Goal: Task Accomplishment & Management: Complete application form

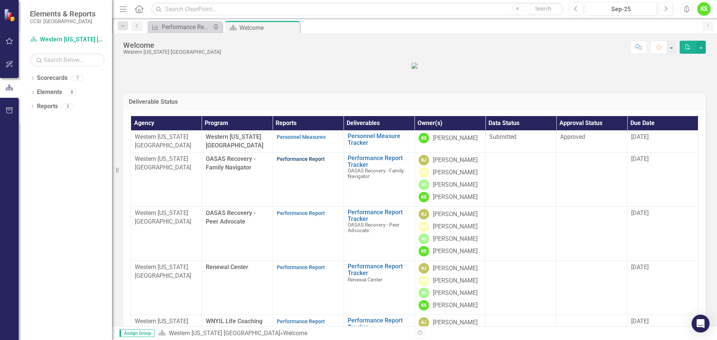
click at [308, 162] on link "Performance Report" at bounding box center [301, 159] width 48 height 6
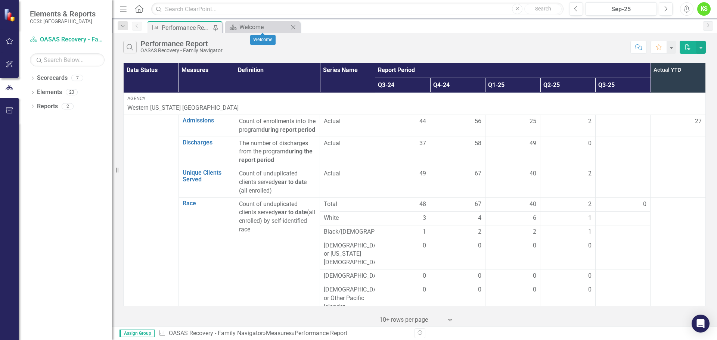
click at [295, 27] on icon "Close" at bounding box center [292, 27] width 7 height 6
click at [70, 40] on link "Scorecard OASAS Recovery - Family Navigator" at bounding box center [67, 39] width 75 height 9
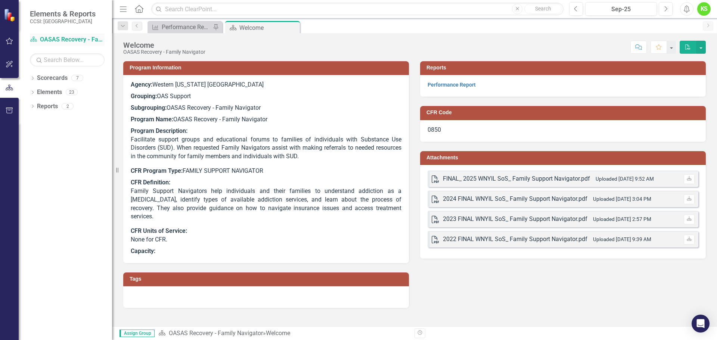
click at [32, 39] on icon at bounding box center [33, 39] width 7 height 5
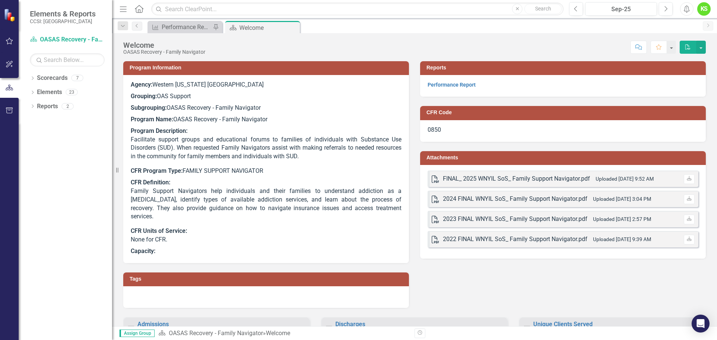
drag, startPoint x: 55, startPoint y: 39, endPoint x: 71, endPoint y: 161, distance: 122.4
click at [71, 161] on div "Dropdown Scorecards 7 Dropdown Western New York IL OASAS Recovery - Family Navi…" at bounding box center [65, 206] width 93 height 268
click at [293, 28] on icon "Close" at bounding box center [292, 28] width 7 height 6
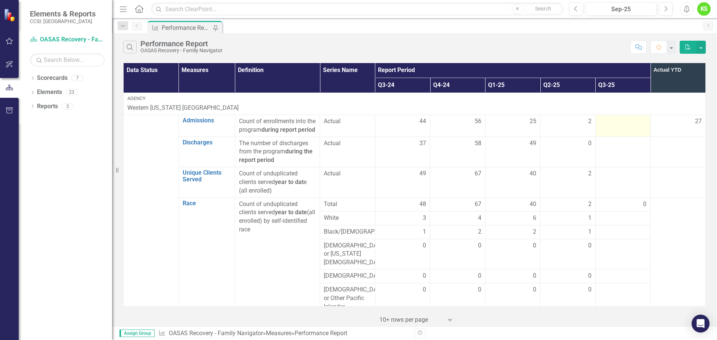
click at [609, 119] on div at bounding box center [622, 121] width 47 height 9
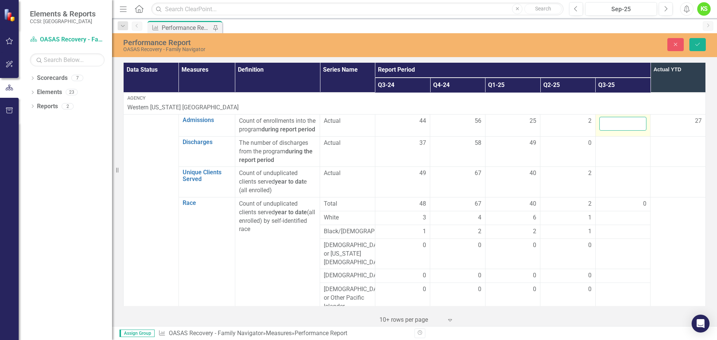
click at [610, 121] on input "number" at bounding box center [622, 124] width 47 height 14
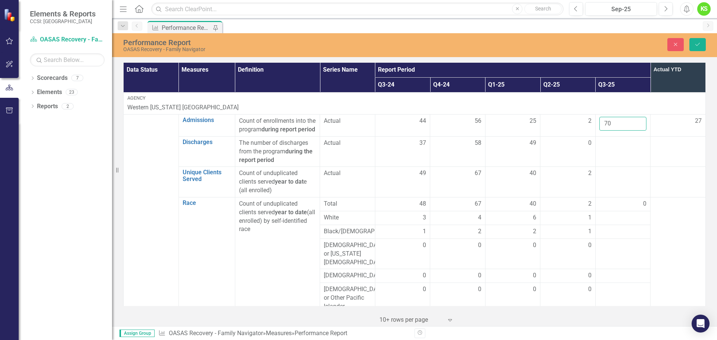
type input "70"
click at [669, 148] on div at bounding box center [677, 143] width 47 height 9
click at [616, 159] on td at bounding box center [622, 151] width 55 height 31
click at [611, 153] on input "number" at bounding box center [622, 146] width 47 height 14
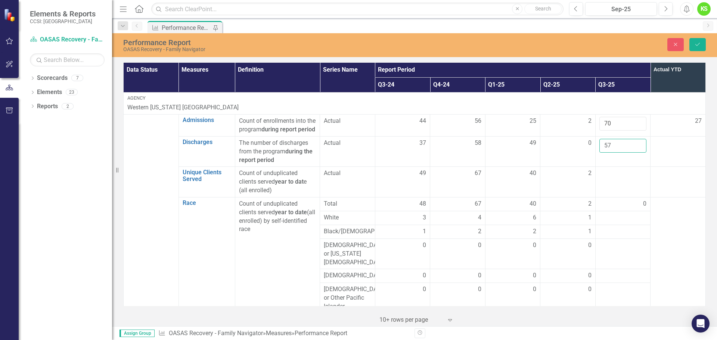
type input "57"
click at [673, 158] on td at bounding box center [678, 151] width 55 height 31
click at [610, 189] on td at bounding box center [622, 182] width 55 height 31
click at [607, 183] on input "number" at bounding box center [622, 176] width 47 height 14
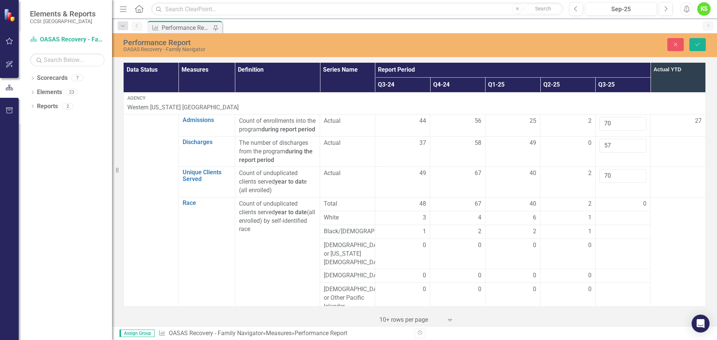
type input "70"
click at [678, 189] on td at bounding box center [678, 182] width 55 height 31
click at [614, 223] on div at bounding box center [622, 218] width 47 height 9
click at [614, 227] on input "number" at bounding box center [622, 221] width 47 height 14
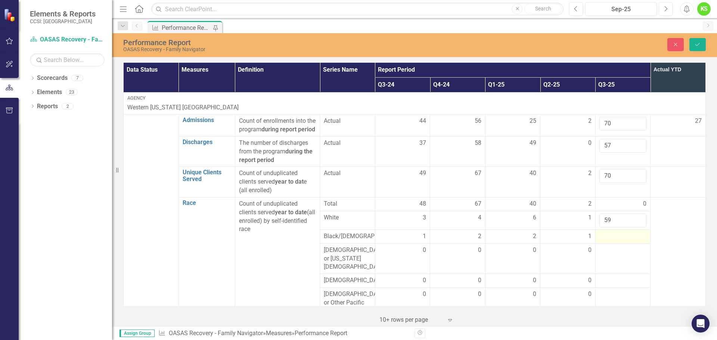
type input "59"
click at [611, 241] on div at bounding box center [622, 236] width 47 height 9
click at [611, 246] on input "number" at bounding box center [622, 239] width 47 height 14
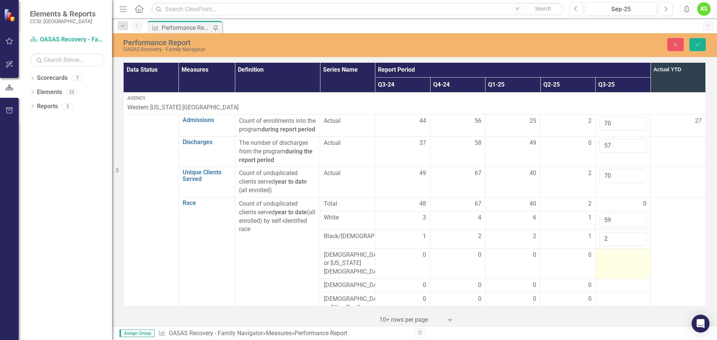
type input "2"
click at [612, 260] on div at bounding box center [622, 255] width 47 height 9
click at [612, 265] on input "number" at bounding box center [622, 258] width 47 height 14
type input "1"
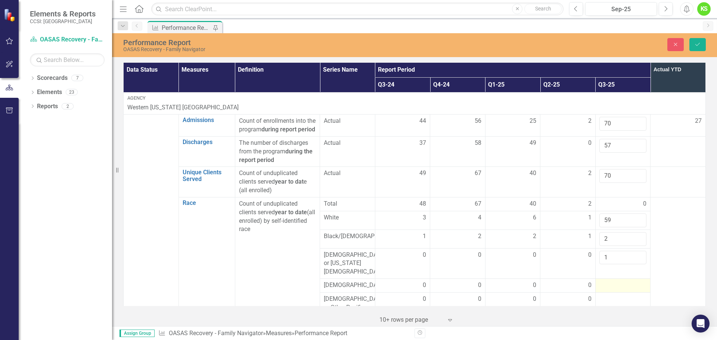
click at [611, 286] on div at bounding box center [622, 285] width 47 height 9
click at [611, 286] on input "number" at bounding box center [622, 288] width 47 height 14
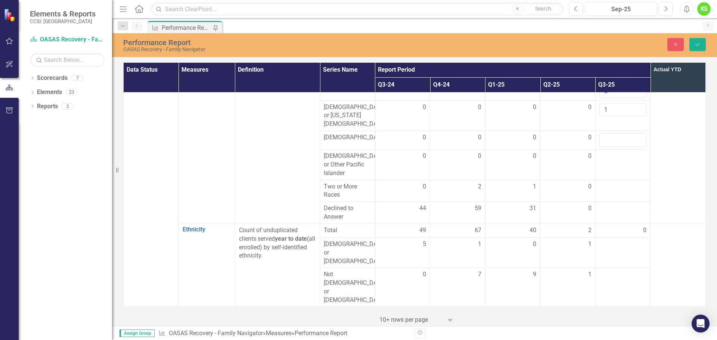
scroll to position [149, 0]
type input "0"
click at [604, 165] on td at bounding box center [622, 163] width 55 height 31
click at [604, 164] on input "number" at bounding box center [622, 158] width 47 height 14
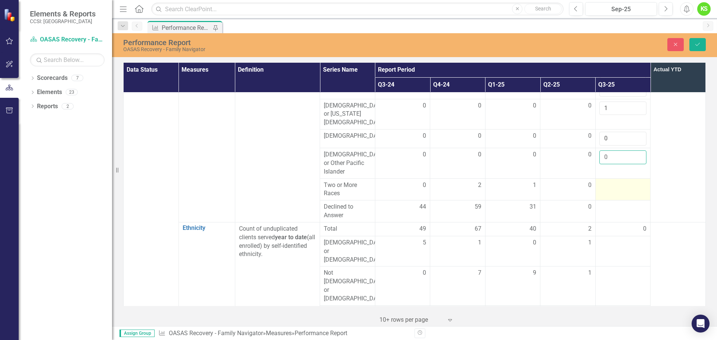
type input "0"
click at [602, 190] on div at bounding box center [622, 185] width 47 height 9
click at [602, 190] on input "number" at bounding box center [622, 188] width 47 height 14
type input "5"
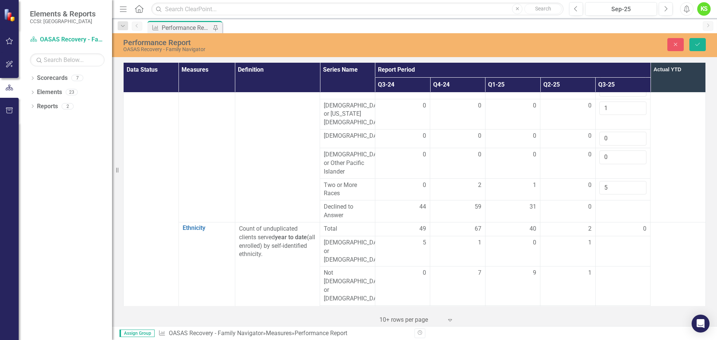
click at [674, 187] on td at bounding box center [678, 135] width 55 height 174
click at [606, 212] on div at bounding box center [622, 207] width 47 height 9
click at [606, 213] on input "number" at bounding box center [622, 210] width 47 height 14
type input "3"
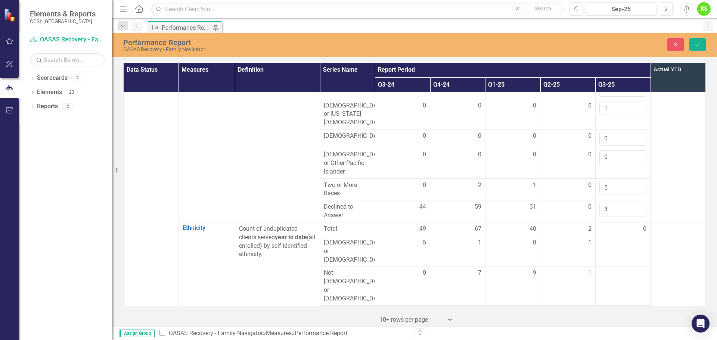
click at [679, 213] on td at bounding box center [678, 135] width 55 height 174
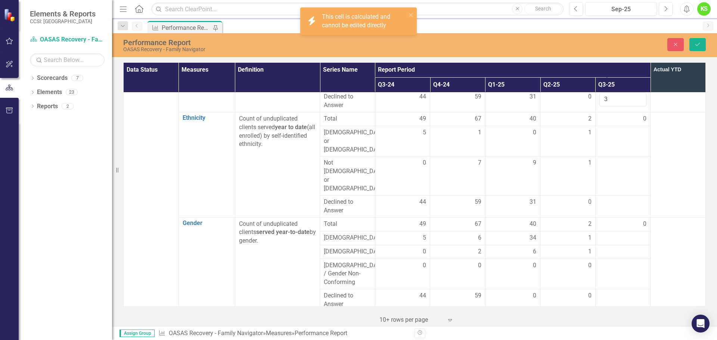
scroll to position [261, 0]
click at [606, 140] on td at bounding box center [622, 139] width 55 height 31
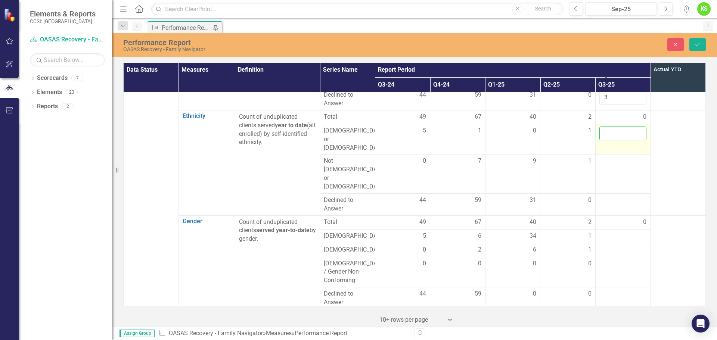
click at [606, 140] on input "number" at bounding box center [622, 134] width 47 height 14
type input "4"
click at [605, 196] on div at bounding box center [622, 200] width 47 height 9
click at [605, 196] on input "number" at bounding box center [622, 203] width 47 height 14
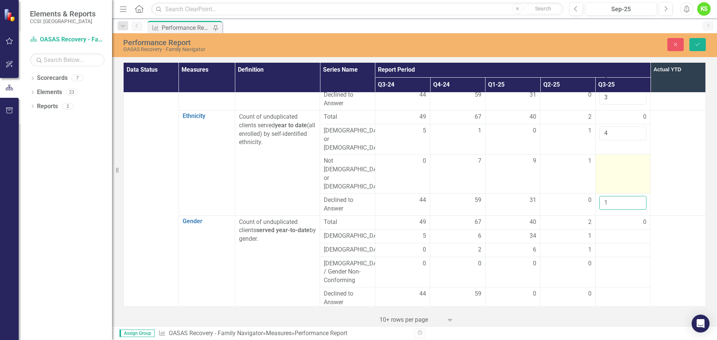
type input "1"
click at [606, 157] on div at bounding box center [622, 161] width 47 height 9
type input "65"
click at [664, 160] on td at bounding box center [678, 162] width 55 height 105
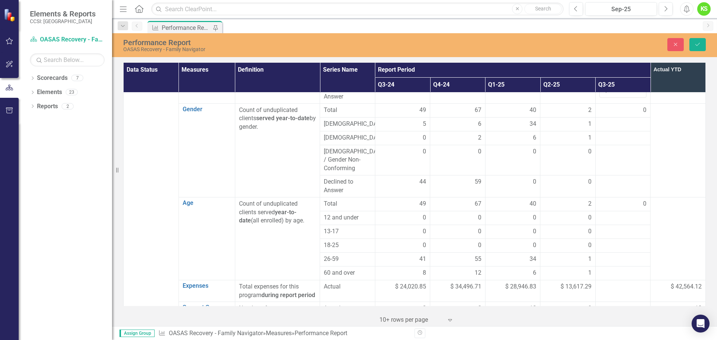
scroll to position [336, 0]
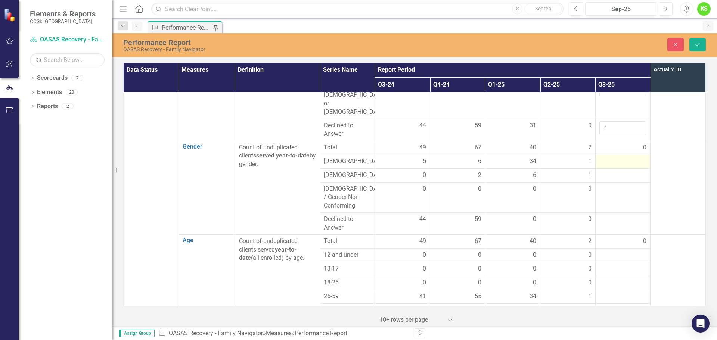
click at [605, 157] on div at bounding box center [622, 161] width 47 height 9
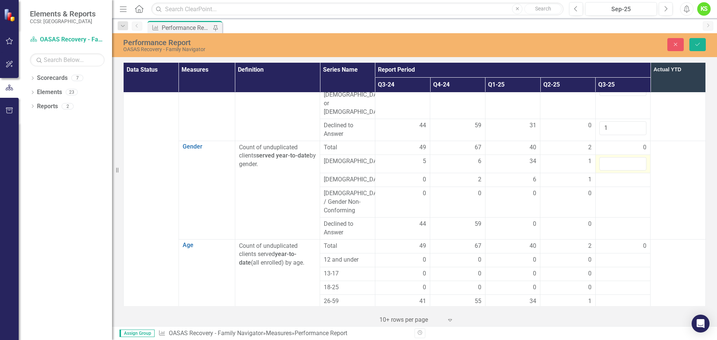
click at [605, 157] on input "number" at bounding box center [622, 164] width 47 height 14
type input "43"
click at [604, 176] on div at bounding box center [622, 180] width 47 height 9
click at [604, 176] on input "number" at bounding box center [622, 183] width 47 height 14
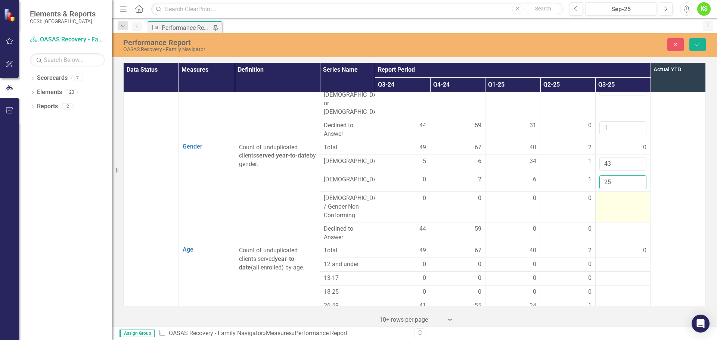
type input "25"
click at [616, 194] on div at bounding box center [622, 198] width 47 height 9
click at [616, 194] on input "number" at bounding box center [622, 201] width 47 height 14
type input "2"
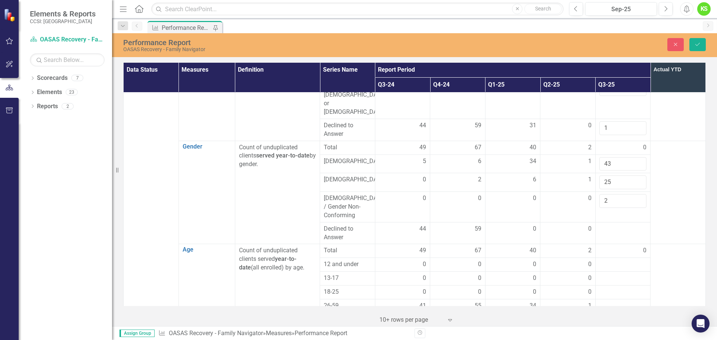
click at [661, 180] on td at bounding box center [678, 192] width 55 height 103
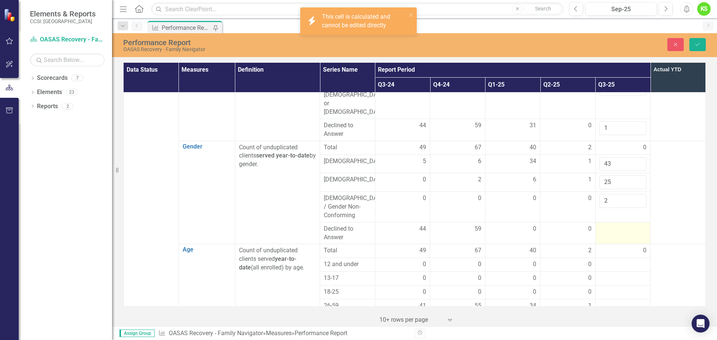
click at [607, 225] on div at bounding box center [622, 229] width 47 height 9
click at [607, 225] on input "number" at bounding box center [622, 232] width 47 height 14
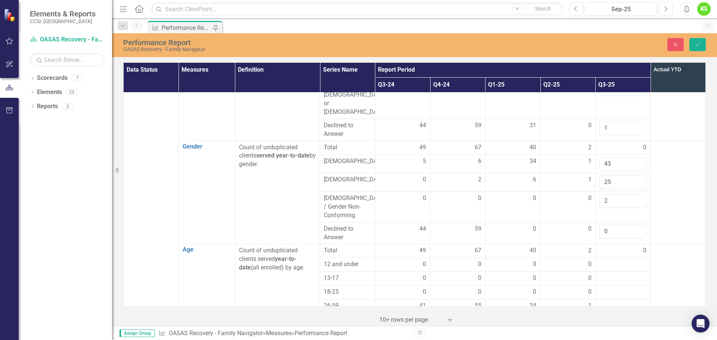
type input "0"
click at [663, 179] on td at bounding box center [678, 192] width 55 height 103
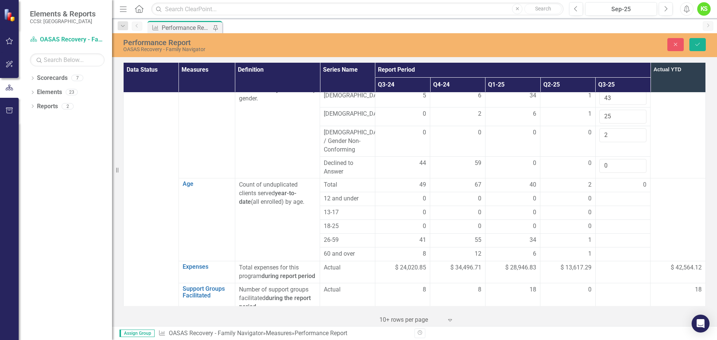
scroll to position [448, 0]
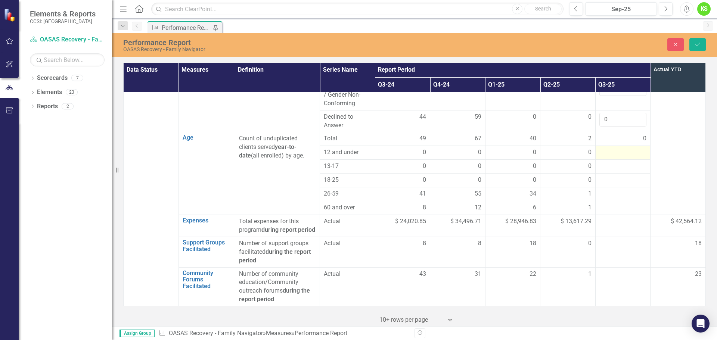
click at [607, 148] on div at bounding box center [622, 152] width 47 height 9
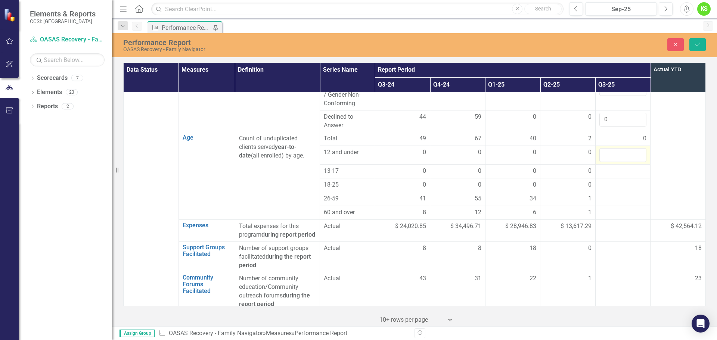
click at [607, 148] on input "number" at bounding box center [622, 155] width 47 height 14
type input "0"
click at [610, 167] on div at bounding box center [622, 171] width 47 height 9
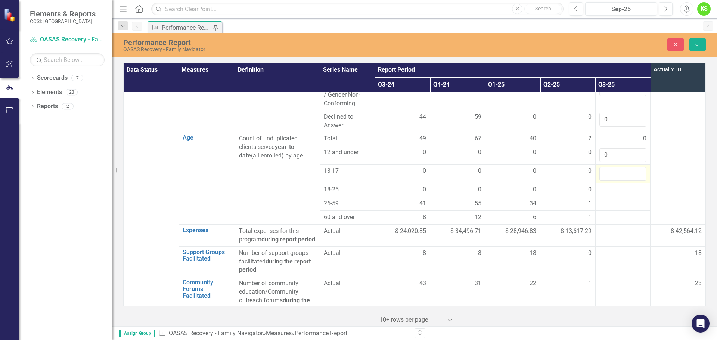
click at [610, 167] on input "number" at bounding box center [622, 174] width 47 height 14
type input "0"
click at [610, 186] on div at bounding box center [622, 190] width 47 height 9
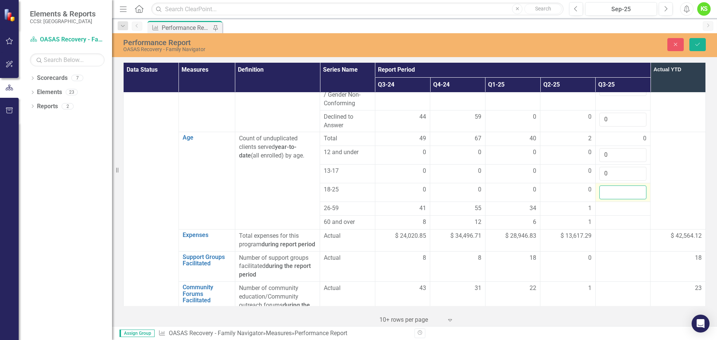
click at [610, 186] on input "number" at bounding box center [622, 193] width 47 height 14
type input "0"
click at [603, 204] on div at bounding box center [622, 208] width 47 height 9
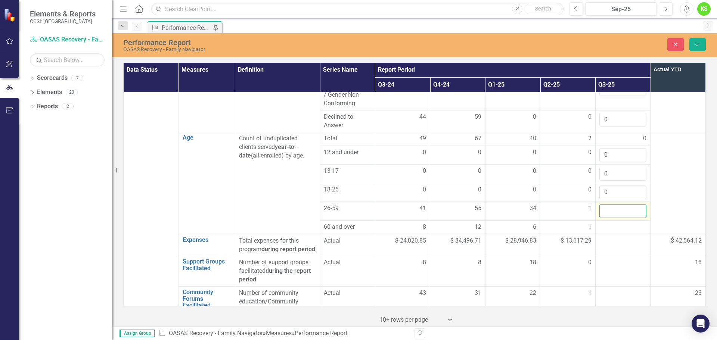
click at [603, 204] on input "number" at bounding box center [622, 211] width 47 height 14
type input "41"
click at [604, 223] on div at bounding box center [622, 227] width 47 height 9
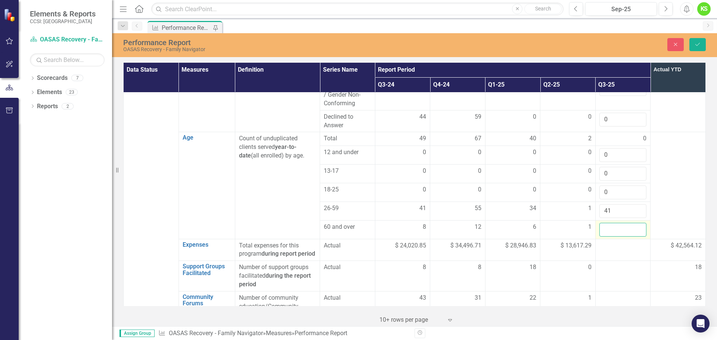
click at [604, 223] on input "number" at bounding box center [622, 230] width 47 height 14
type input "29"
click at [667, 185] on td at bounding box center [678, 185] width 55 height 107
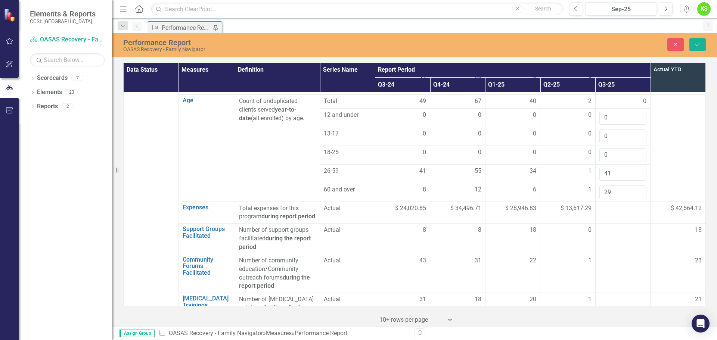
click at [658, 154] on td at bounding box center [678, 148] width 55 height 107
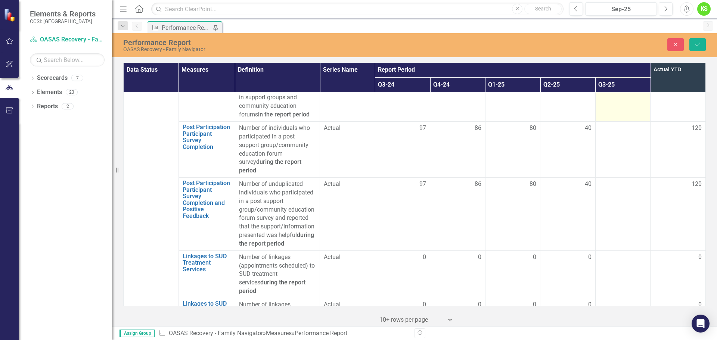
scroll to position [747, 0]
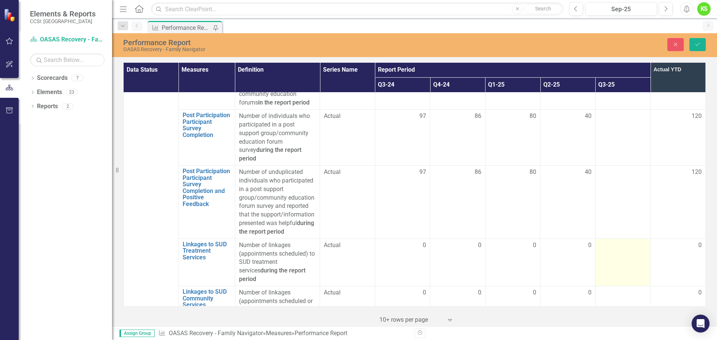
click at [595, 239] on td at bounding box center [622, 262] width 55 height 47
click at [613, 241] on div at bounding box center [622, 245] width 47 height 9
click at [613, 241] on input "number" at bounding box center [622, 248] width 47 height 14
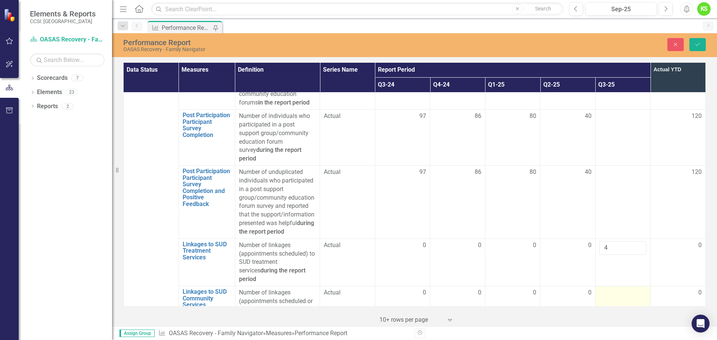
type input "4"
click at [614, 286] on td at bounding box center [622, 314] width 55 height 56
click at [614, 289] on input "number" at bounding box center [622, 296] width 47 height 14
type input "19"
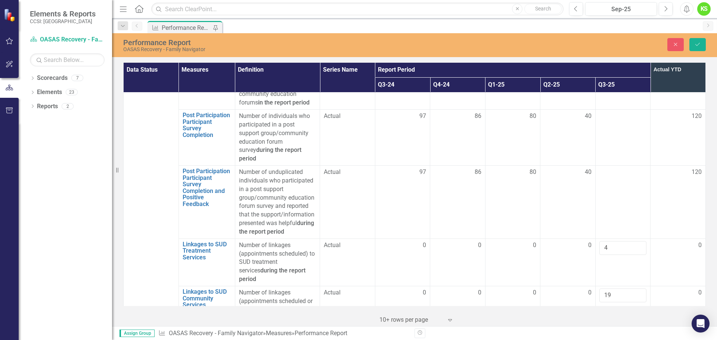
click at [669, 183] on td "120" at bounding box center [678, 202] width 55 height 73
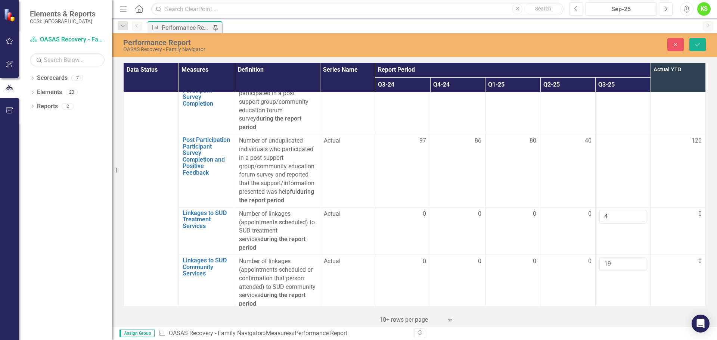
scroll to position [856, 0]
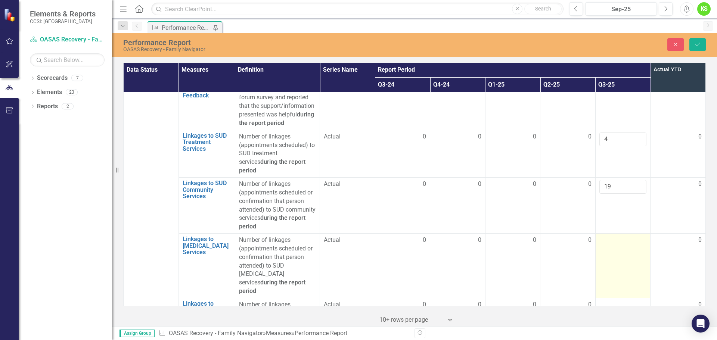
click at [608, 234] on td at bounding box center [622, 266] width 55 height 65
click at [608, 236] on input "number" at bounding box center [622, 243] width 47 height 14
type input "5"
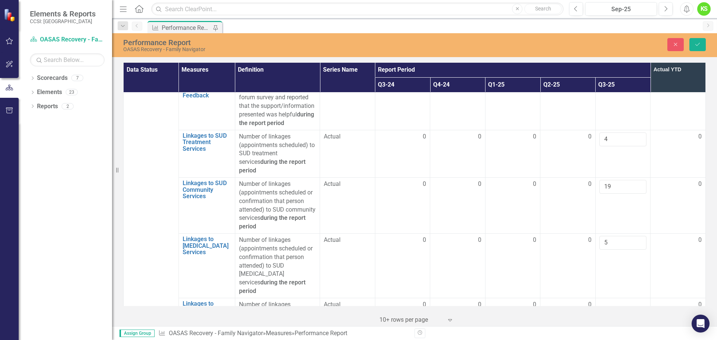
click at [673, 234] on td "0" at bounding box center [678, 266] width 55 height 65
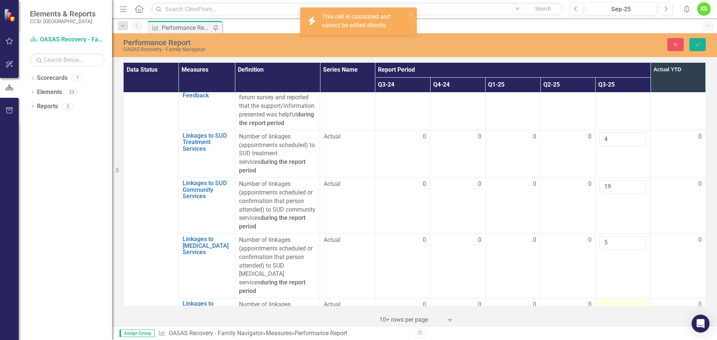
click at [613, 298] on td at bounding box center [622, 317] width 55 height 39
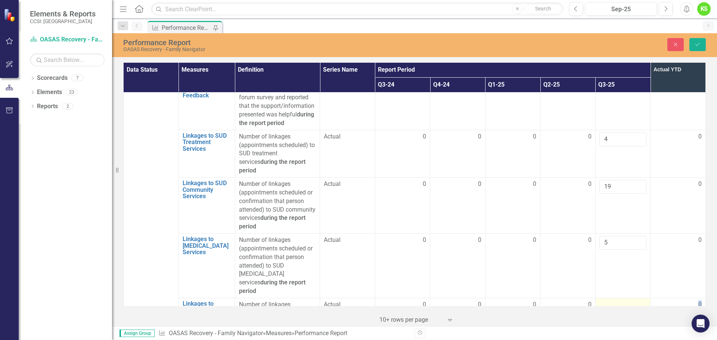
click at [613, 298] on td at bounding box center [622, 317] width 55 height 39
click at [613, 301] on input "number" at bounding box center [622, 308] width 47 height 14
type input "6"
click at [697, 45] on icon "Save" at bounding box center [697, 44] width 7 height 5
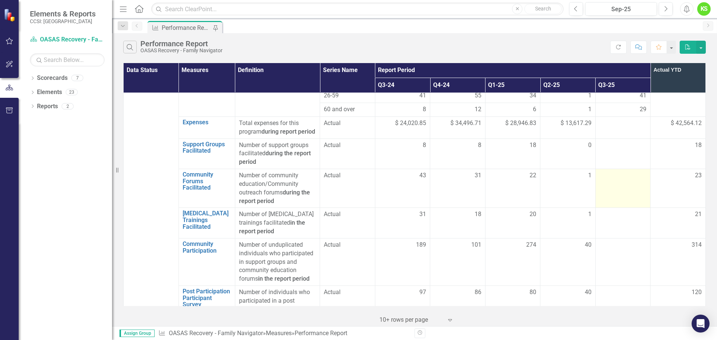
scroll to position [560, 0]
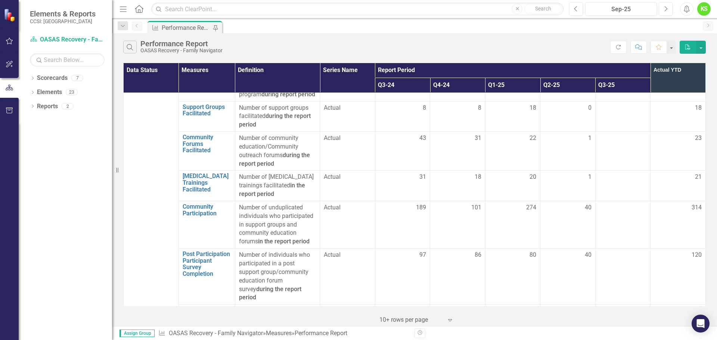
click at [199, 92] on th "Measures" at bounding box center [207, 78] width 56 height 30
click at [229, 66] on th "Measures Sort Ascending" at bounding box center [207, 78] width 56 height 30
click at [227, 68] on th "Measures Sort Descending" at bounding box center [207, 78] width 56 height 30
click at [207, 71] on th "Measures" at bounding box center [207, 78] width 56 height 30
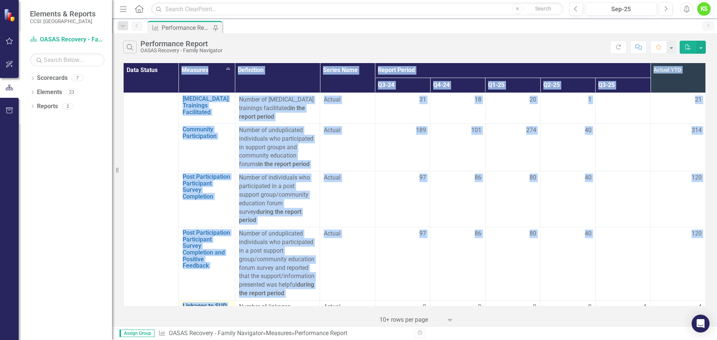
scroll to position [643, 0]
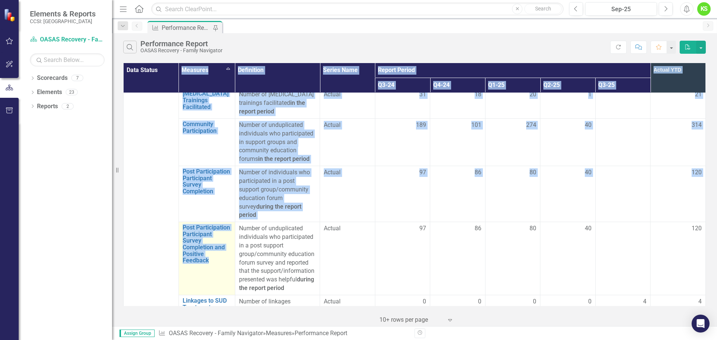
drag, startPoint x: 196, startPoint y: 66, endPoint x: 207, endPoint y: 268, distance: 202.0
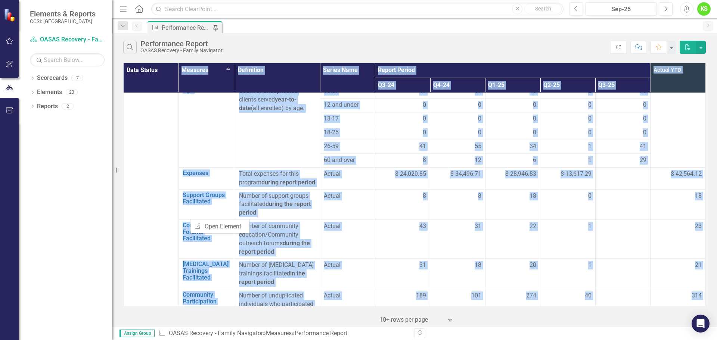
scroll to position [493, 0]
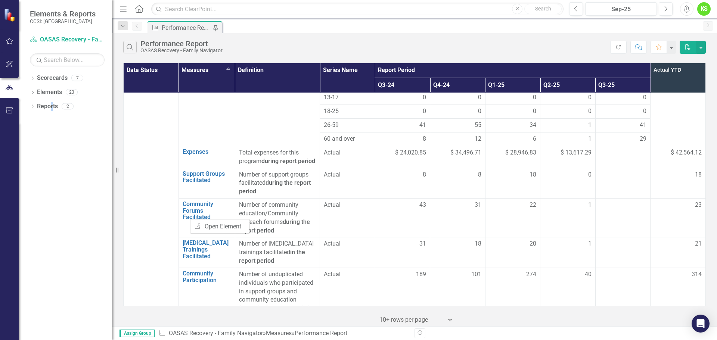
click at [52, 149] on div "Dropdown Scorecards 7 Dropdown Western New York IL OASAS Recovery - Family Navi…" at bounding box center [65, 206] width 93 height 268
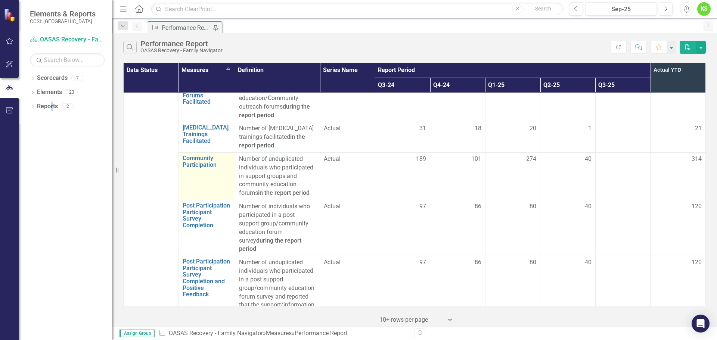
scroll to position [605, 0]
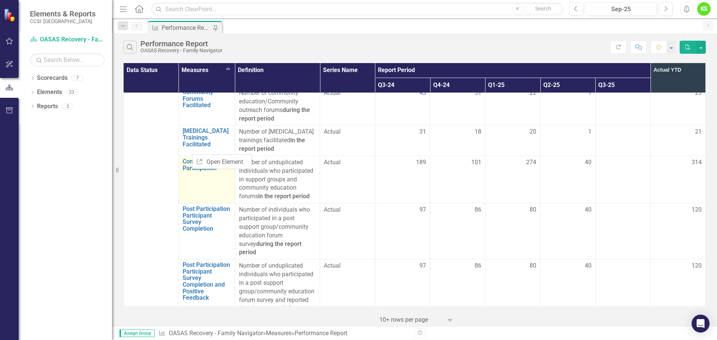
click at [189, 164] on td "Community Participation Link Open Element" at bounding box center [207, 179] width 56 height 47
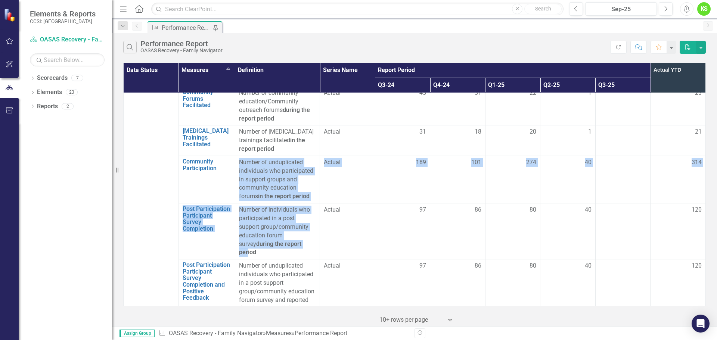
drag, startPoint x: 239, startPoint y: 153, endPoint x: 290, endPoint y: 233, distance: 94.9
click at [290, 233] on tbody "Agency Western New York IL Admissions Link Open Element Count of enrollments in…" at bounding box center [415, 13] width 582 height 1053
drag, startPoint x: 276, startPoint y: 169, endPoint x: 254, endPoint y: 160, distance: 23.4
click at [254, 160] on div "Number of unduplicated individuals who participated in support groups and commu…" at bounding box center [277, 179] width 77 height 43
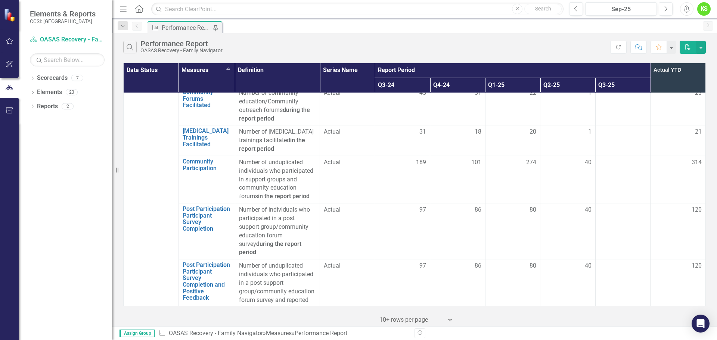
drag, startPoint x: 238, startPoint y: 154, endPoint x: 310, endPoint y: 188, distance: 79.7
click at [310, 188] on div "Number of unduplicated individuals who participated in support groups and commu…" at bounding box center [277, 179] width 77 height 43
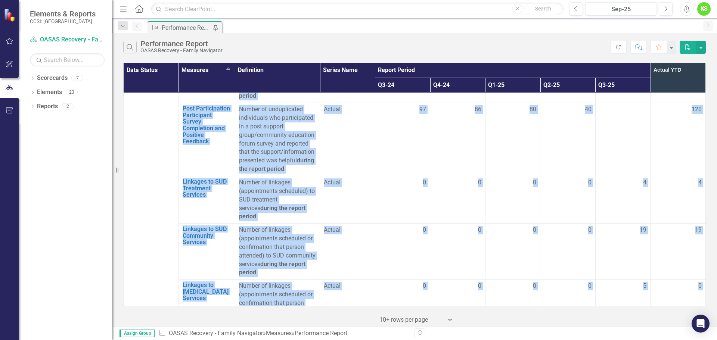
scroll to position [775, 0]
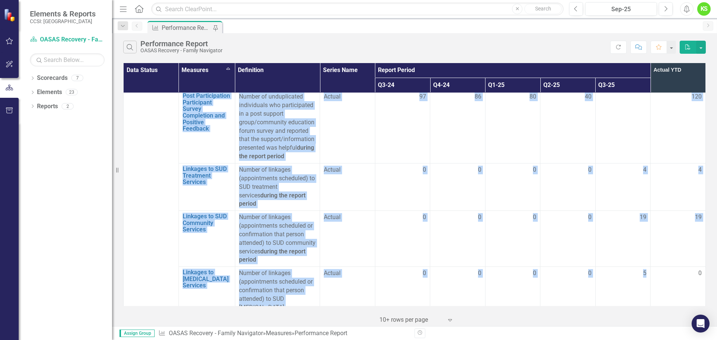
copy tbody "Number of unduplicated individuals who participated in support groups and commu…"
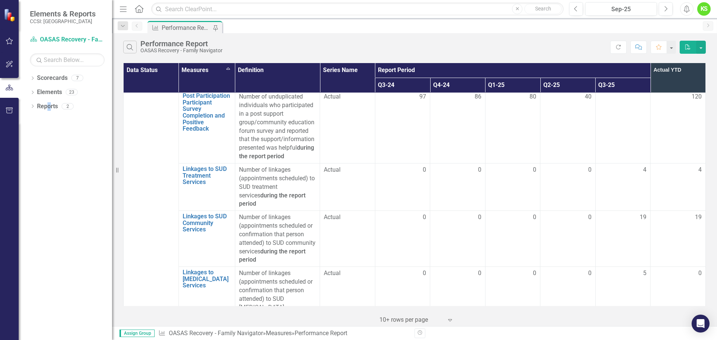
click at [49, 194] on div "Dropdown Scorecards 7 Dropdown Western New York IL OASAS Recovery - Family Navi…" at bounding box center [65, 206] width 93 height 268
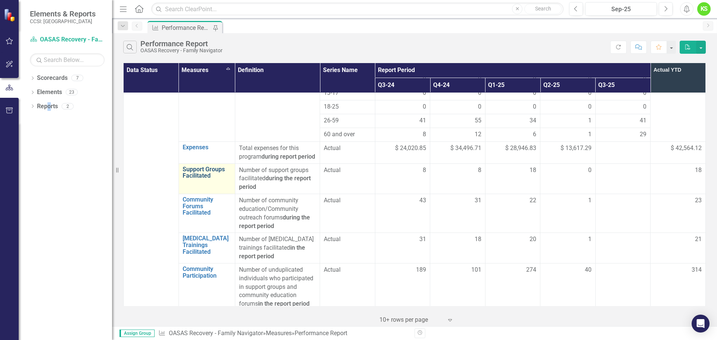
scroll to position [476, 0]
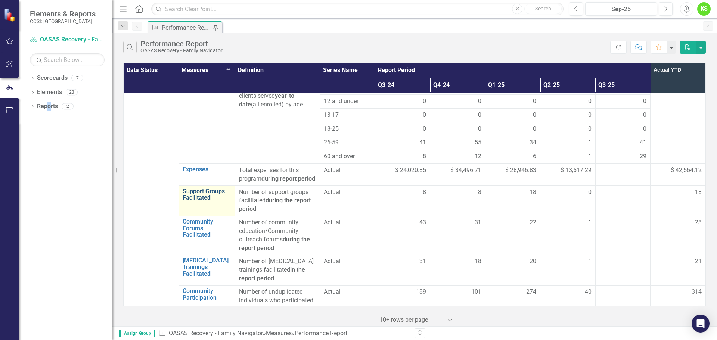
click at [187, 188] on link "Support Groups Facilitated" at bounding box center [207, 194] width 49 height 13
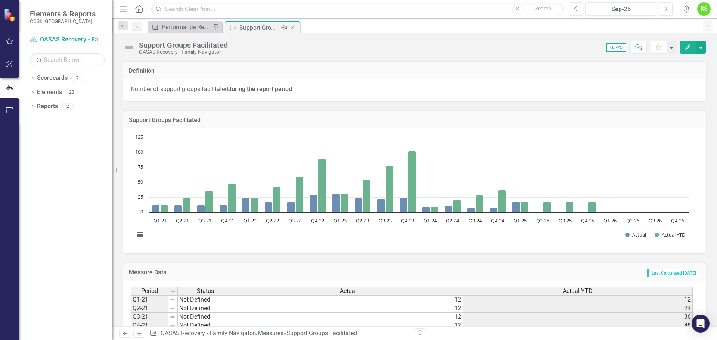
click at [293, 26] on icon "Close" at bounding box center [292, 28] width 7 height 6
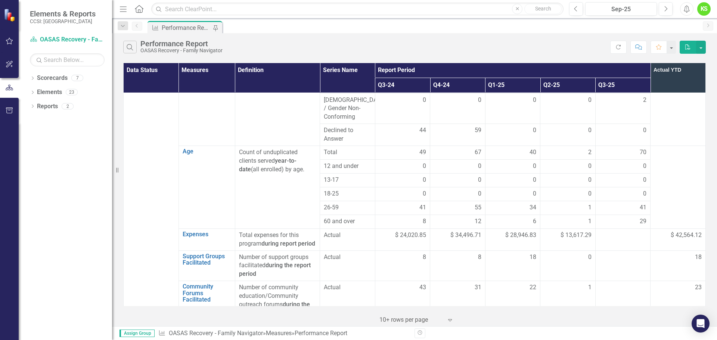
scroll to position [448, 0]
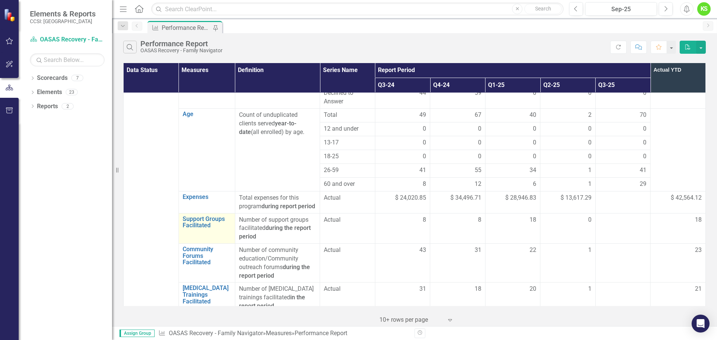
click at [195, 226] on td "Support Groups Facilitated Link Open Element" at bounding box center [207, 228] width 56 height 31
click at [250, 217] on div "Number of support groups facilitated during the report period" at bounding box center [277, 229] width 77 height 26
click at [240, 216] on div "Number of support groups facilitated during the report period" at bounding box center [277, 229] width 77 height 26
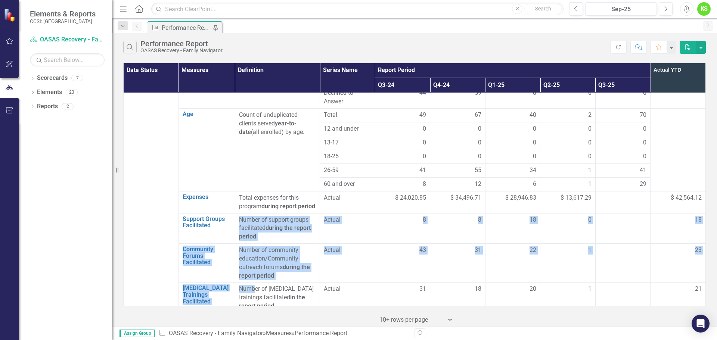
drag, startPoint x: 235, startPoint y: 210, endPoint x: 257, endPoint y: 275, distance: 67.9
click at [256, 276] on tbody "Agency Western New York IL Admissions Link Open Element Count of enrollments in…" at bounding box center [415, 170] width 582 height 1053
click at [275, 246] on div "Number of community education/Community outreach forums during the report period" at bounding box center [277, 263] width 77 height 34
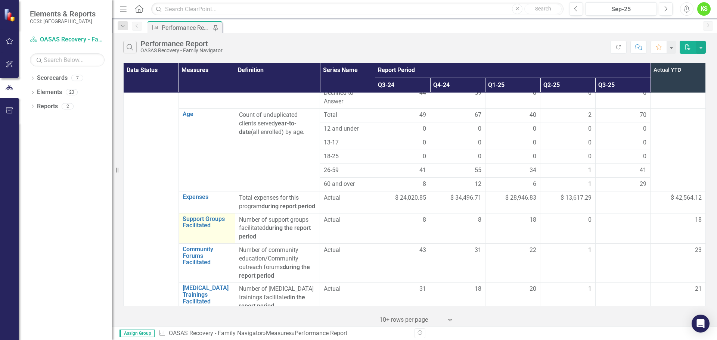
click at [195, 226] on td "Support Groups Facilitated Link Open Element" at bounding box center [207, 228] width 56 height 31
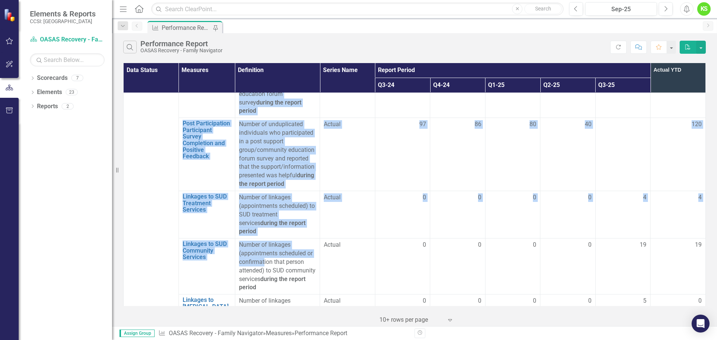
scroll to position [710, 0]
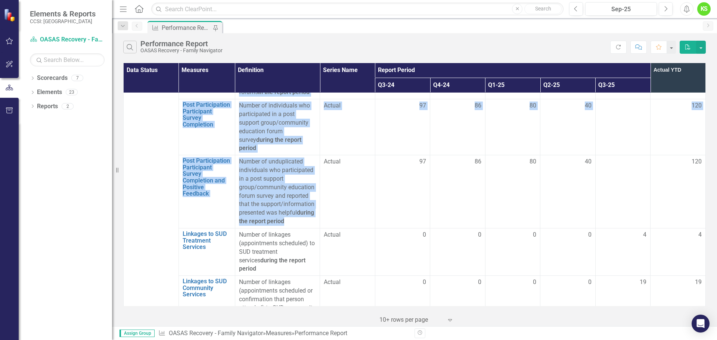
drag, startPoint x: 182, startPoint y: 208, endPoint x: 306, endPoint y: 209, distance: 124.8
copy tbody "Support Groups Facilitated Link Open Element Number of support groups facilitat…"
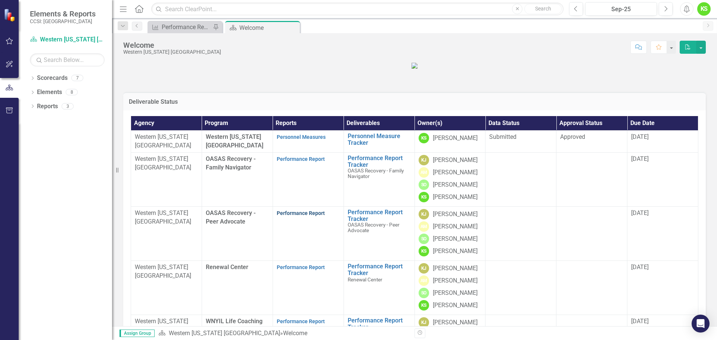
click at [291, 216] on link "Performance Report" at bounding box center [301, 213] width 48 height 6
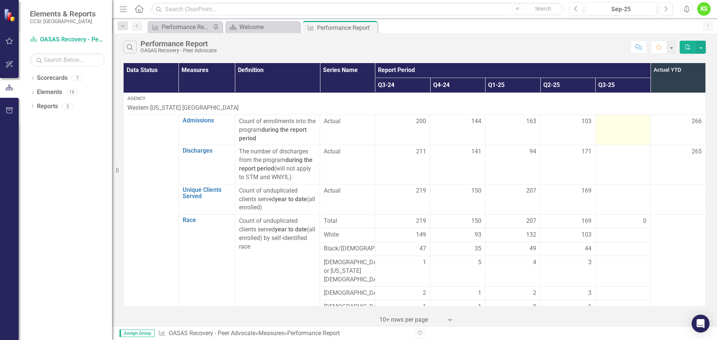
click at [616, 127] on td at bounding box center [622, 130] width 55 height 31
click at [601, 127] on td at bounding box center [622, 130] width 55 height 31
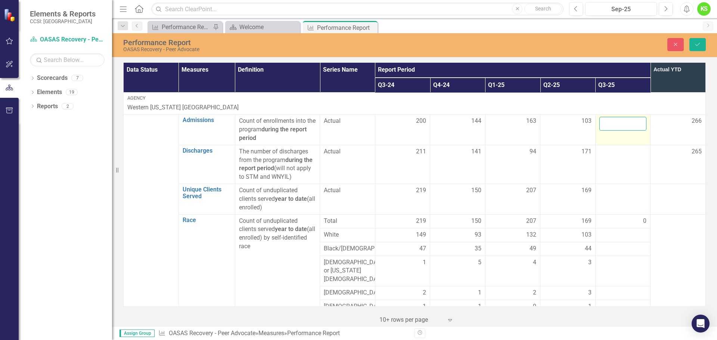
click at [605, 125] on input "number" at bounding box center [622, 124] width 47 height 14
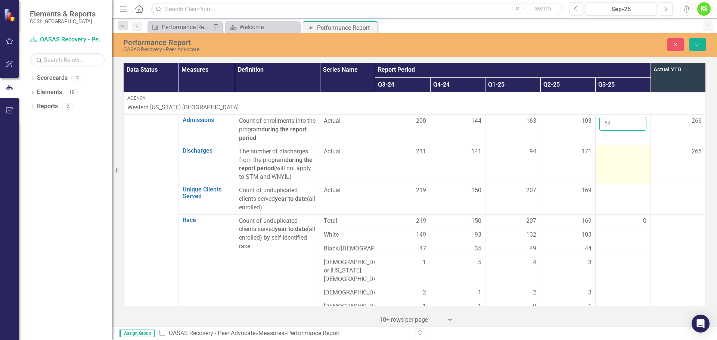
type input "54"
click at [607, 164] on td at bounding box center [622, 164] width 55 height 39
click at [605, 153] on input "number" at bounding box center [622, 155] width 47 height 14
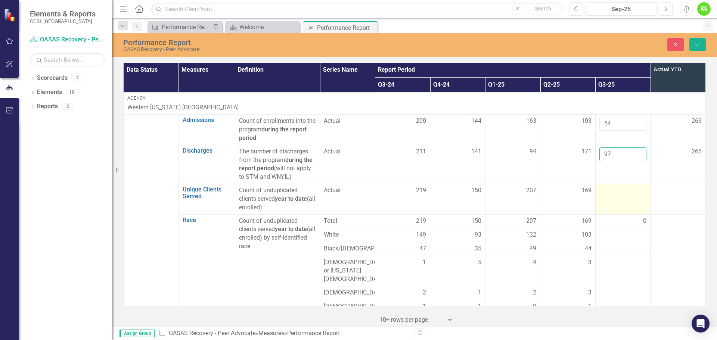
type input "97"
click at [610, 201] on td at bounding box center [622, 199] width 55 height 31
click at [611, 191] on input "number" at bounding box center [622, 193] width 47 height 14
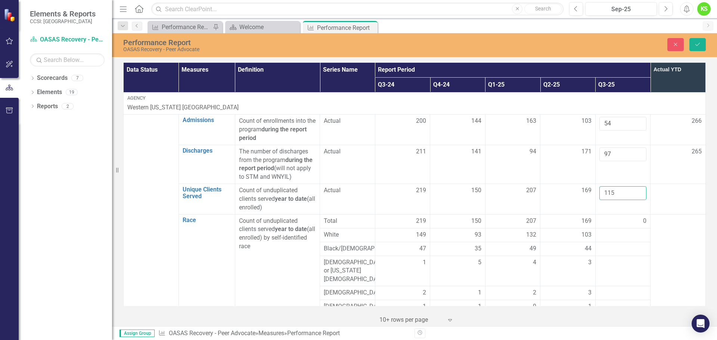
type input "115"
click at [608, 221] on div "0" at bounding box center [622, 221] width 47 height 9
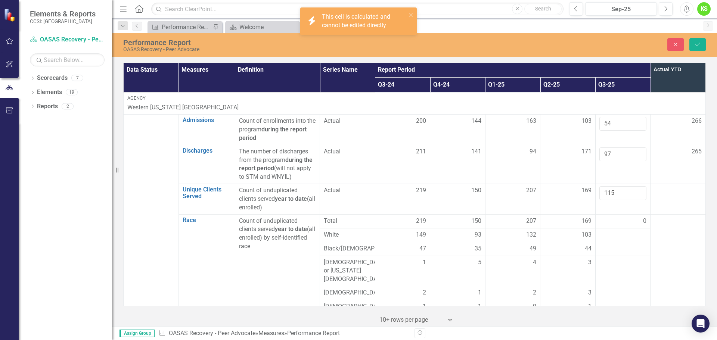
click at [608, 221] on div "0" at bounding box center [622, 221] width 47 height 9
click at [607, 234] on div at bounding box center [622, 235] width 47 height 9
click at [606, 236] on input "number" at bounding box center [622, 238] width 47 height 14
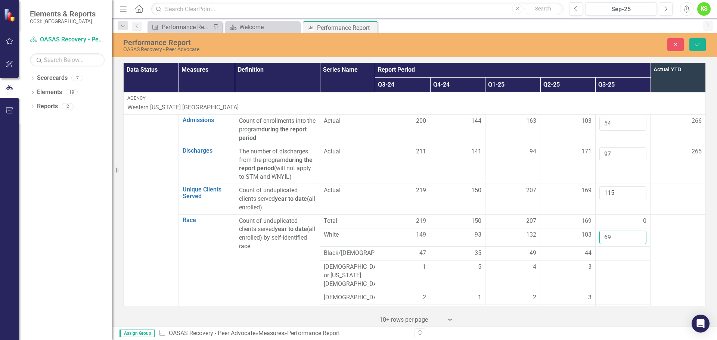
type input "69"
click at [661, 244] on td at bounding box center [678, 296] width 55 height 165
click at [613, 257] on div at bounding box center [622, 253] width 47 height 9
click at [613, 257] on input "number" at bounding box center [622, 256] width 47 height 14
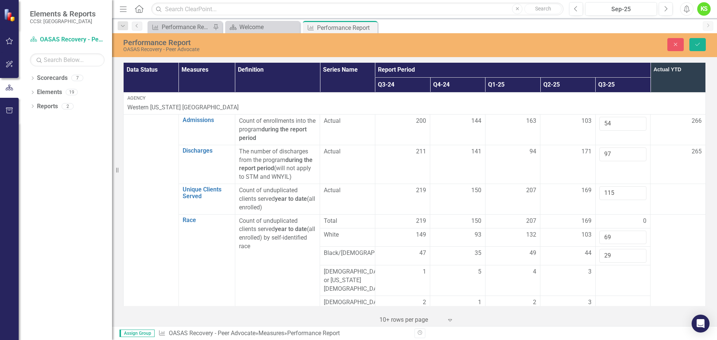
type input "29"
click at [674, 249] on td at bounding box center [678, 299] width 55 height 170
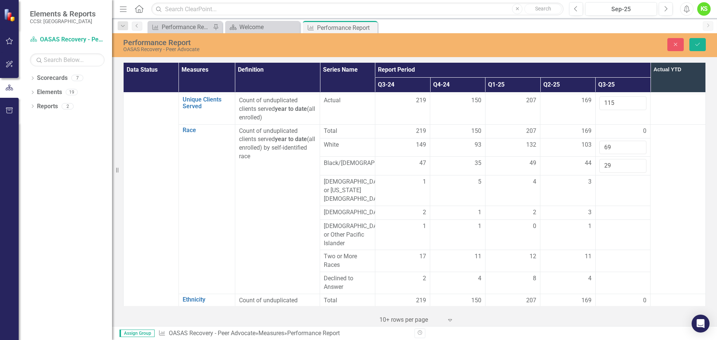
scroll to position [112, 0]
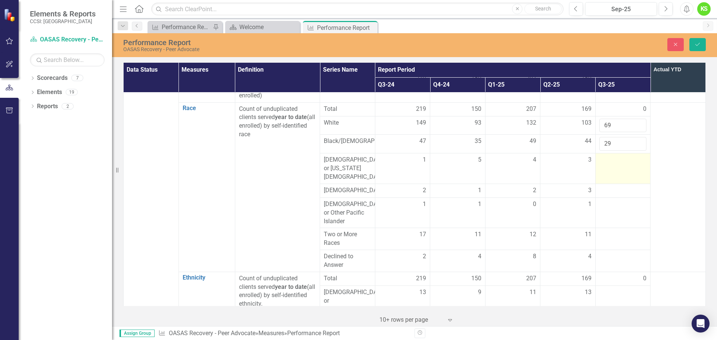
click at [603, 165] on div at bounding box center [622, 160] width 47 height 9
click at [603, 165] on input "number" at bounding box center [622, 163] width 47 height 14
type input "2"
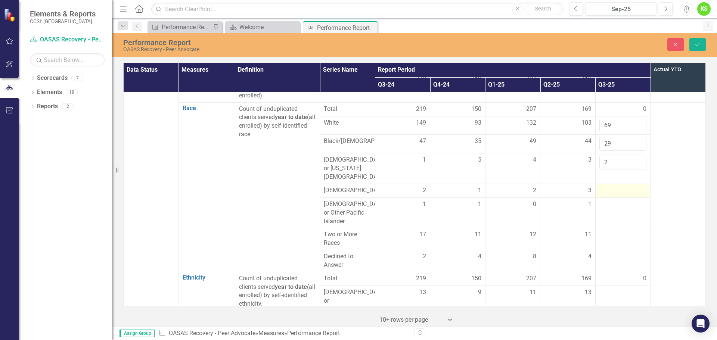
click at [599, 187] on div at bounding box center [622, 190] width 47 height 9
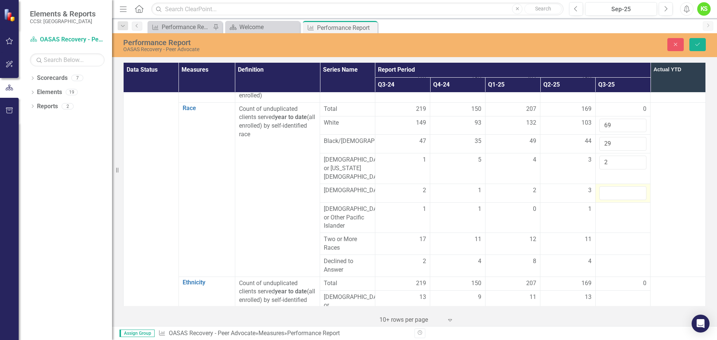
click at [599, 187] on input "number" at bounding box center [622, 193] width 47 height 14
type input "4"
click at [607, 209] on td at bounding box center [622, 217] width 55 height 31
type input "0"
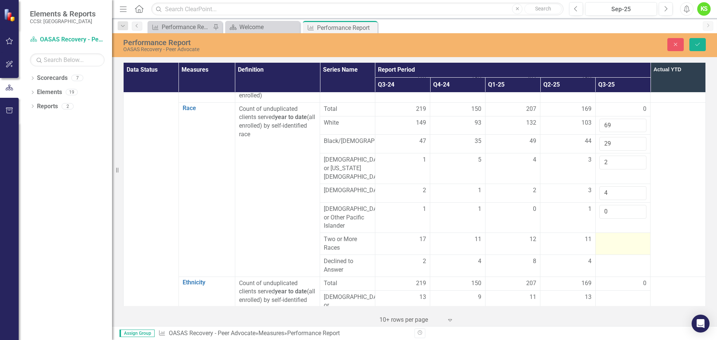
click at [602, 238] on div at bounding box center [622, 239] width 47 height 9
click at [602, 238] on input "number" at bounding box center [622, 242] width 47 height 14
type input "8"
click at [611, 259] on div at bounding box center [622, 261] width 47 height 9
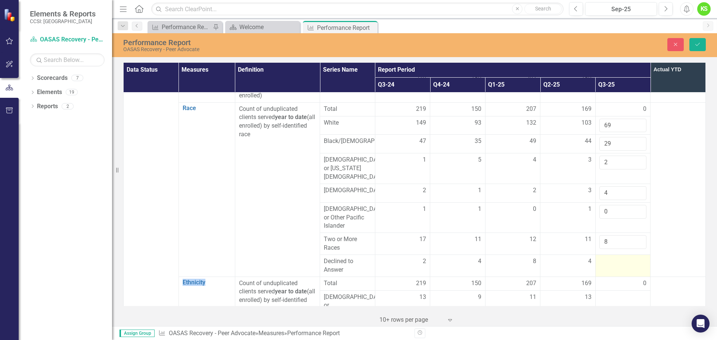
click at [611, 259] on div at bounding box center [622, 261] width 47 height 9
click at [611, 259] on input "number" at bounding box center [622, 264] width 47 height 14
type input "3"
click at [686, 230] on td at bounding box center [678, 189] width 55 height 174
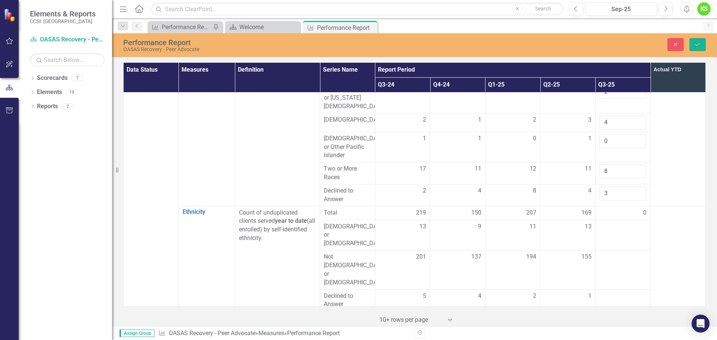
scroll to position [224, 0]
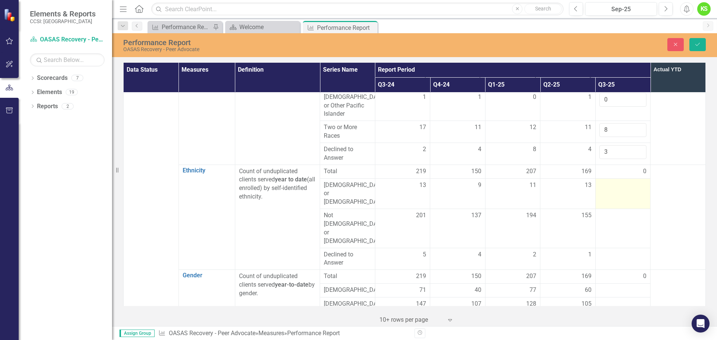
click at [602, 184] on div at bounding box center [622, 185] width 47 height 9
click at [602, 184] on input "number" at bounding box center [622, 188] width 47 height 14
type input "3"
click at [607, 251] on div at bounding box center [622, 255] width 47 height 9
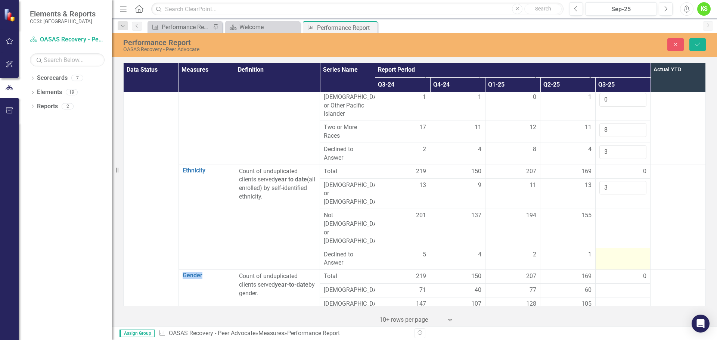
click at [607, 251] on div at bounding box center [622, 255] width 47 height 9
click at [607, 251] on input "number" at bounding box center [622, 258] width 47 height 14
type input "3"
click at [605, 211] on div at bounding box center [622, 215] width 47 height 9
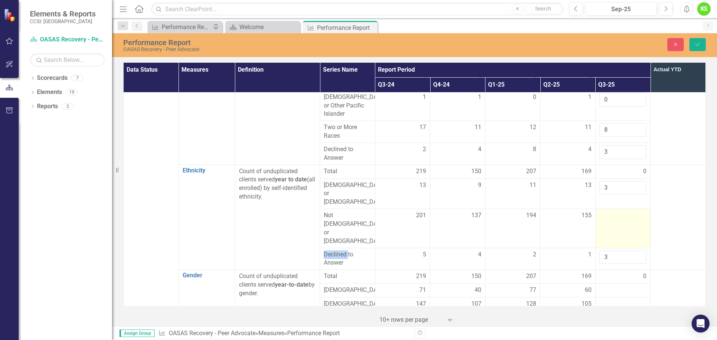
click at [605, 211] on div at bounding box center [622, 215] width 47 height 9
click at [605, 211] on input "number" at bounding box center [622, 218] width 47 height 14
type input "105"
click at [659, 202] on td at bounding box center [678, 217] width 55 height 105
click at [694, 45] on button "Save" at bounding box center [698, 44] width 16 height 13
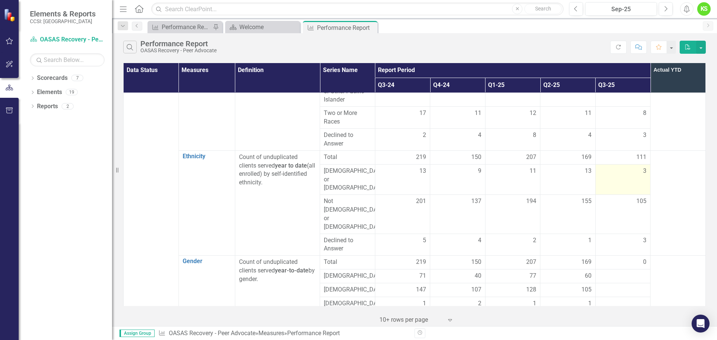
click at [624, 172] on div "3" at bounding box center [622, 171] width 47 height 9
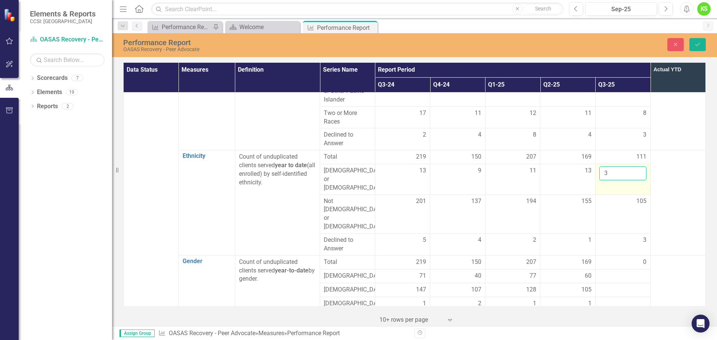
drag, startPoint x: 607, startPoint y: 174, endPoint x: 599, endPoint y: 173, distance: 8.0
click at [599, 173] on input "3" at bounding box center [622, 174] width 47 height 14
type input "6"
click at [676, 167] on td at bounding box center [678, 203] width 55 height 105
click at [612, 198] on td "105" at bounding box center [622, 214] width 55 height 39
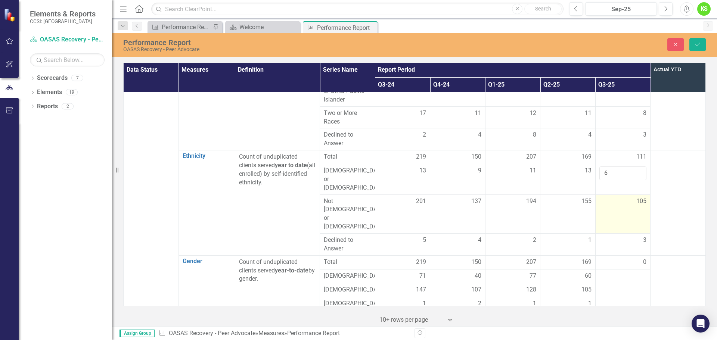
click at [612, 198] on td "105" at bounding box center [622, 214] width 55 height 39
type input "106"
click at [633, 197] on input "106" at bounding box center [622, 204] width 47 height 14
click at [667, 208] on td at bounding box center [678, 203] width 55 height 105
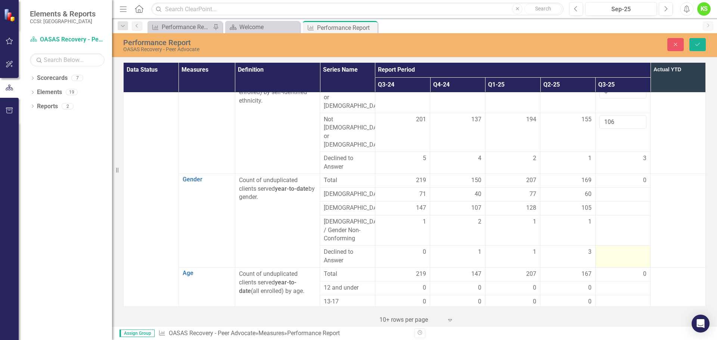
scroll to position [336, 0]
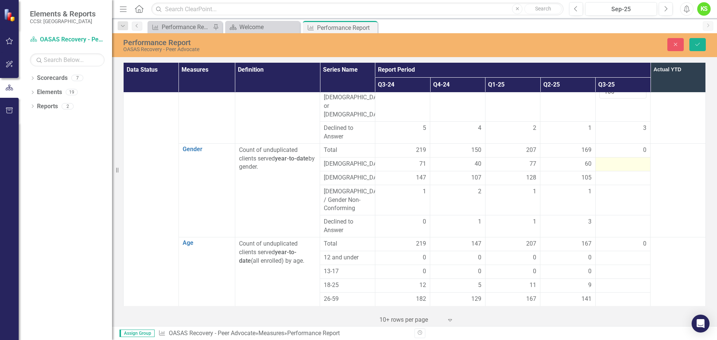
click at [602, 160] on div at bounding box center [622, 164] width 47 height 9
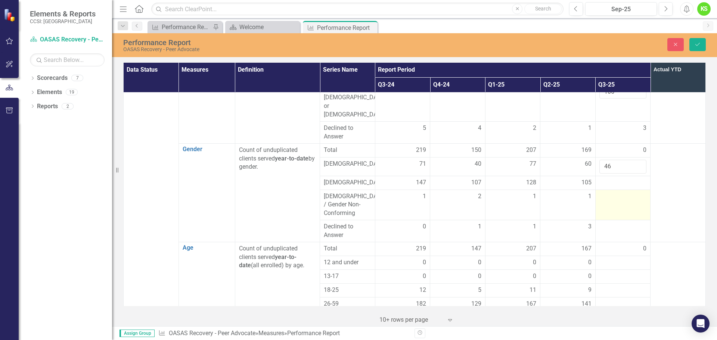
type input "46"
click at [606, 192] on div at bounding box center [622, 196] width 47 height 9
click at [604, 179] on div at bounding box center [622, 183] width 47 height 9
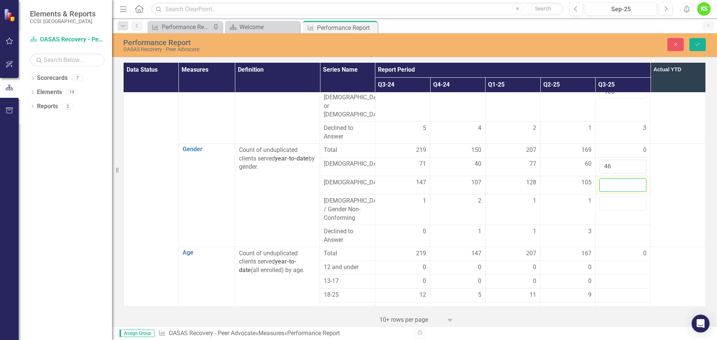
click at [604, 179] on input "number" at bounding box center [622, 186] width 47 height 14
type input "66"
click at [605, 197] on input "number" at bounding box center [622, 204] width 47 height 14
type input "1"
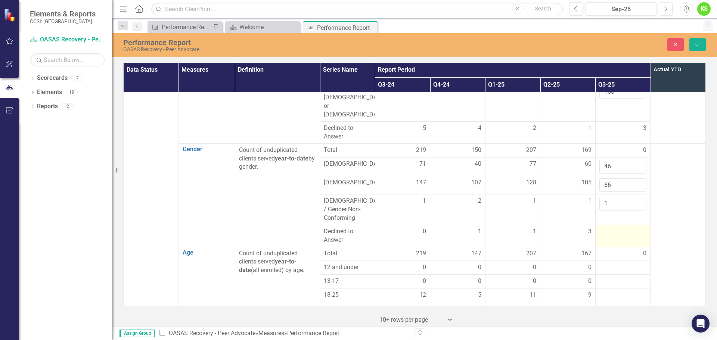
click at [606, 227] on div at bounding box center [622, 231] width 47 height 9
type input "2"
click at [676, 190] on td at bounding box center [678, 194] width 55 height 103
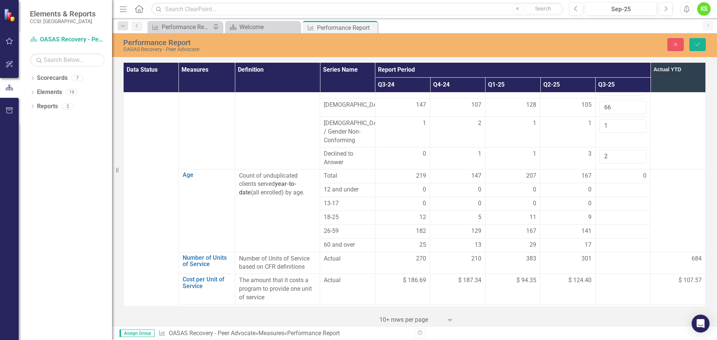
scroll to position [448, 0]
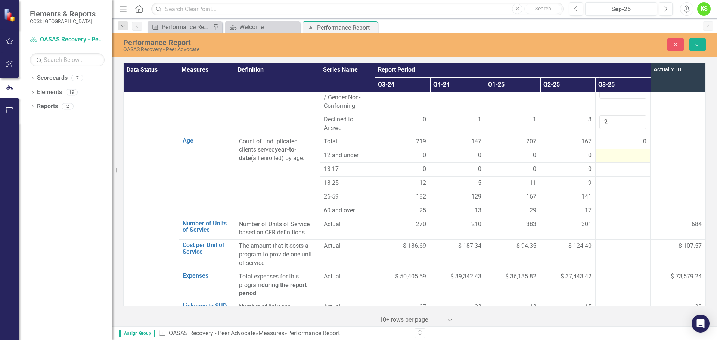
click at [605, 151] on div at bounding box center [622, 155] width 47 height 9
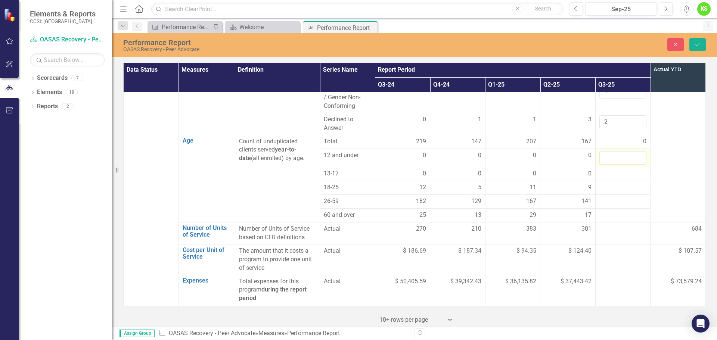
click at [605, 151] on input "number" at bounding box center [622, 158] width 47 height 14
type input "0"
click at [610, 170] on div at bounding box center [622, 174] width 47 height 9
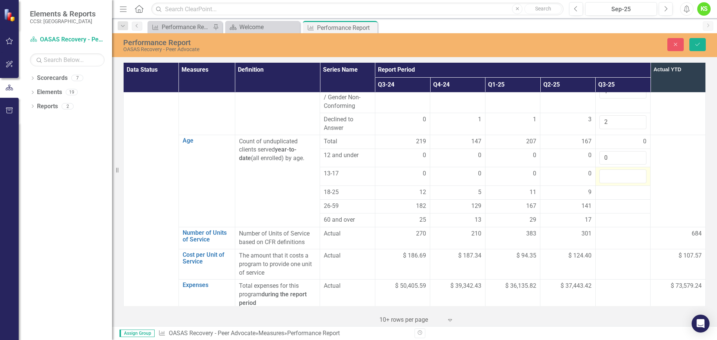
click at [610, 170] on input "number" at bounding box center [622, 177] width 47 height 14
type input "0"
click at [606, 188] on div at bounding box center [622, 192] width 47 height 9
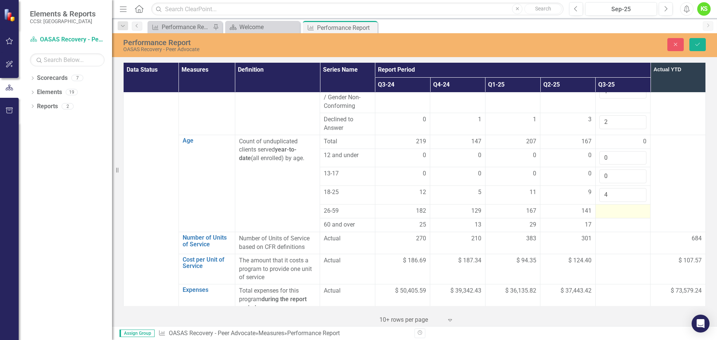
type input "4"
click at [604, 207] on div at bounding box center [622, 211] width 47 height 9
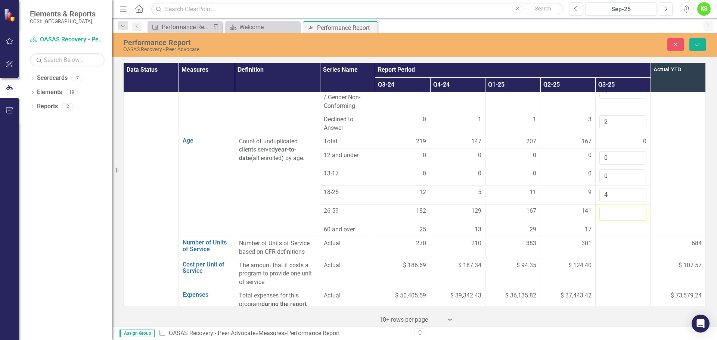
click at [604, 207] on input "number" at bounding box center [622, 214] width 47 height 14
type input "96"
click at [604, 226] on div at bounding box center [622, 230] width 47 height 9
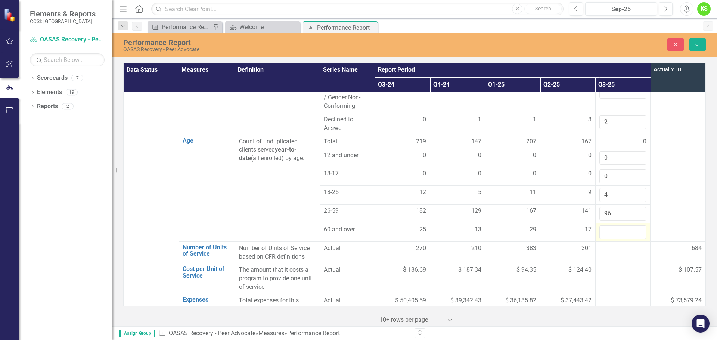
click at [604, 226] on input "number" at bounding box center [622, 233] width 47 height 14
type input "13"
click at [665, 173] on td at bounding box center [678, 188] width 55 height 107
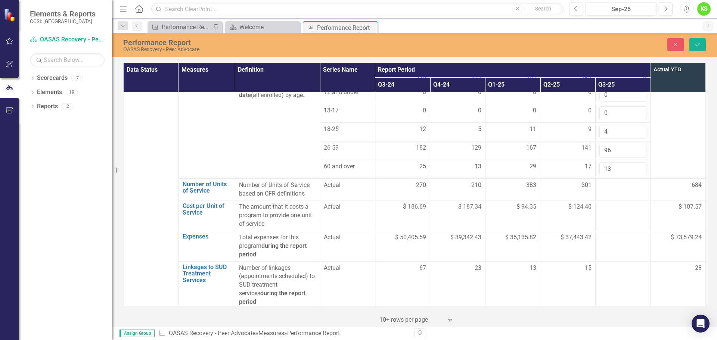
scroll to position [523, 0]
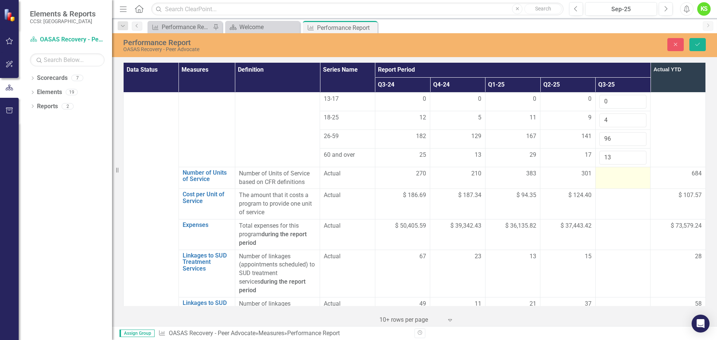
click at [612, 167] on td at bounding box center [622, 178] width 55 height 22
click at [612, 170] on input "number" at bounding box center [622, 177] width 47 height 14
click at [609, 170] on input "number" at bounding box center [622, 177] width 47 height 14
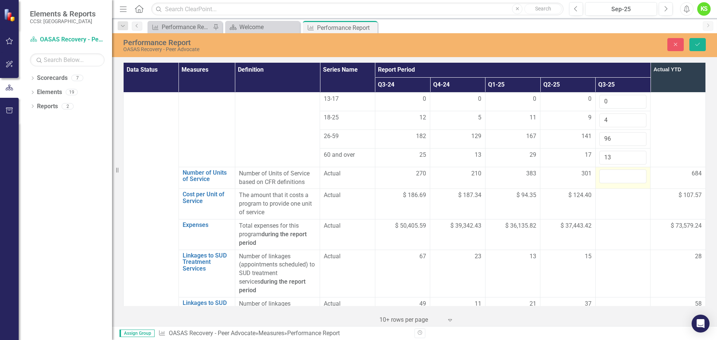
click at [609, 170] on input "number" at bounding box center [622, 177] width 47 height 14
type input "202.35"
click at [664, 121] on td at bounding box center [678, 113] width 55 height 107
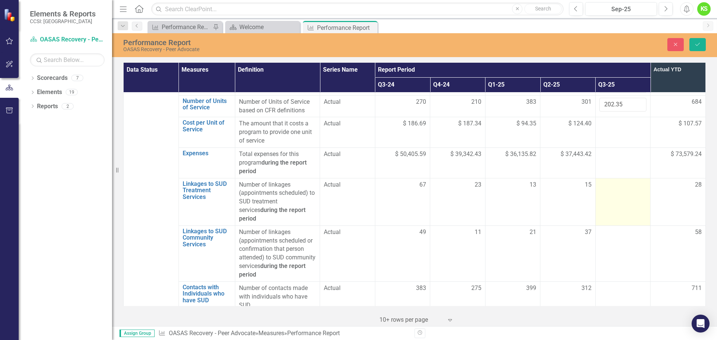
scroll to position [597, 0]
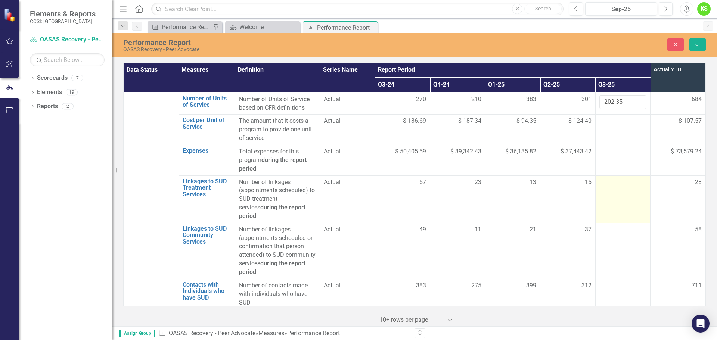
click at [604, 178] on div at bounding box center [622, 182] width 47 height 9
click at [604, 178] on input "number" at bounding box center [622, 185] width 47 height 14
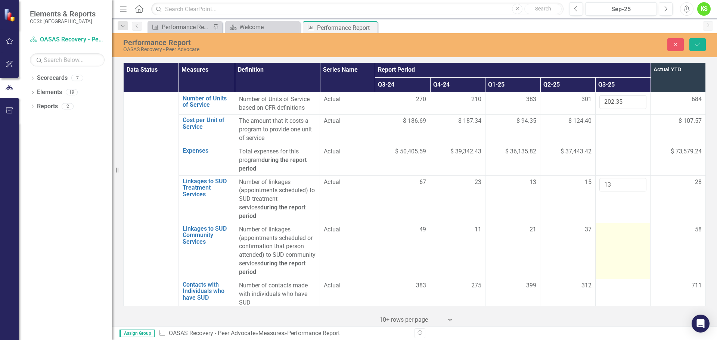
type input "13"
click at [604, 223] on td at bounding box center [622, 251] width 55 height 56
click at [604, 226] on input "number" at bounding box center [622, 233] width 47 height 14
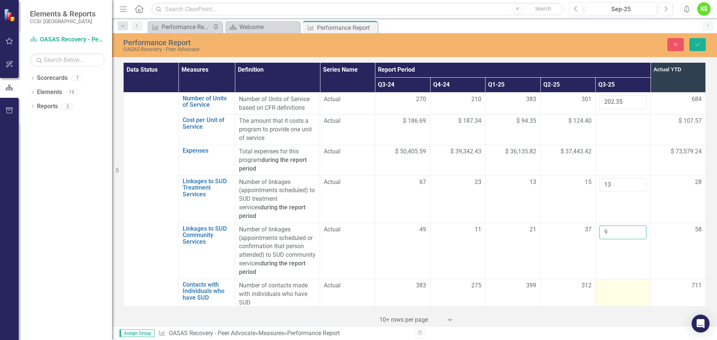
type input "9"
click at [610, 279] on td at bounding box center [622, 294] width 55 height 31
click at [610, 282] on input "number" at bounding box center [622, 289] width 47 height 14
type input "178"
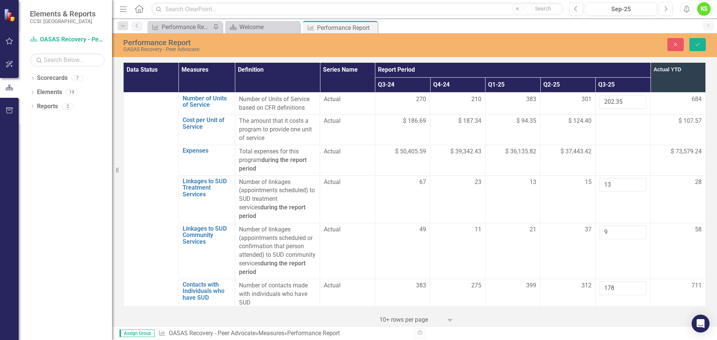
click at [656, 227] on td "58" at bounding box center [678, 251] width 55 height 56
click at [607, 312] on div at bounding box center [622, 316] width 47 height 9
click at [607, 312] on input "number" at bounding box center [622, 319] width 47 height 14
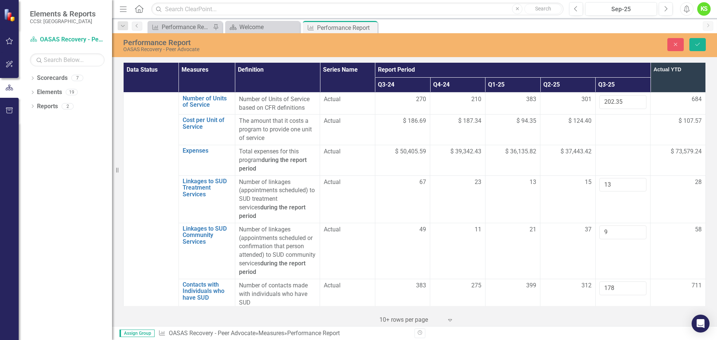
type input "2"
type input "132"
click at [653, 223] on td "58" at bounding box center [678, 251] width 55 height 56
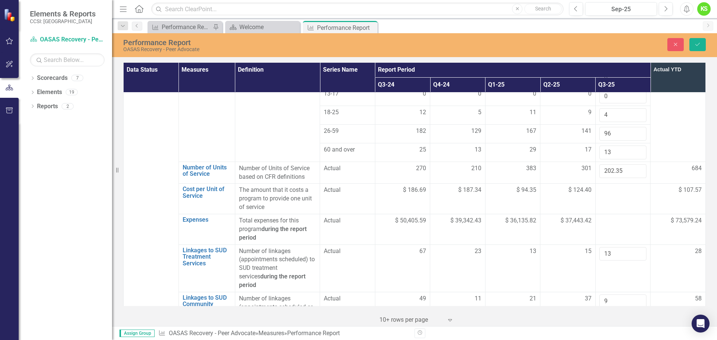
scroll to position [523, 0]
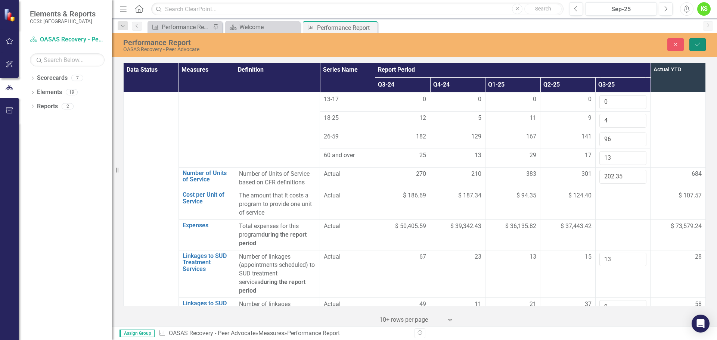
click at [696, 45] on icon "Save" at bounding box center [697, 44] width 7 height 5
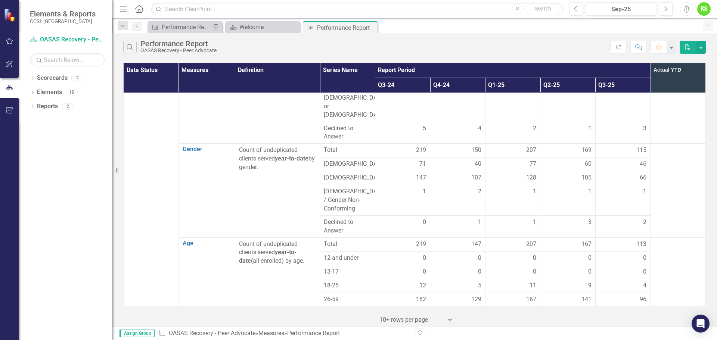
scroll to position [374, 0]
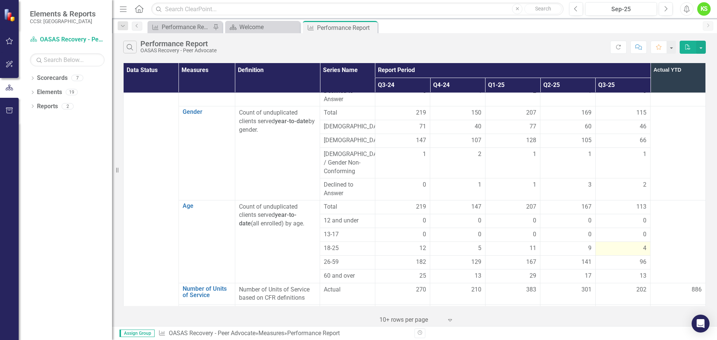
click at [636, 244] on div "4" at bounding box center [622, 248] width 47 height 9
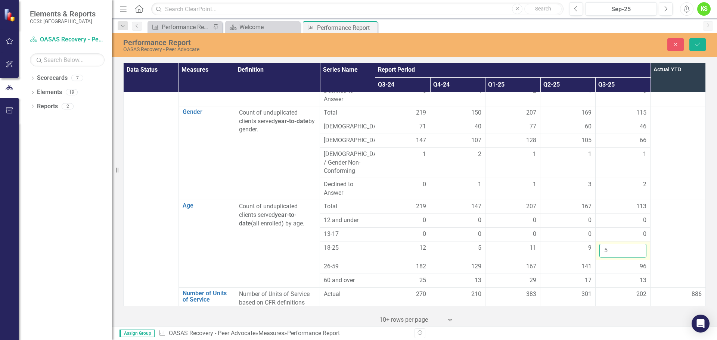
click at [633, 244] on input "5" at bounding box center [622, 251] width 47 height 14
type input "6"
click at [633, 244] on input "6" at bounding box center [622, 251] width 47 height 14
click at [697, 44] on icon "Save" at bounding box center [697, 44] width 7 height 5
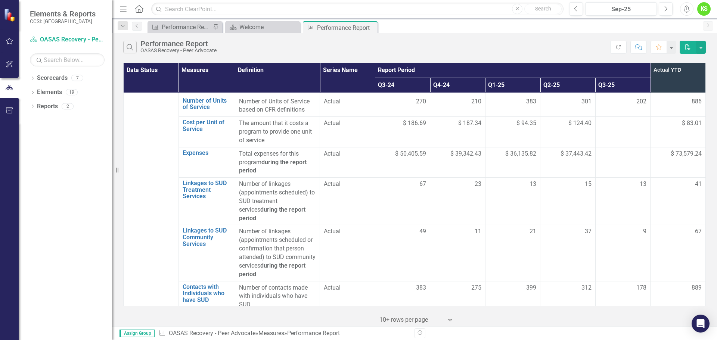
scroll to position [564, 0]
click at [370, 26] on icon "Close" at bounding box center [370, 28] width 7 height 6
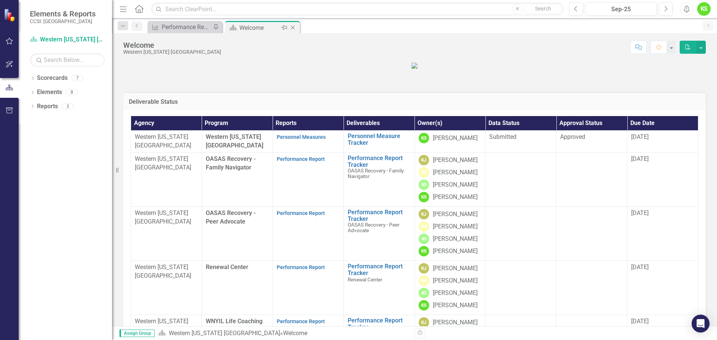
click at [294, 28] on icon "Close" at bounding box center [292, 28] width 7 height 6
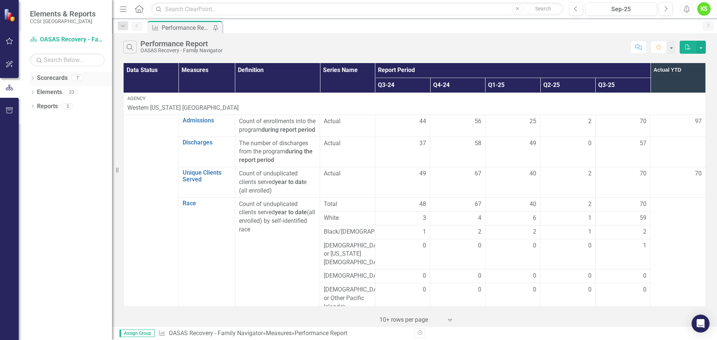
click at [50, 80] on link "Scorecards" at bounding box center [52, 78] width 31 height 9
click at [76, 77] on div "7" at bounding box center [77, 78] width 12 height 6
click at [32, 79] on icon "Dropdown" at bounding box center [32, 79] width 5 height 4
click at [44, 91] on link "Western [US_STATE] [GEOGRAPHIC_DATA]" at bounding box center [76, 92] width 71 height 9
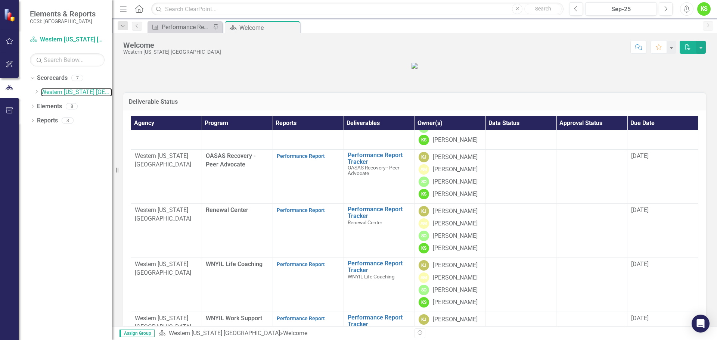
scroll to position [75, 0]
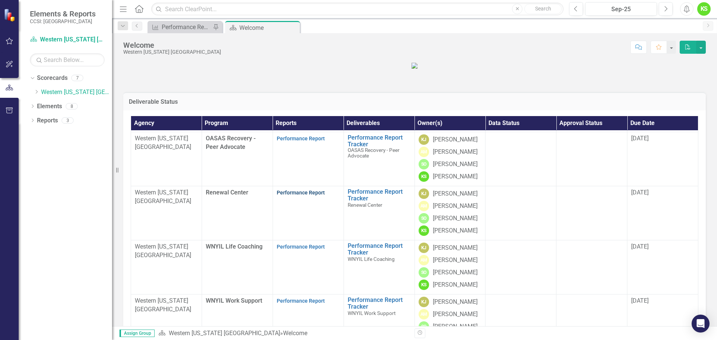
click at [294, 196] on link "Performance Report" at bounding box center [301, 193] width 48 height 6
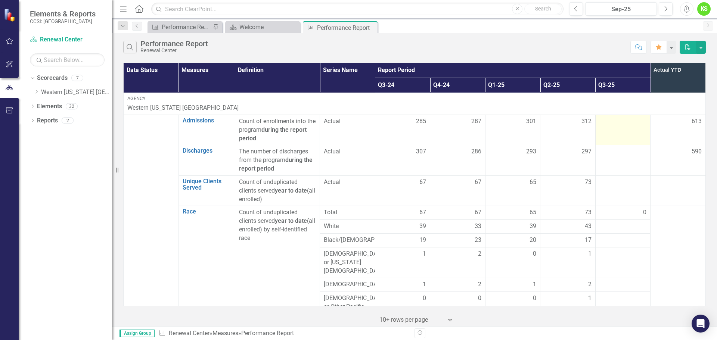
click at [612, 126] on div at bounding box center [622, 121] width 47 height 9
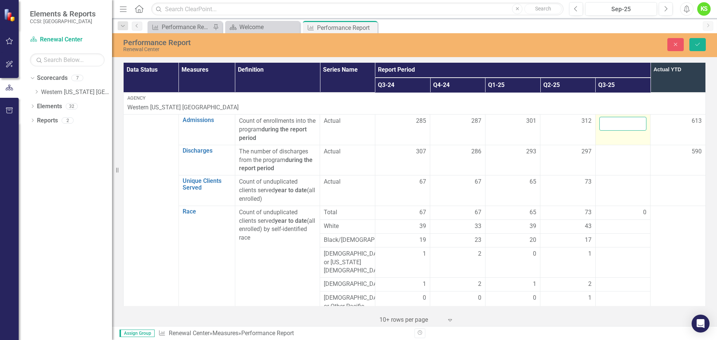
click at [605, 122] on input "number" at bounding box center [622, 124] width 47 height 14
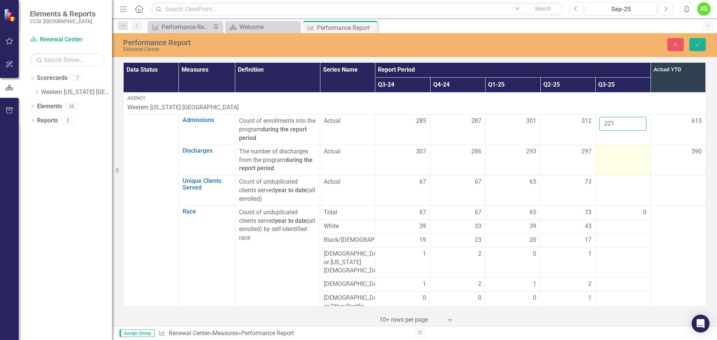
type input "221"
click at [611, 151] on div at bounding box center [622, 152] width 47 height 9
click at [611, 151] on input "number" at bounding box center [622, 155] width 47 height 14
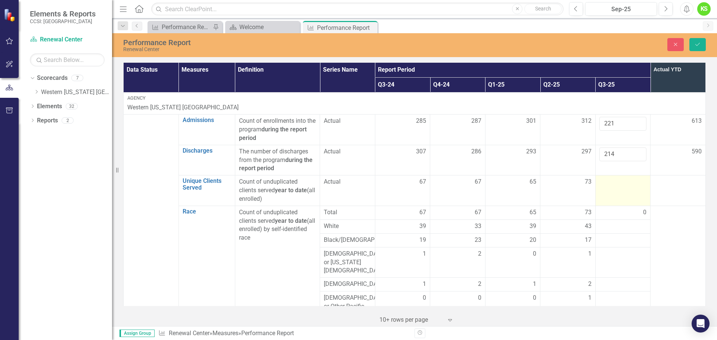
type input "214"
click at [615, 187] on div at bounding box center [622, 182] width 47 height 9
click at [615, 187] on input "number" at bounding box center [622, 185] width 47 height 14
type input "96"
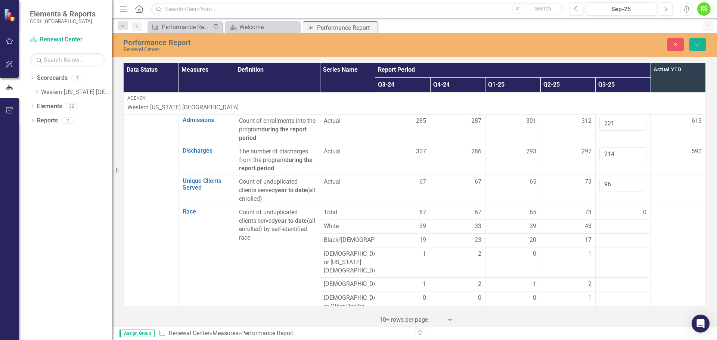
click at [607, 213] on div "0" at bounding box center [622, 212] width 47 height 9
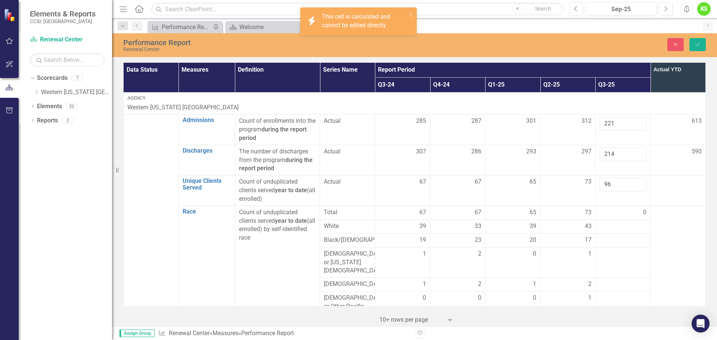
click at [607, 213] on div "0" at bounding box center [622, 212] width 47 height 9
click at [605, 226] on div at bounding box center [622, 226] width 47 height 9
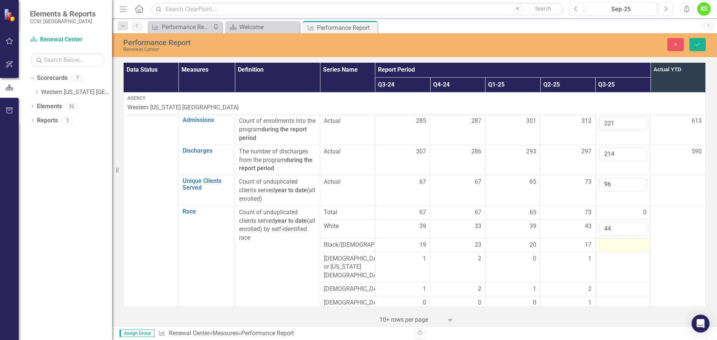
type input "44"
click at [606, 248] on div at bounding box center [622, 245] width 47 height 9
click at [606, 248] on input "number" at bounding box center [622, 248] width 47 height 14
type input "30"
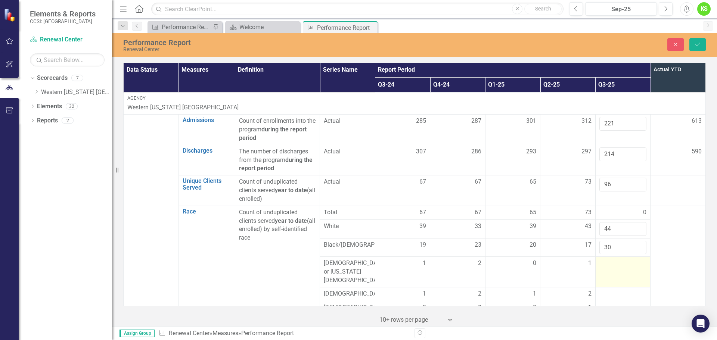
click at [607, 268] on div at bounding box center [622, 263] width 47 height 9
type input "1"
click at [605, 290] on div at bounding box center [622, 294] width 47 height 9
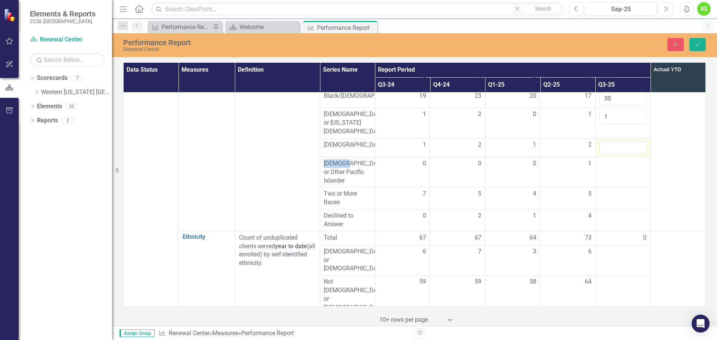
scroll to position [149, 0]
click at [601, 144] on input "number" at bounding box center [622, 147] width 47 height 14
type input "4"
click at [605, 160] on div at bounding box center [622, 163] width 47 height 9
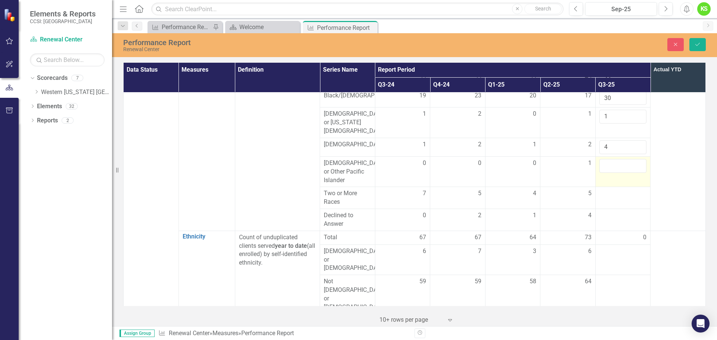
click at [605, 160] on input "number" at bounding box center [622, 166] width 47 height 14
click at [605, 161] on input "number" at bounding box center [622, 166] width 47 height 14
type input "0"
click at [604, 194] on td at bounding box center [622, 198] width 55 height 22
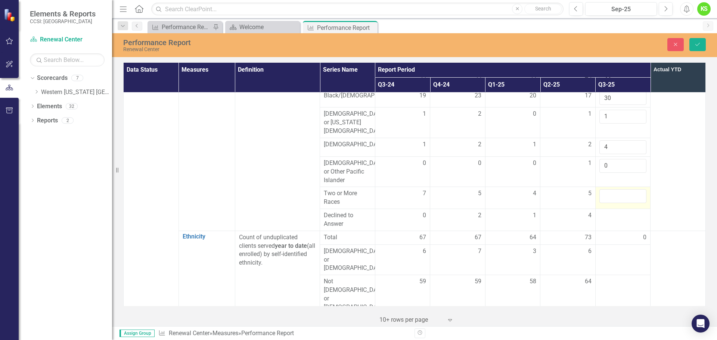
click at [604, 194] on input "number" at bounding box center [622, 196] width 47 height 14
type input "10"
click at [607, 214] on div at bounding box center [622, 215] width 47 height 9
click at [607, 214] on input "number" at bounding box center [622, 218] width 47 height 14
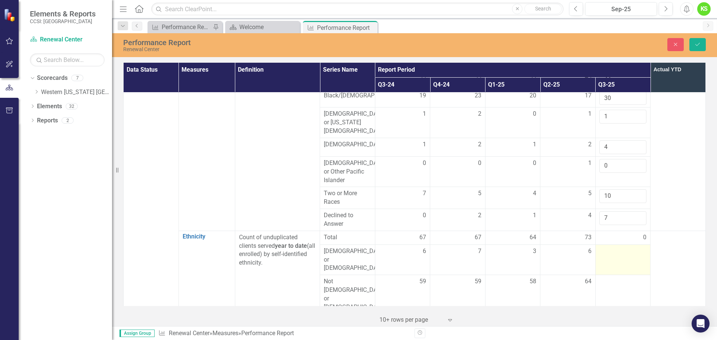
type input "7"
click at [607, 250] on div at bounding box center [622, 251] width 47 height 9
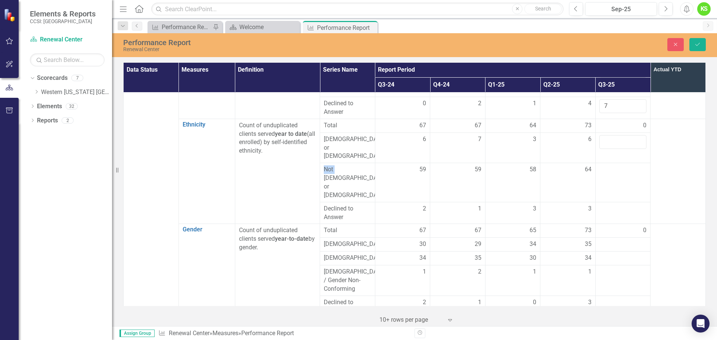
scroll to position [299, 0]
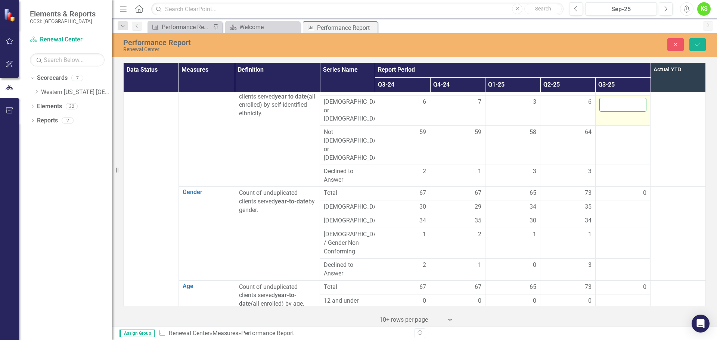
click at [614, 100] on input "number" at bounding box center [622, 105] width 47 height 14
type input "9"
click at [604, 165] on td at bounding box center [622, 176] width 55 height 22
click at [604, 167] on input "number" at bounding box center [622, 174] width 47 height 14
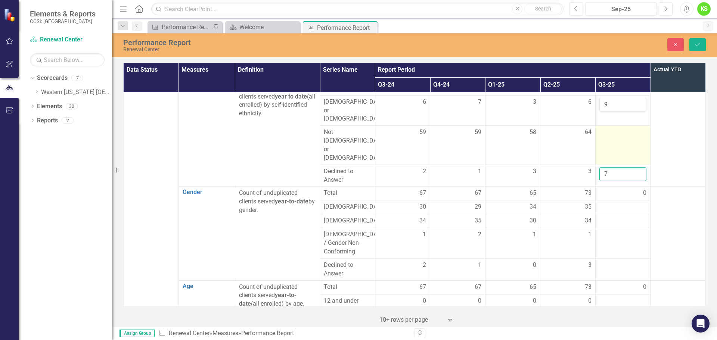
type input "7"
click at [601, 128] on div at bounding box center [622, 132] width 47 height 9
click at [601, 128] on input "number" at bounding box center [622, 135] width 47 height 14
type input "80"
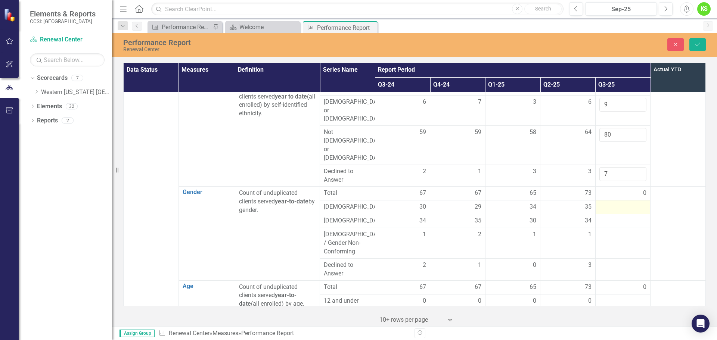
click at [605, 203] on div at bounding box center [622, 207] width 47 height 9
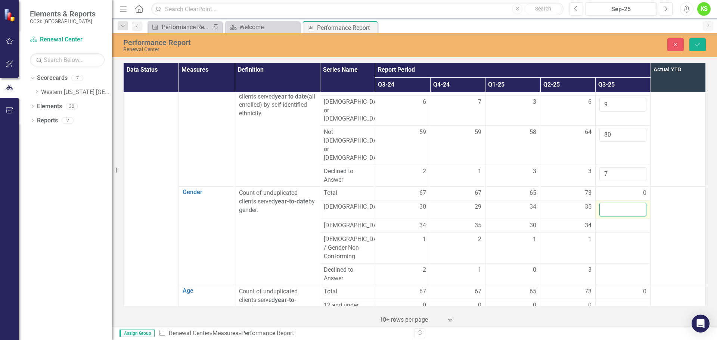
click at [605, 203] on input "number" at bounding box center [622, 210] width 47 height 14
type input "43"
click at [607, 221] on div at bounding box center [622, 225] width 47 height 9
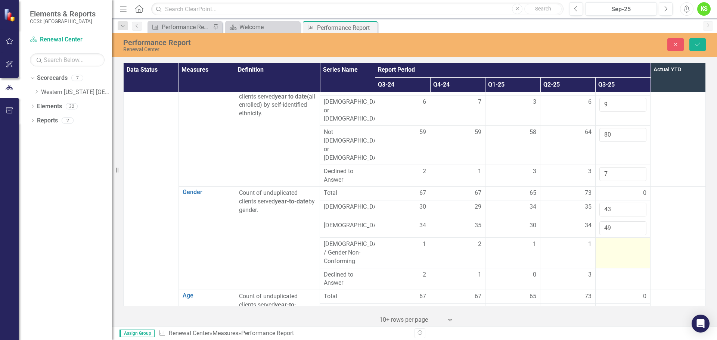
type input "49"
click at [606, 240] on div at bounding box center [622, 244] width 47 height 9
click at [606, 240] on input "number" at bounding box center [622, 247] width 47 height 14
type input "1"
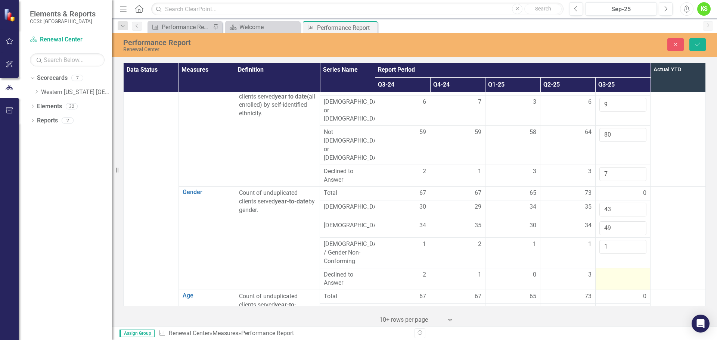
click at [605, 271] on div at bounding box center [622, 275] width 47 height 9
click at [605, 271] on input "number" at bounding box center [622, 278] width 47 height 14
type input "3"
click at [672, 233] on td at bounding box center [678, 238] width 55 height 103
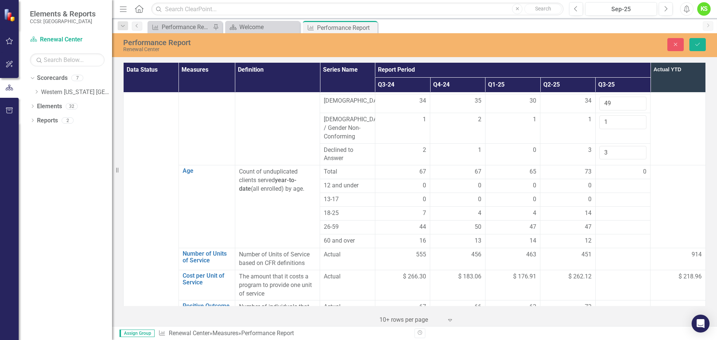
scroll to position [448, 0]
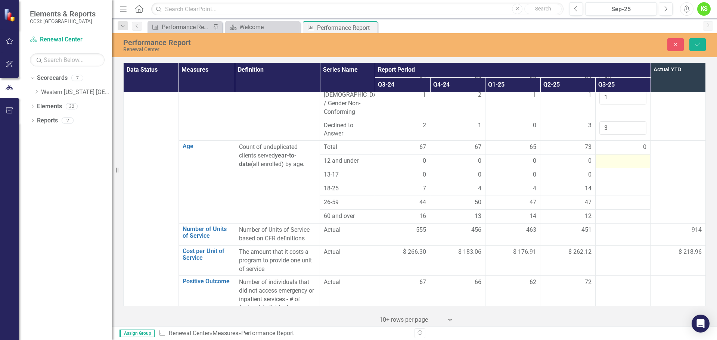
click at [610, 157] on div at bounding box center [622, 161] width 47 height 9
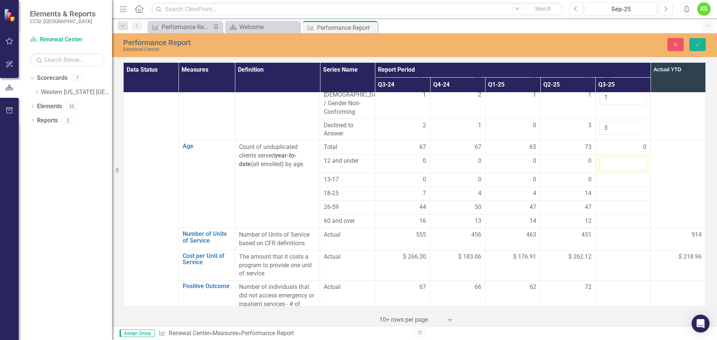
click at [610, 157] on input "number" at bounding box center [622, 164] width 47 height 14
type input "0"
click at [610, 176] on div at bounding box center [622, 180] width 47 height 9
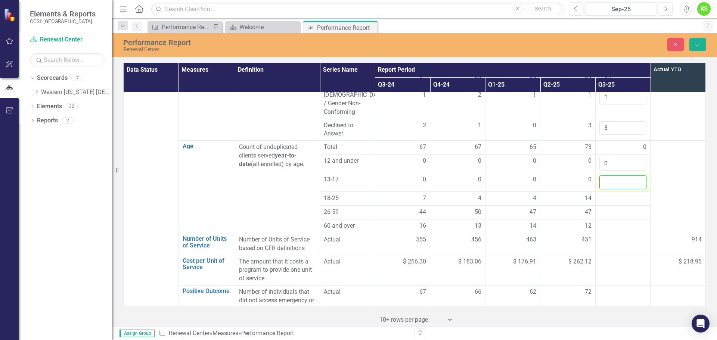
click at [610, 176] on input "number" at bounding box center [622, 183] width 47 height 14
type input "0"
click at [602, 194] on div at bounding box center [622, 198] width 47 height 9
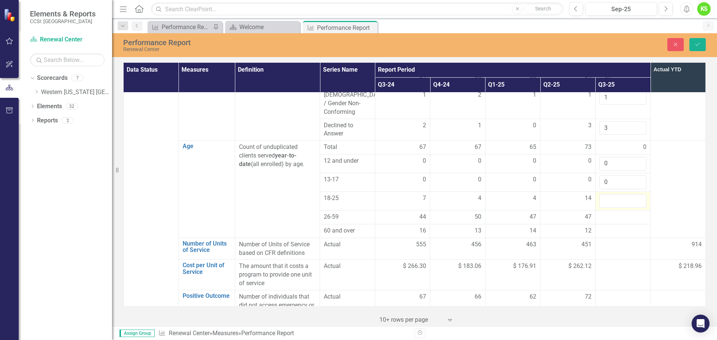
click at [602, 194] on input "number" at bounding box center [622, 201] width 47 height 14
type input "17"
click at [602, 213] on div at bounding box center [622, 217] width 47 height 9
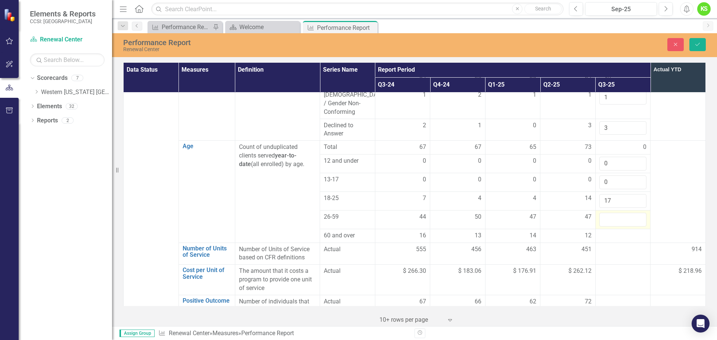
click at [602, 213] on input "number" at bounding box center [622, 220] width 47 height 14
type input "59"
click at [604, 232] on div at bounding box center [622, 236] width 47 height 9
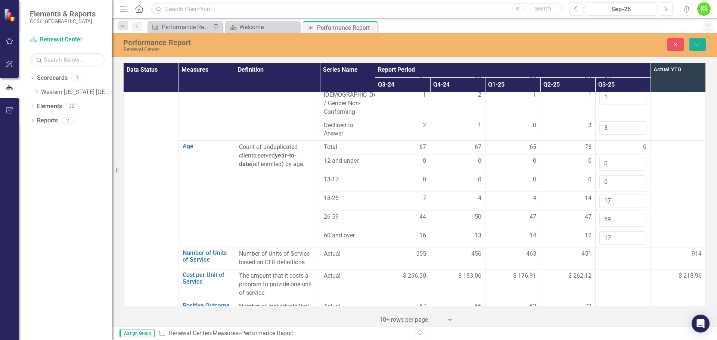
type input "17"
click at [672, 188] on td at bounding box center [678, 194] width 55 height 107
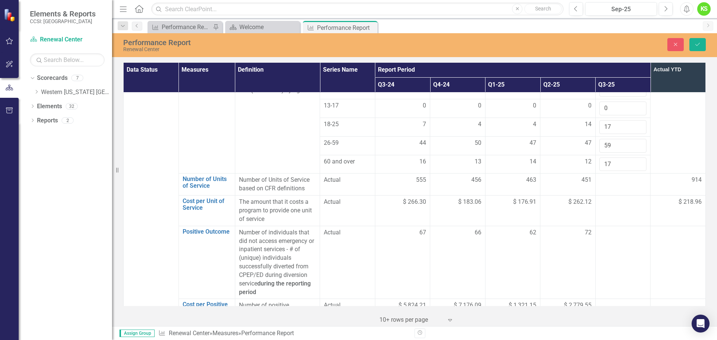
scroll to position [523, 0]
click at [607, 173] on td at bounding box center [622, 184] width 55 height 22
click at [610, 175] on input "number" at bounding box center [622, 182] width 47 height 14
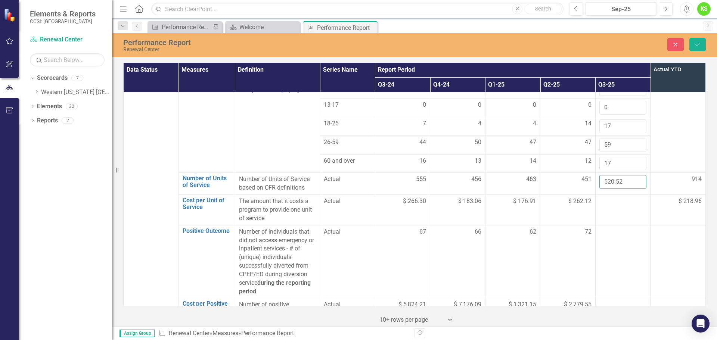
type input "520.52"
click at [664, 225] on td at bounding box center [678, 261] width 55 height 73
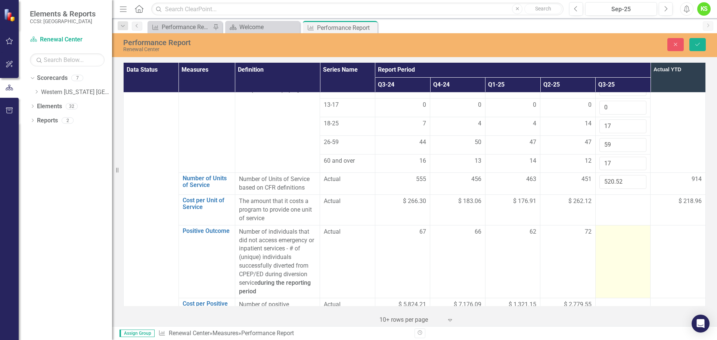
click at [607, 228] on div at bounding box center [622, 232] width 47 height 9
click at [607, 228] on input "number" at bounding box center [622, 235] width 47 height 14
click at [605, 228] on input "number" at bounding box center [622, 235] width 47 height 14
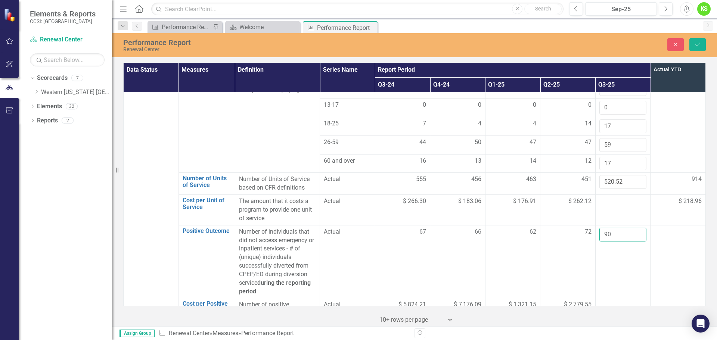
scroll to position [736, 0]
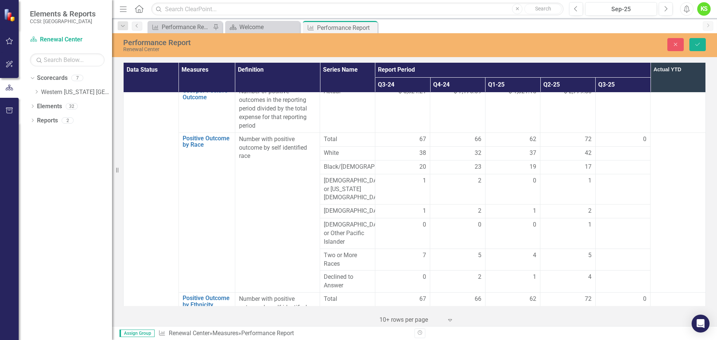
type input "90"
click at [675, 133] on td at bounding box center [678, 213] width 55 height 160
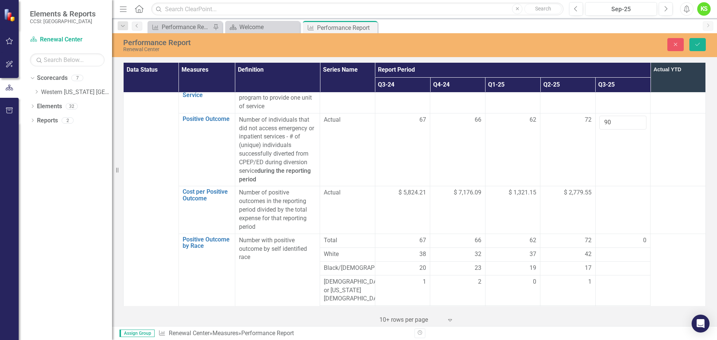
scroll to position [672, 0]
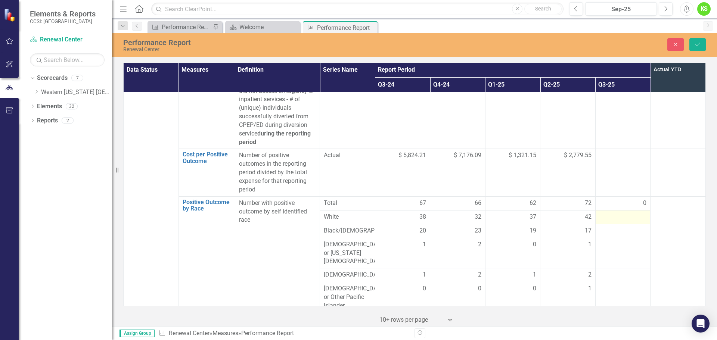
click at [611, 213] on div at bounding box center [622, 217] width 47 height 9
click at [610, 213] on input "number" at bounding box center [622, 220] width 47 height 14
click at [606, 276] on div at bounding box center [622, 280] width 47 height 9
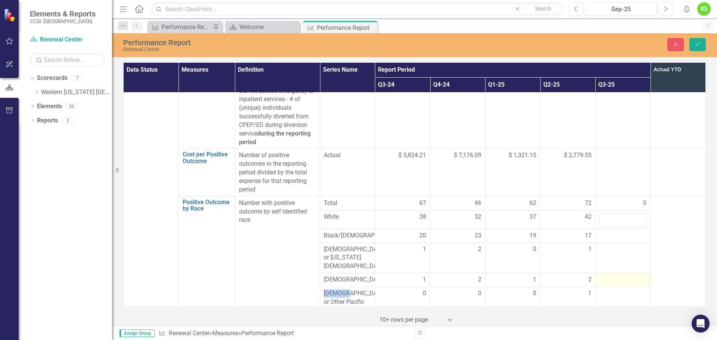
click at [606, 276] on div at bounding box center [622, 280] width 47 height 9
click at [606, 276] on input "number" at bounding box center [622, 283] width 47 height 14
type input "4"
click at [600, 229] on td at bounding box center [622, 236] width 55 height 14
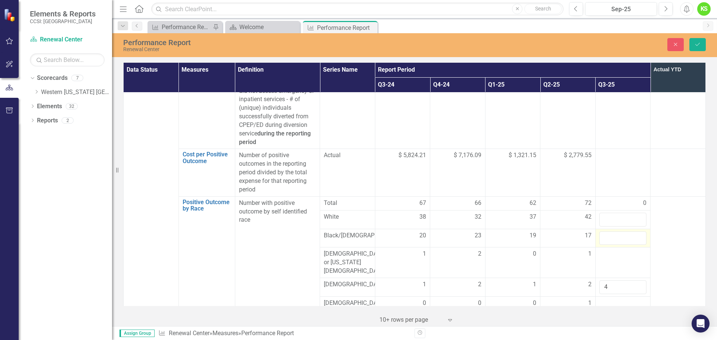
click at [600, 232] on input "number" at bounding box center [622, 239] width 47 height 14
type input "27"
click at [678, 233] on td at bounding box center [678, 283] width 55 height 174
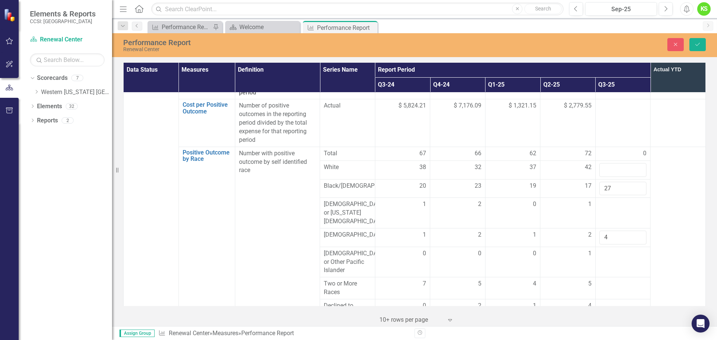
scroll to position [747, 0]
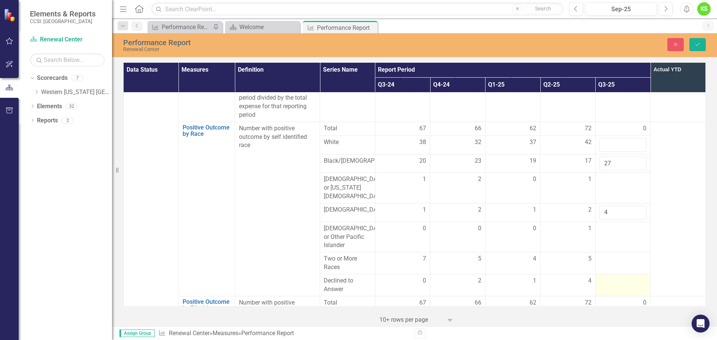
click at [613, 277] on div at bounding box center [622, 281] width 47 height 9
click at [613, 277] on input "number" at bounding box center [622, 284] width 47 height 14
type input "6"
click at [613, 252] on td at bounding box center [622, 263] width 55 height 22
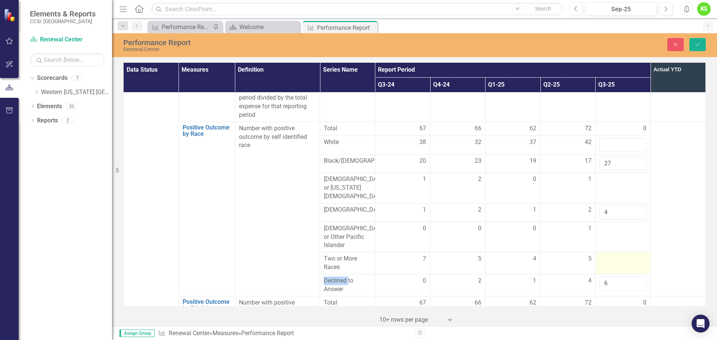
click at [613, 252] on td at bounding box center [622, 263] width 55 height 22
type input "10"
click at [612, 222] on td at bounding box center [622, 237] width 55 height 31
click at [612, 224] on input "number" at bounding box center [622, 231] width 47 height 14
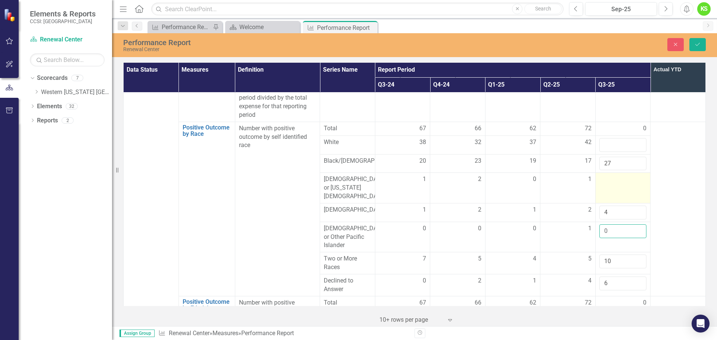
type input "0"
click at [606, 173] on td at bounding box center [622, 188] width 55 height 31
click at [606, 175] on input "number" at bounding box center [622, 182] width 47 height 14
type input "1"
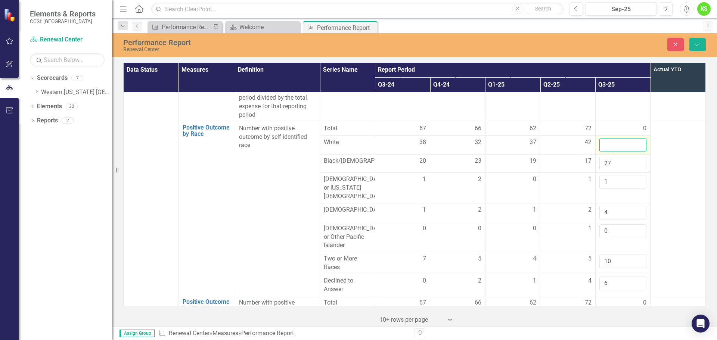
click at [607, 138] on input "number" at bounding box center [622, 145] width 47 height 14
type input "42"
click at [674, 124] on td at bounding box center [678, 209] width 55 height 174
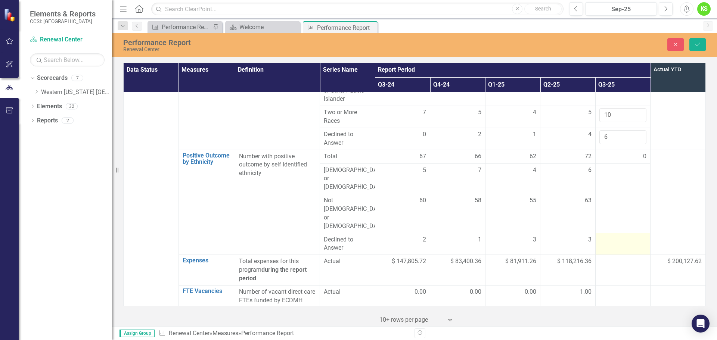
scroll to position [896, 0]
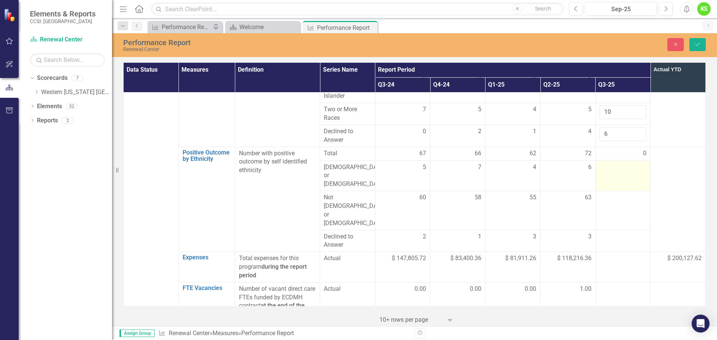
click at [605, 163] on div at bounding box center [622, 167] width 47 height 9
click at [605, 163] on input "number" at bounding box center [622, 170] width 47 height 14
type input "9"
click at [606, 230] on td at bounding box center [622, 241] width 55 height 22
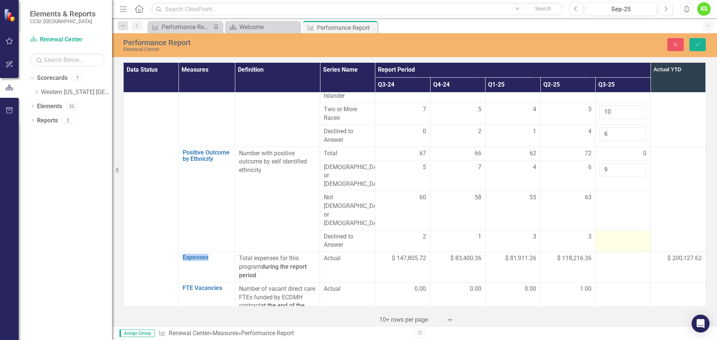
click at [606, 230] on td at bounding box center [622, 241] width 55 height 22
click at [606, 233] on input "number" at bounding box center [622, 240] width 47 height 14
type input "7"
click at [607, 193] on div at bounding box center [622, 197] width 47 height 9
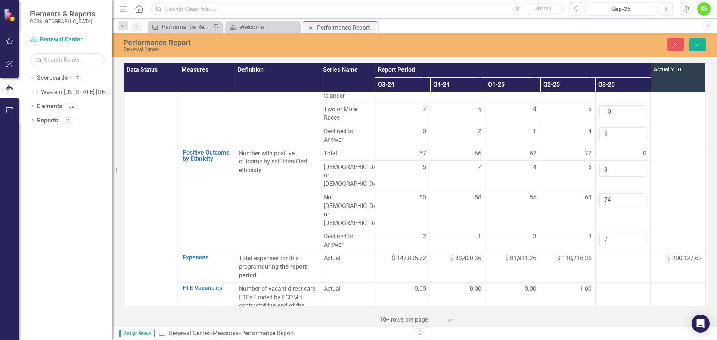
type input "74"
click at [664, 155] on td at bounding box center [678, 199] width 55 height 105
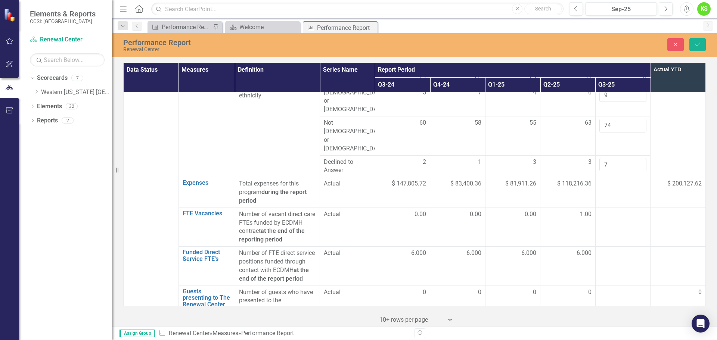
scroll to position [1008, 0]
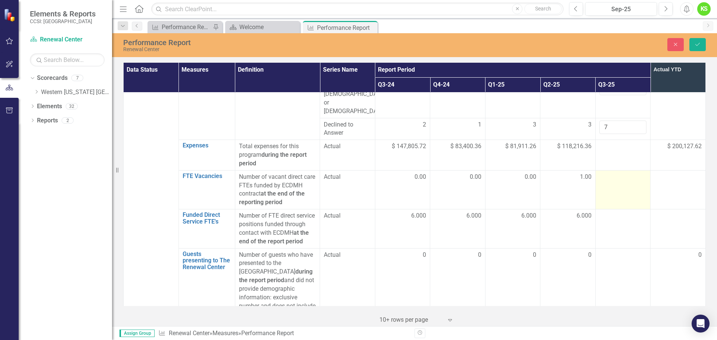
click at [609, 173] on div at bounding box center [622, 177] width 47 height 9
click at [609, 173] on input "number" at bounding box center [622, 180] width 47 height 14
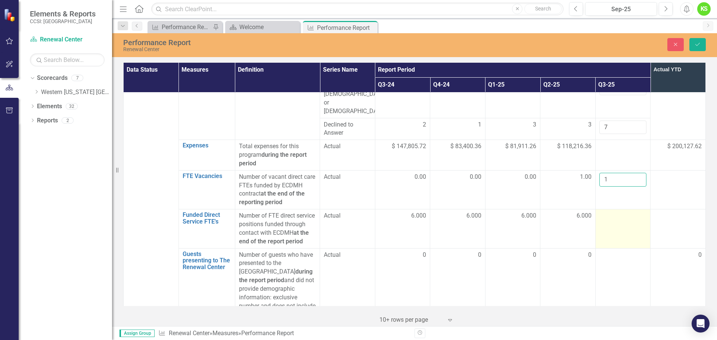
type input "1"
click at [607, 210] on td at bounding box center [622, 229] width 55 height 39
click at [607, 212] on input "number" at bounding box center [622, 219] width 47 height 14
type input "6"
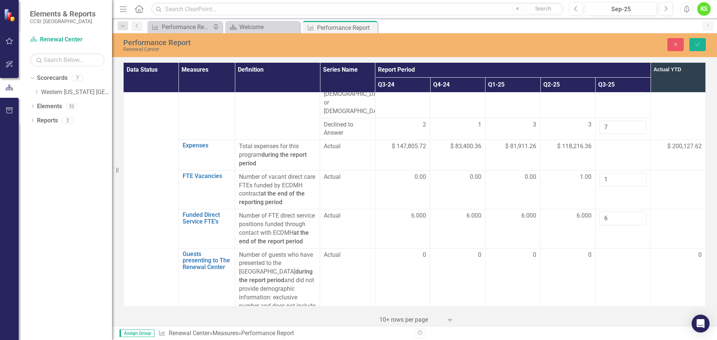
click at [667, 212] on div at bounding box center [677, 216] width 47 height 9
click at [613, 248] on td at bounding box center [622, 284] width 55 height 73
click at [613, 251] on input "number" at bounding box center [622, 258] width 47 height 14
type input "0"
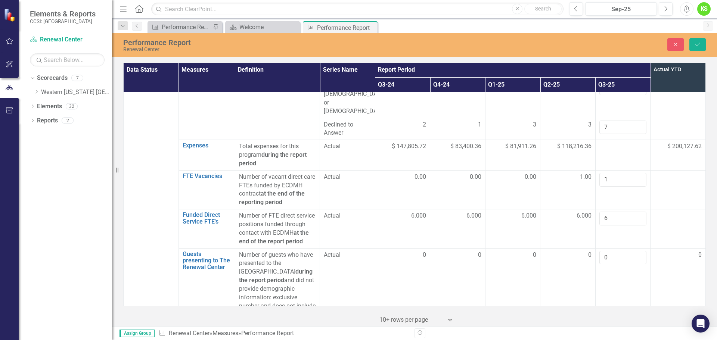
click at [659, 248] on td "0" at bounding box center [678, 284] width 55 height 73
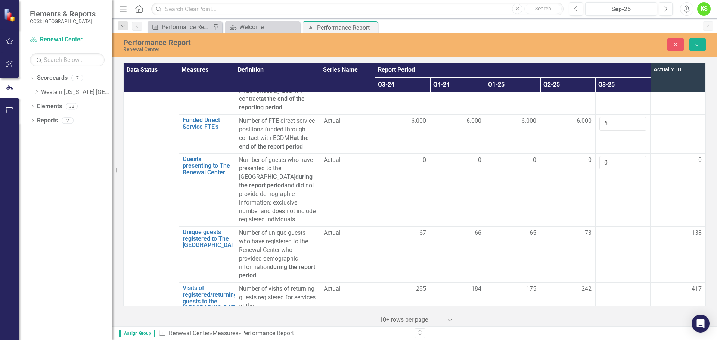
scroll to position [1121, 0]
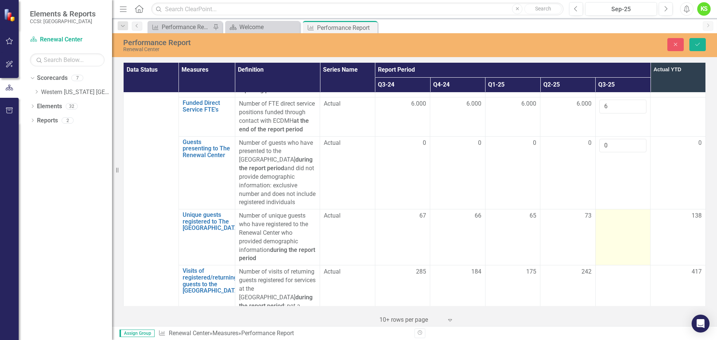
click at [611, 210] on td at bounding box center [622, 238] width 55 height 56
click at [611, 212] on input "number" at bounding box center [622, 219] width 47 height 14
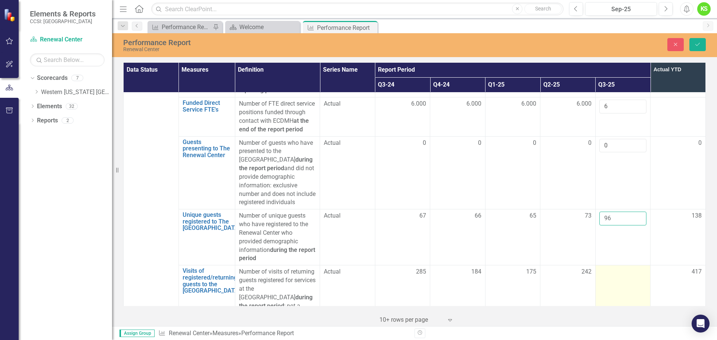
type input "96"
click at [611, 266] on td at bounding box center [622, 294] width 55 height 56
click at [611, 268] on input "number" at bounding box center [622, 275] width 47 height 14
click at [605, 268] on input "number" at bounding box center [622, 275] width 47 height 14
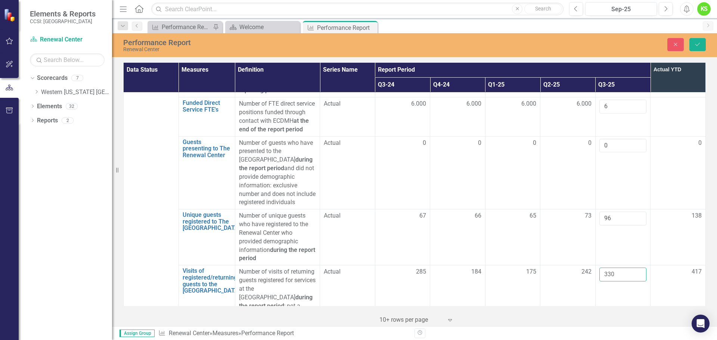
type input "330"
click at [651, 266] on td "417" at bounding box center [678, 294] width 55 height 56
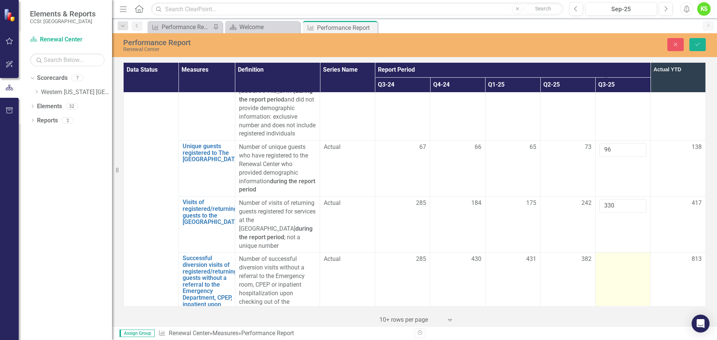
scroll to position [1195, 0]
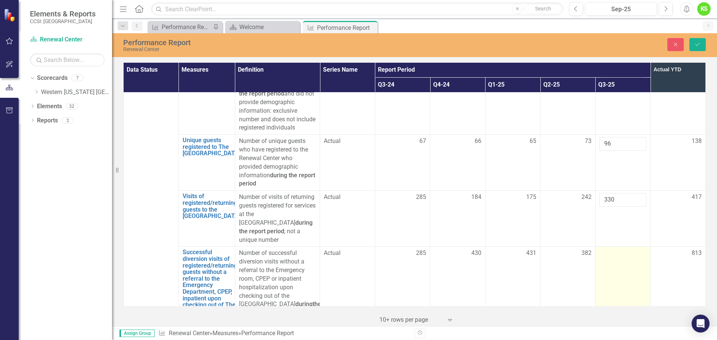
click at [606, 247] on td at bounding box center [622, 283] width 55 height 73
click at [607, 249] on input "number" at bounding box center [622, 256] width 47 height 14
type input "341"
click at [664, 247] on td "813" at bounding box center [678, 283] width 55 height 73
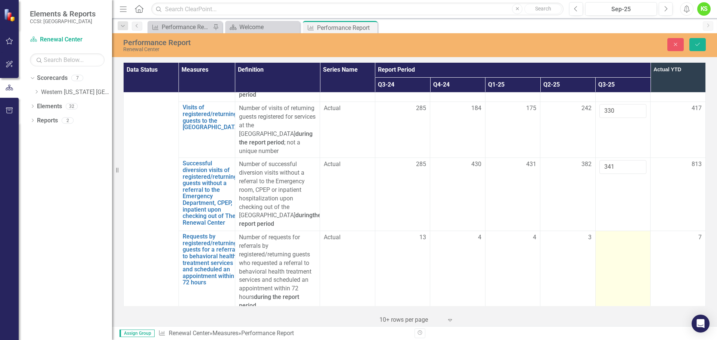
scroll to position [1307, 0]
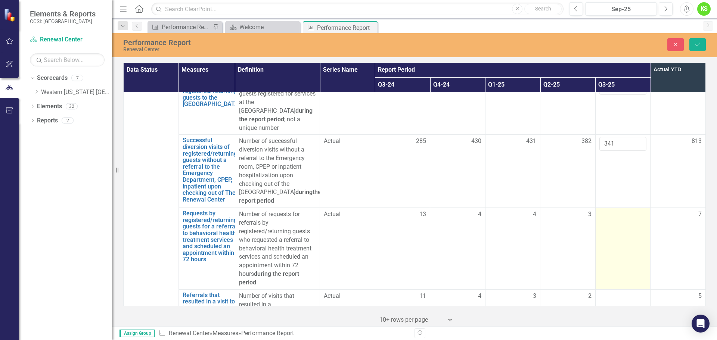
click at [606, 208] on td at bounding box center [622, 249] width 55 height 82
click at [605, 210] on input "number" at bounding box center [622, 217] width 47 height 14
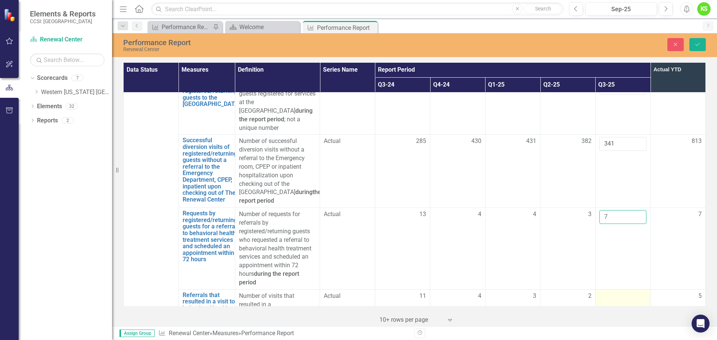
type input "7"
click at [604, 292] on div at bounding box center [622, 296] width 47 height 9
click at [604, 292] on input "number" at bounding box center [622, 299] width 47 height 14
type input "26"
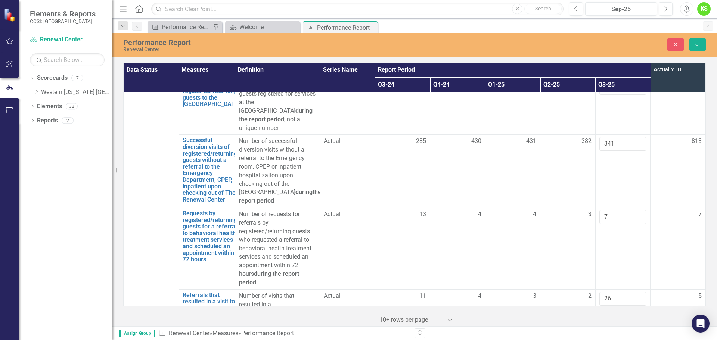
click at [664, 208] on td "7" at bounding box center [678, 249] width 55 height 82
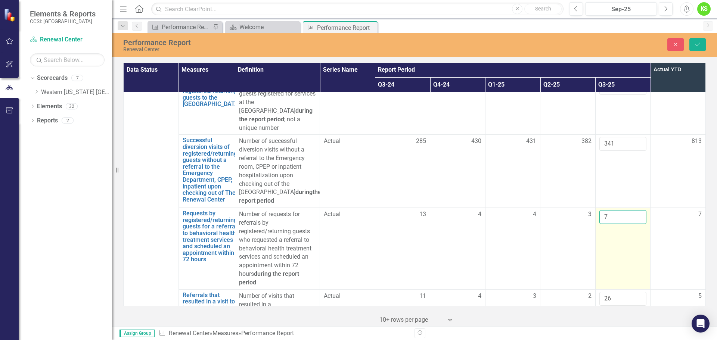
drag, startPoint x: 604, startPoint y: 154, endPoint x: 600, endPoint y: 155, distance: 4.1
click at [600, 210] on input "7" at bounding box center [622, 217] width 47 height 14
type input "8"
click at [635, 210] on input "8" at bounding box center [622, 217] width 47 height 14
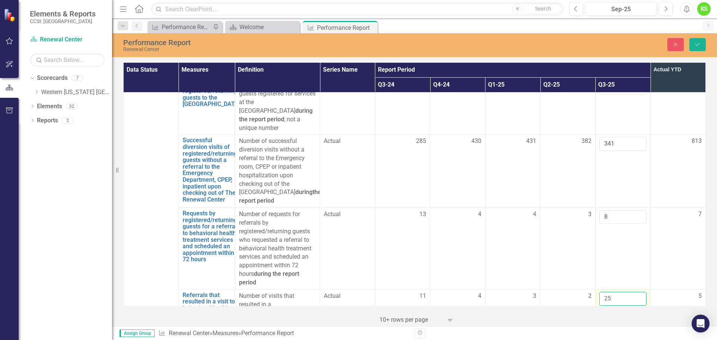
click at [632, 292] on input "25" at bounding box center [622, 299] width 47 height 14
click at [632, 292] on input "24" at bounding box center [622, 299] width 47 height 14
click at [632, 292] on input "23" at bounding box center [622, 299] width 47 height 14
click at [632, 292] on input "22" at bounding box center [622, 299] width 47 height 14
click at [632, 292] on input "21" at bounding box center [622, 299] width 47 height 14
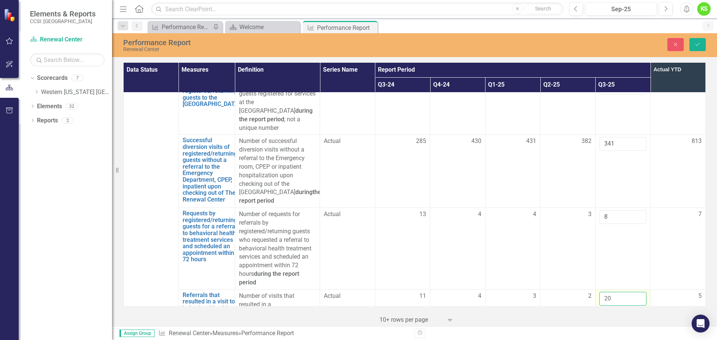
click at [632, 292] on input "20" at bounding box center [622, 299] width 47 height 14
click at [632, 292] on input "19" at bounding box center [622, 299] width 47 height 14
click at [632, 292] on input "18" at bounding box center [622, 299] width 47 height 14
click at [632, 292] on input "17" at bounding box center [622, 299] width 47 height 14
click at [632, 292] on input "16" at bounding box center [622, 299] width 47 height 14
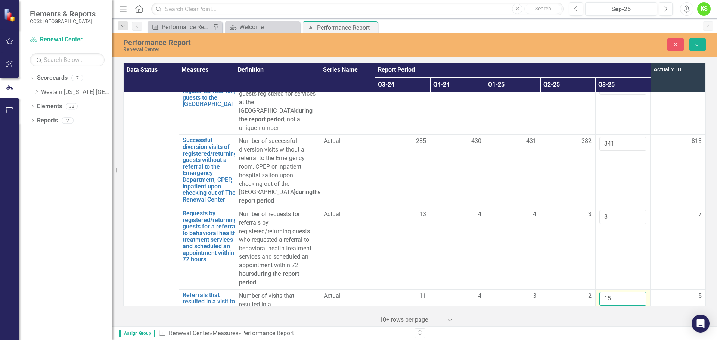
click at [632, 292] on input "15" at bounding box center [622, 299] width 47 height 14
click at [632, 292] on input "14" at bounding box center [622, 299] width 47 height 14
click at [632, 292] on input "13" at bounding box center [622, 299] width 47 height 14
click at [632, 292] on input "9" at bounding box center [622, 299] width 47 height 14
click at [632, 292] on input "8" at bounding box center [622, 299] width 47 height 14
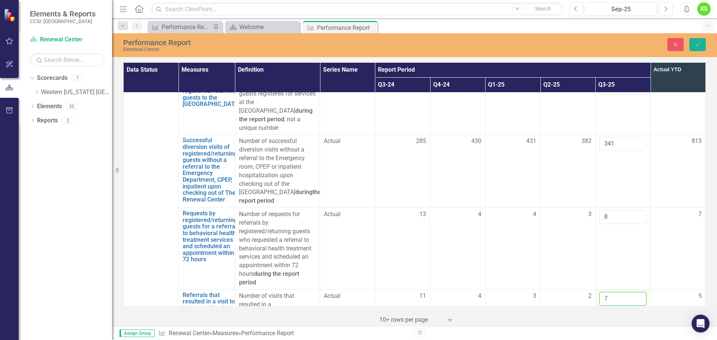
type input "7"
click at [632, 292] on input "7" at bounding box center [622, 299] width 47 height 14
click at [667, 208] on td "7" at bounding box center [678, 249] width 55 height 82
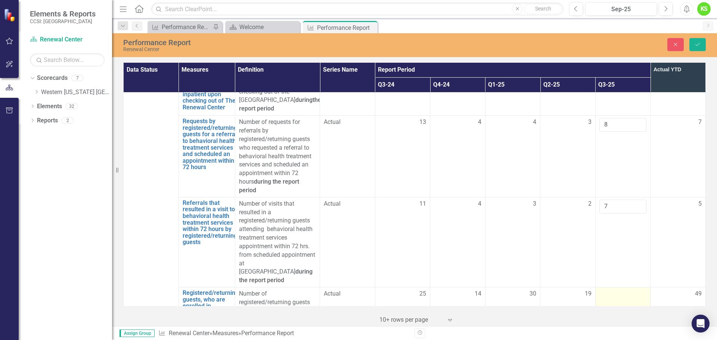
scroll to position [1419, 0]
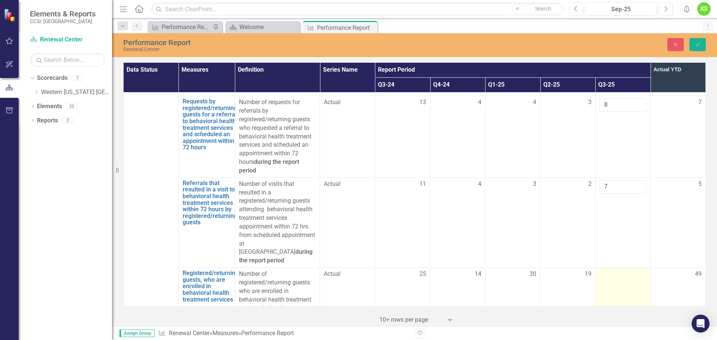
click at [602, 270] on div at bounding box center [622, 274] width 47 height 9
click at [607, 270] on input "number" at bounding box center [622, 277] width 47 height 14
type input "26"
click at [656, 268] on td "49" at bounding box center [678, 296] width 55 height 56
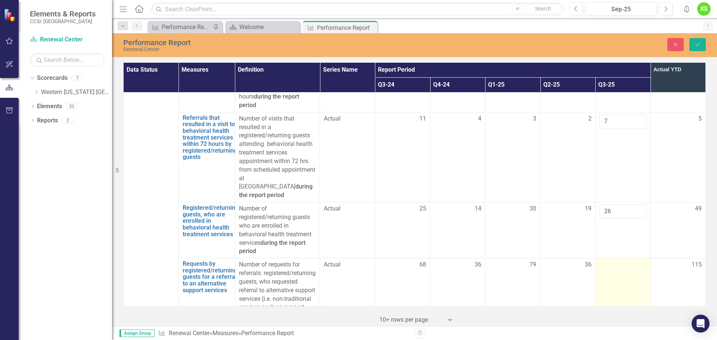
scroll to position [1494, 0]
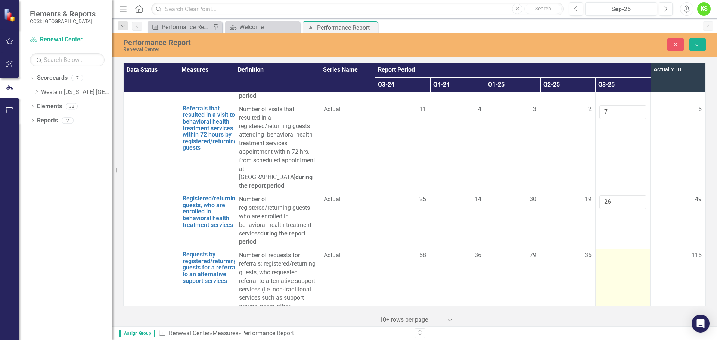
click at [606, 249] on td at bounding box center [622, 294] width 55 height 90
click at [606, 251] on input "number" at bounding box center [622, 258] width 47 height 14
type input "70"
click at [666, 249] on td "115" at bounding box center [678, 294] width 55 height 90
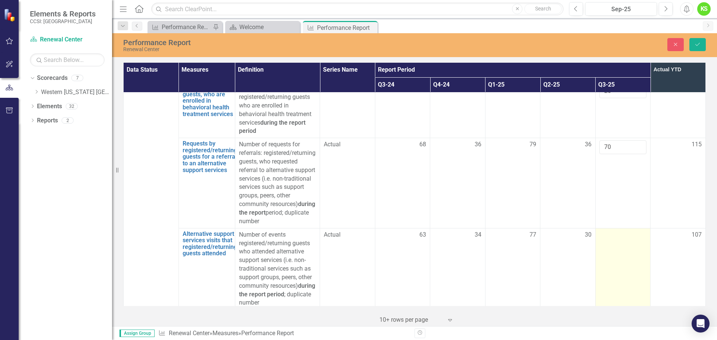
scroll to position [1606, 0]
click at [609, 227] on td at bounding box center [622, 268] width 55 height 82
click at [607, 230] on input "number" at bounding box center [622, 237] width 47 height 14
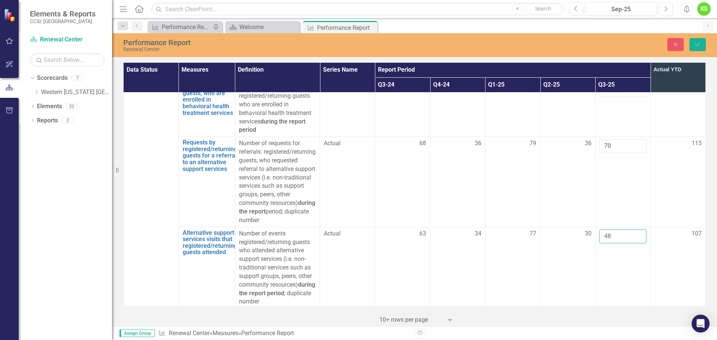
type input "48"
click at [661, 227] on td "107" at bounding box center [678, 268] width 55 height 82
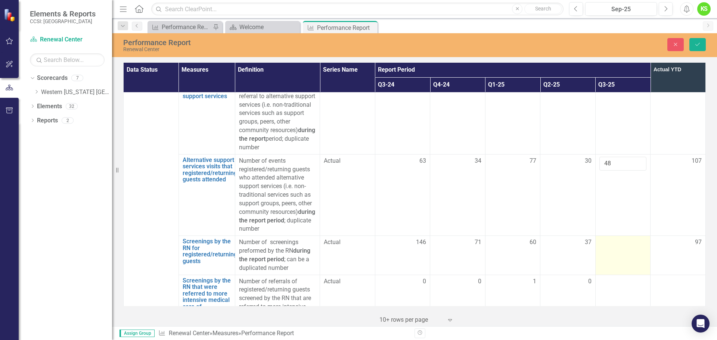
scroll to position [1681, 0]
click at [609, 236] on div at bounding box center [622, 240] width 47 height 9
click at [609, 236] on input "number" at bounding box center [622, 243] width 47 height 14
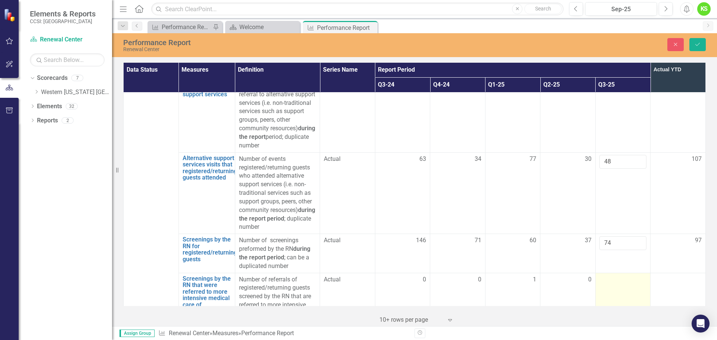
type input "74"
click at [608, 273] on td at bounding box center [622, 309] width 55 height 73
click at [608, 276] on input "number" at bounding box center [622, 283] width 47 height 14
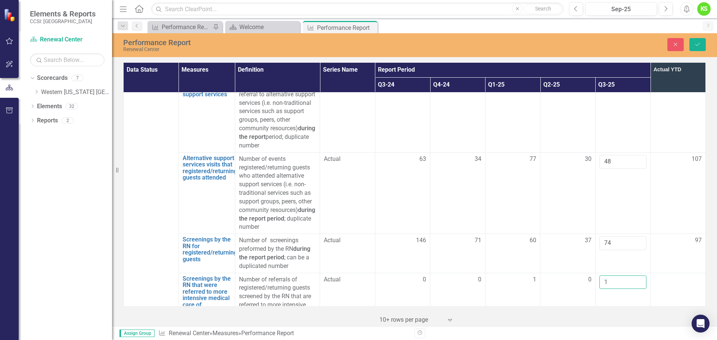
type input "1"
click at [660, 273] on td at bounding box center [678, 309] width 55 height 73
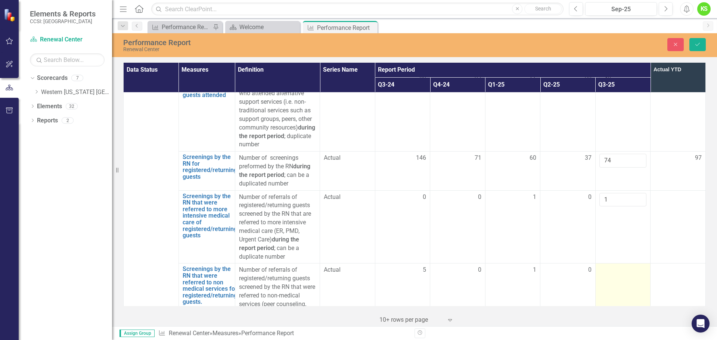
scroll to position [1793, 0]
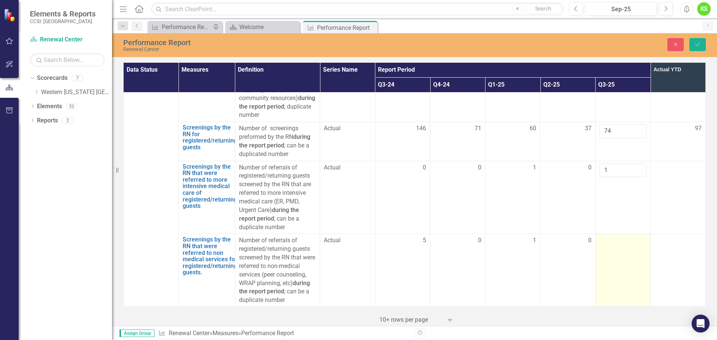
click at [607, 234] on td at bounding box center [622, 270] width 55 height 73
click at [607, 236] on input "number" at bounding box center [622, 243] width 47 height 14
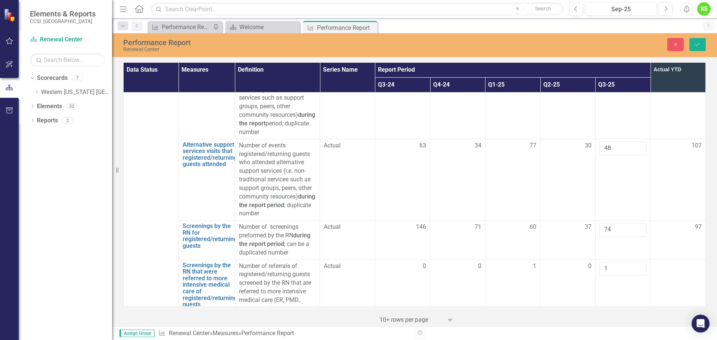
scroll to position [1681, 0]
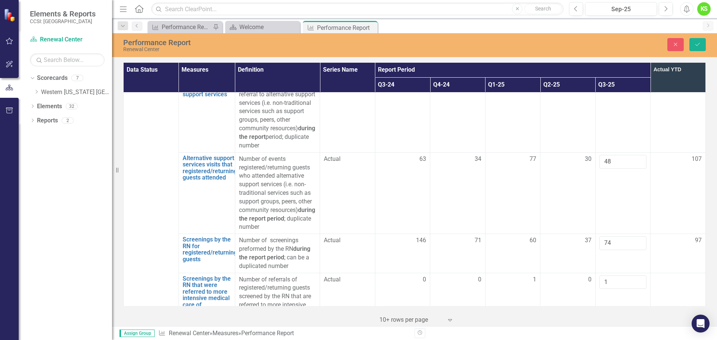
type input "1"
click at [656, 273] on td at bounding box center [678, 309] width 55 height 73
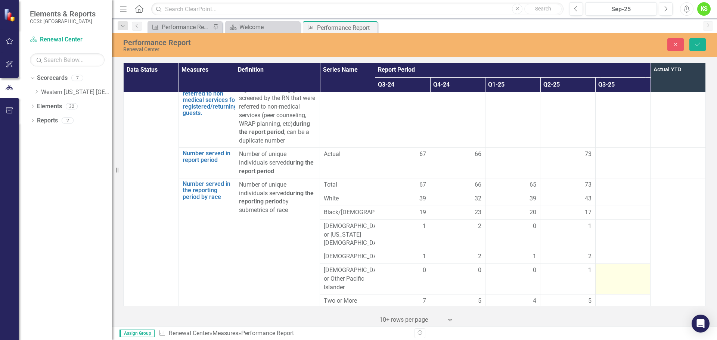
scroll to position [1905, 0]
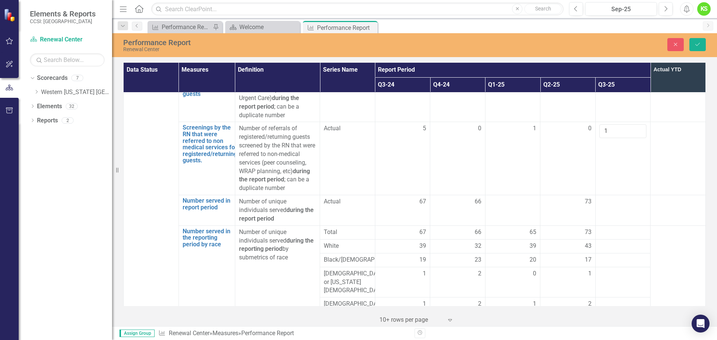
click at [603, 228] on div at bounding box center [622, 232] width 47 height 9
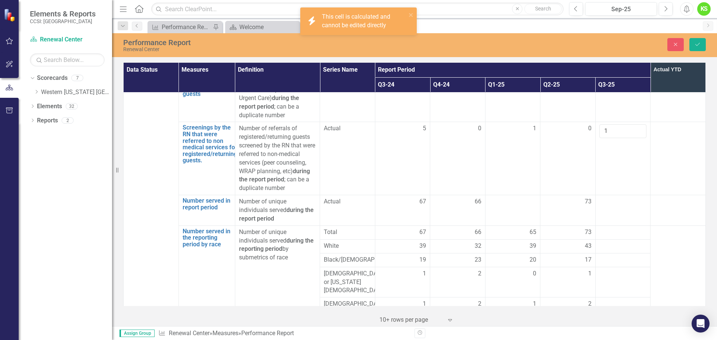
click at [605, 228] on div at bounding box center [622, 232] width 47 height 9
click at [607, 242] on div at bounding box center [622, 246] width 47 height 9
click at [606, 195] on td at bounding box center [622, 210] width 55 height 31
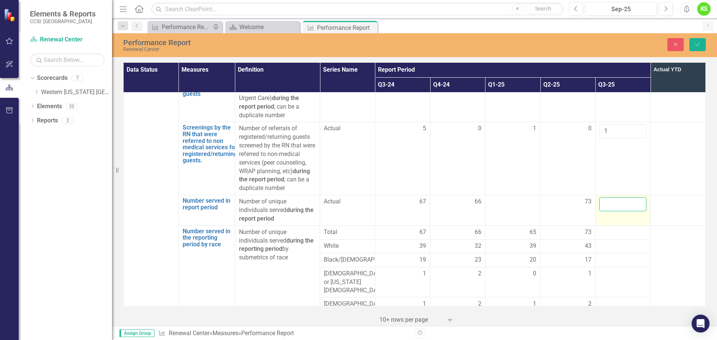
click at [607, 198] on input "number" at bounding box center [622, 205] width 47 height 14
type input "96"
click at [663, 195] on td at bounding box center [678, 210] width 55 height 31
click at [604, 242] on div at bounding box center [622, 246] width 47 height 9
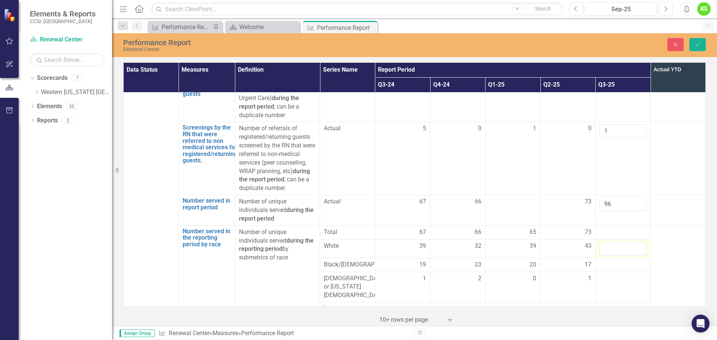
click at [604, 242] on input "number" at bounding box center [622, 249] width 47 height 14
type input "44"
click at [606, 258] on td at bounding box center [622, 265] width 55 height 14
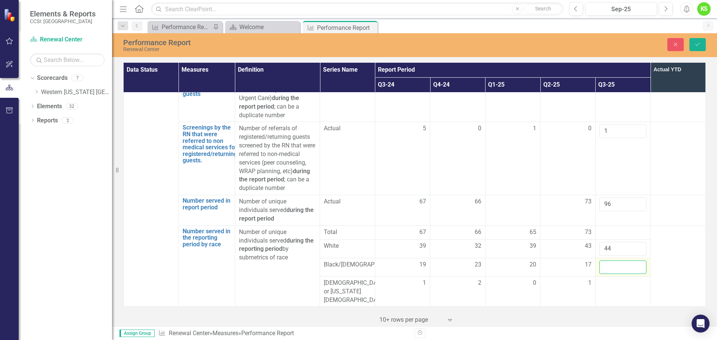
click at [606, 261] on input "number" at bounding box center [622, 268] width 47 height 14
type input "30"
click at [605, 277] on td at bounding box center [622, 292] width 55 height 31
type input "1"
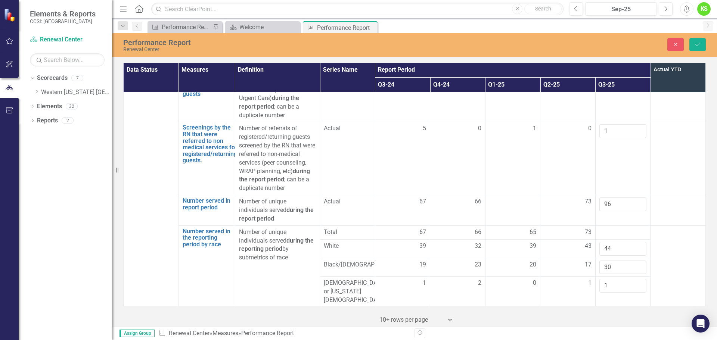
click at [606, 310] on div at bounding box center [622, 314] width 47 height 9
type input "4"
click at [605, 328] on div at bounding box center [622, 332] width 47 height 9
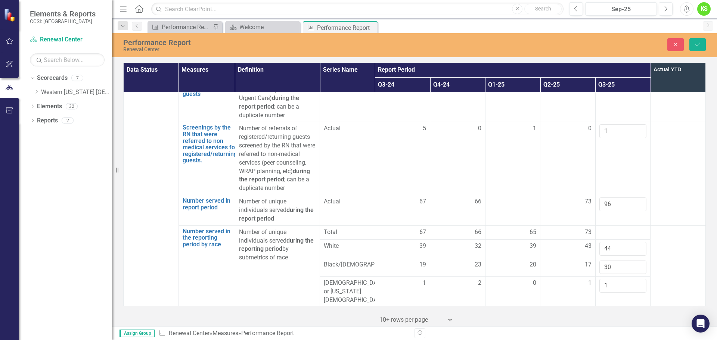
type input "0"
click at [659, 227] on td at bounding box center [678, 313] width 55 height 174
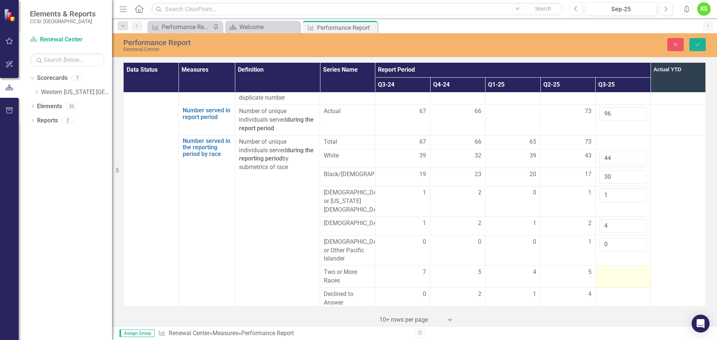
scroll to position [2003, 0]
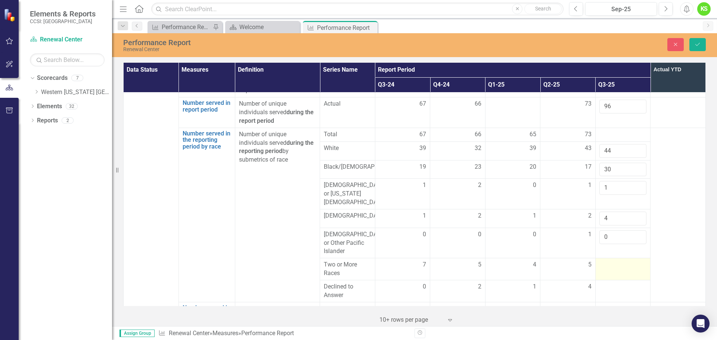
click at [608, 258] on td at bounding box center [622, 269] width 55 height 22
click at [608, 261] on input "number" at bounding box center [622, 268] width 47 height 14
type input "10"
click at [659, 177] on td at bounding box center [678, 215] width 55 height 174
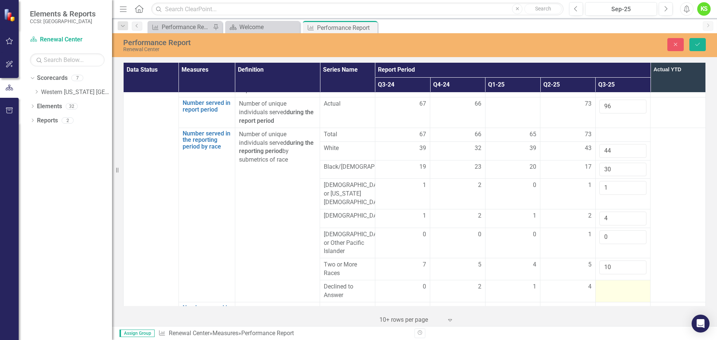
click at [607, 280] on td at bounding box center [622, 291] width 55 height 22
type input "7"
click at [663, 205] on td at bounding box center [678, 215] width 55 height 174
click at [602, 319] on div at bounding box center [622, 323] width 47 height 9
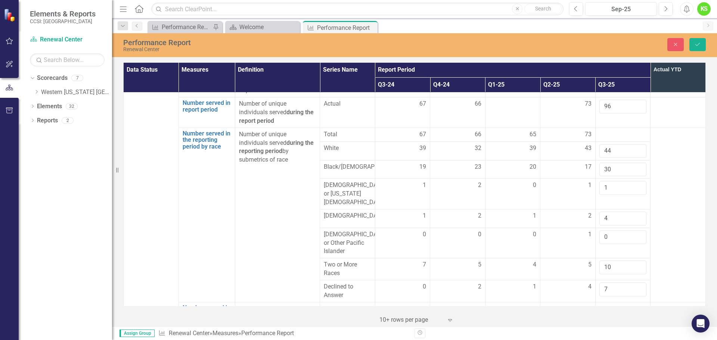
click at [606, 305] on div at bounding box center [622, 309] width 47 height 9
click at [604, 319] on div at bounding box center [622, 323] width 47 height 9
click at [604, 319] on input "number" at bounding box center [622, 326] width 47 height 14
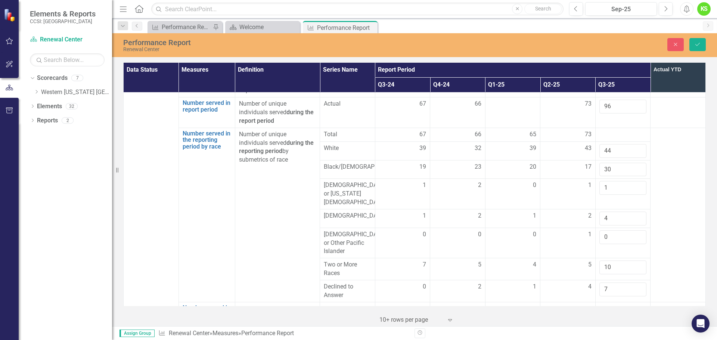
type input "7"
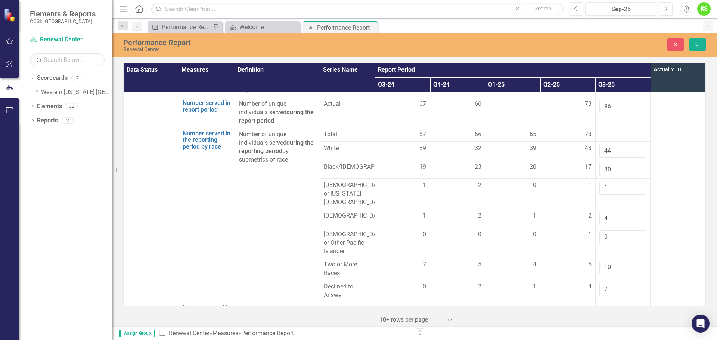
type input "80"
click at [609, 319] on input "number" at bounding box center [622, 326] width 47 height 14
type input "9"
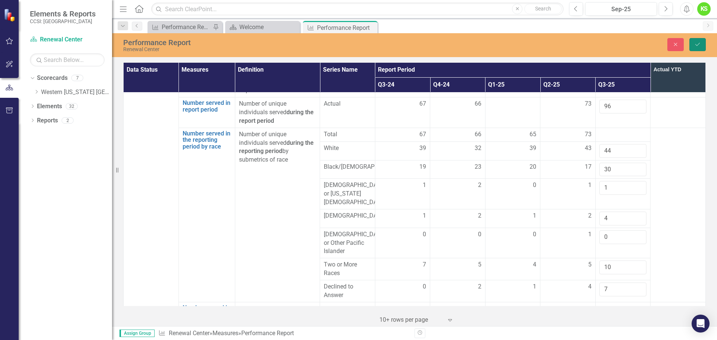
click at [695, 44] on icon "Save" at bounding box center [697, 44] width 7 height 5
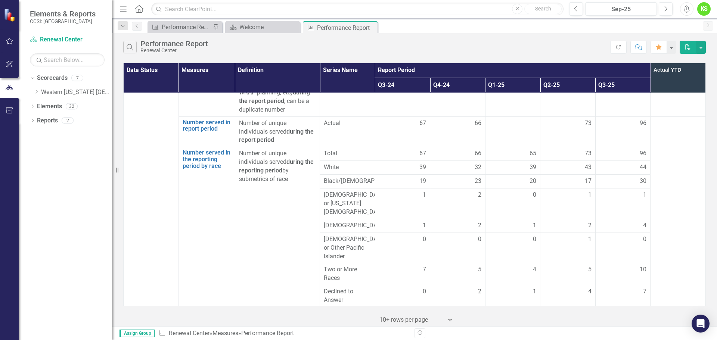
scroll to position [1829, 0]
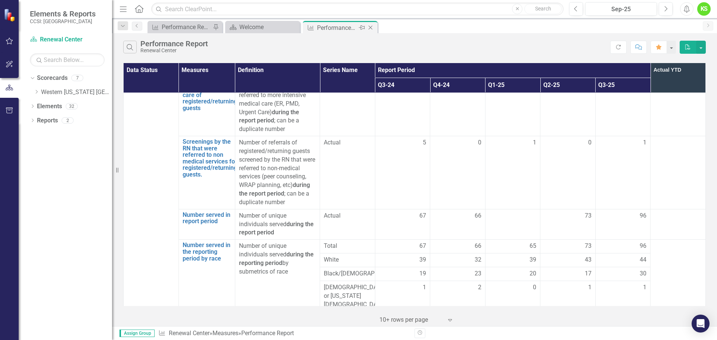
click at [370, 28] on icon at bounding box center [371, 28] width 4 height 4
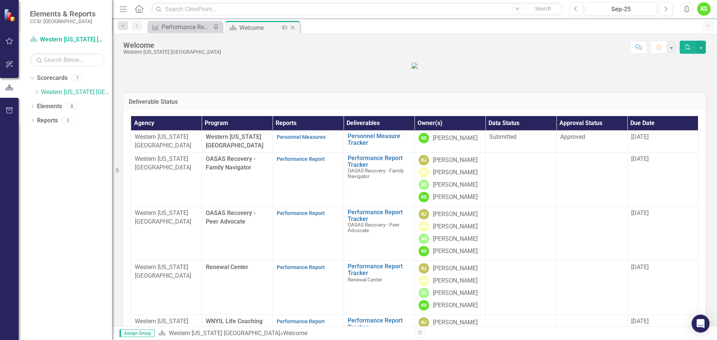
click at [292, 27] on icon "Close" at bounding box center [292, 28] width 7 height 6
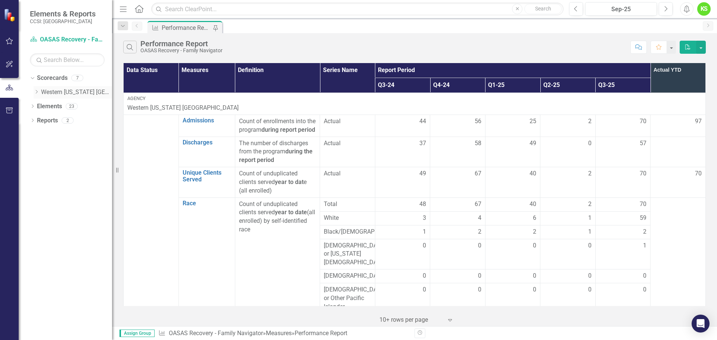
click at [37, 91] on icon at bounding box center [37, 92] width 2 height 4
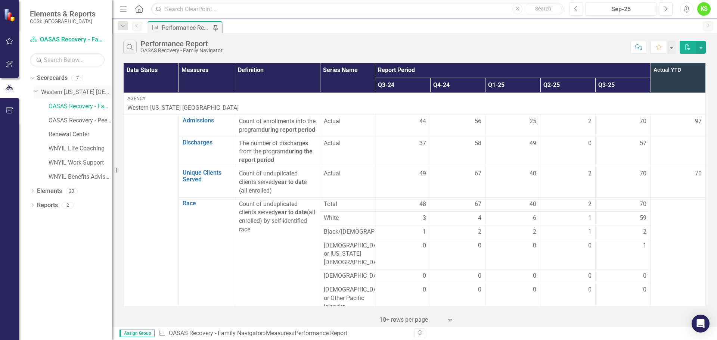
click at [61, 93] on link "Western [US_STATE] [GEOGRAPHIC_DATA]" at bounding box center [76, 92] width 71 height 9
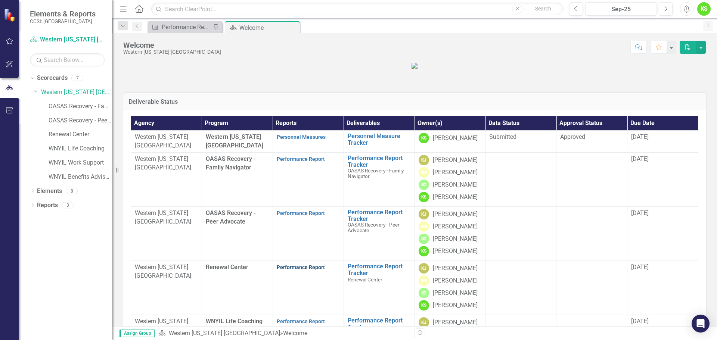
click at [296, 270] on link "Performance Report" at bounding box center [301, 267] width 48 height 6
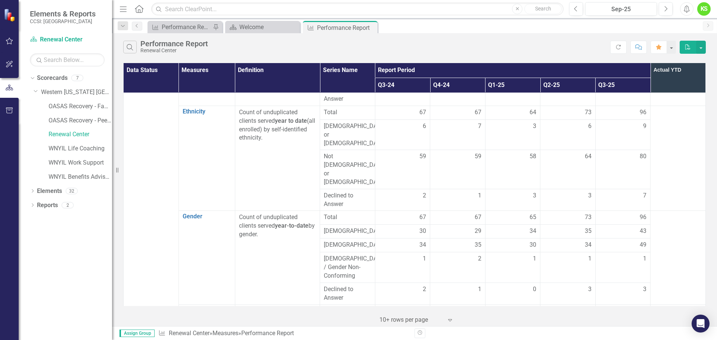
scroll to position [261, 0]
click at [92, 147] on link "WNYIL Life Coaching" at bounding box center [80, 149] width 63 height 9
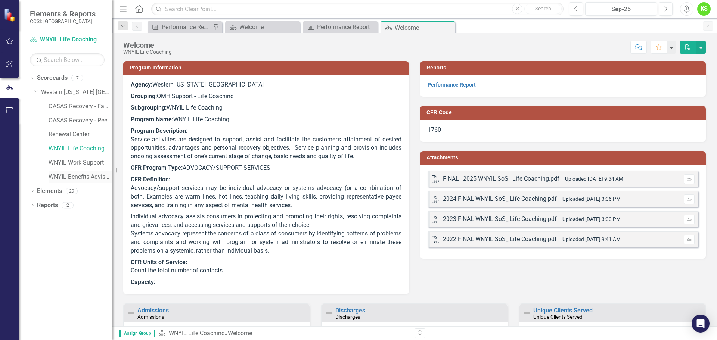
click at [72, 176] on link "​WNYIL Benefits Advisement" at bounding box center [80, 177] width 63 height 9
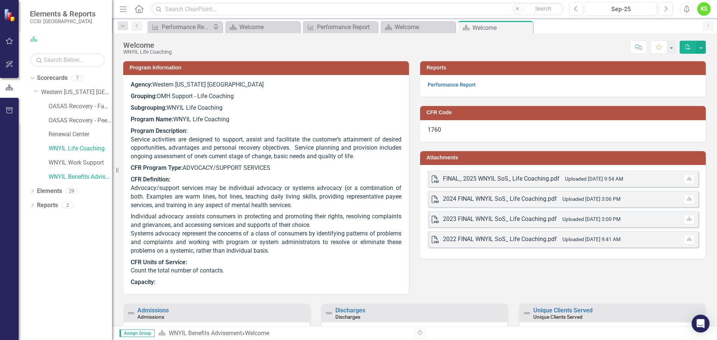
click at [0, 0] on icon "Close" at bounding box center [0, 0] width 0 height 0
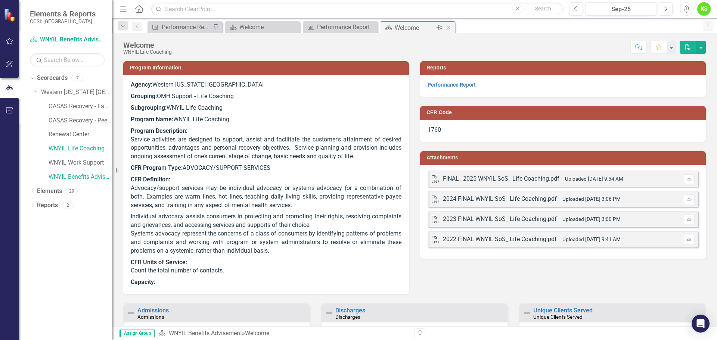
click at [447, 27] on icon at bounding box center [448, 28] width 4 height 4
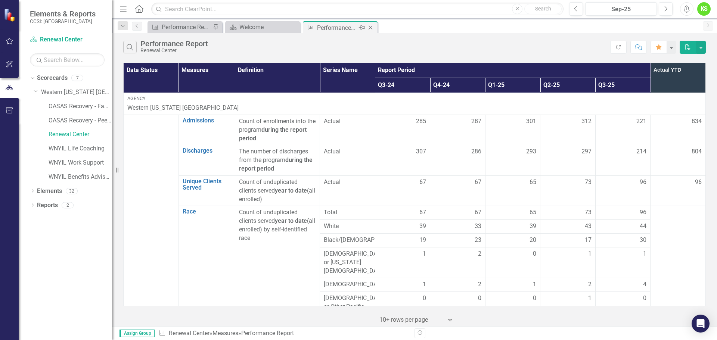
click at [372, 27] on icon "Close" at bounding box center [370, 28] width 7 height 6
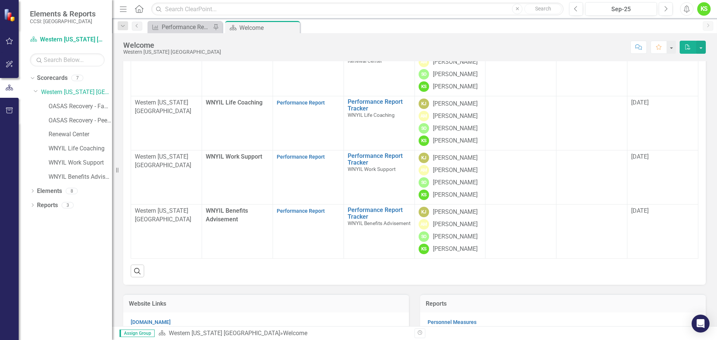
scroll to position [142, 0]
click at [297, 214] on link "Performance Report" at bounding box center [301, 211] width 48 height 6
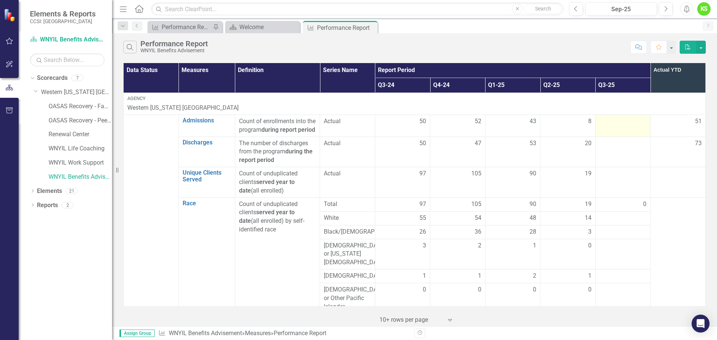
click at [613, 123] on div at bounding box center [622, 121] width 47 height 9
drag, startPoint x: 610, startPoint y: 124, endPoint x: 604, endPoint y: 125, distance: 5.2
click at [609, 124] on div at bounding box center [622, 121] width 47 height 9
click at [604, 124] on div at bounding box center [622, 121] width 47 height 9
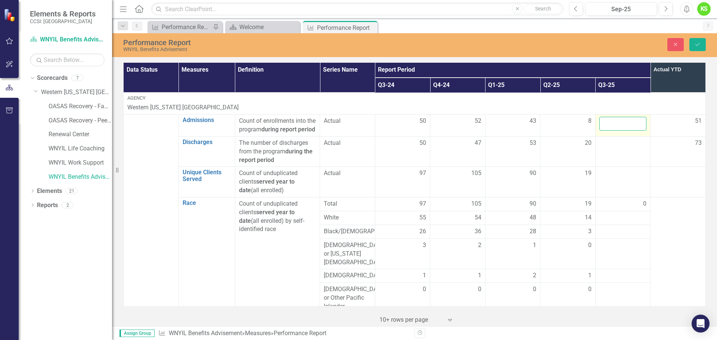
click at [611, 126] on input "number" at bounding box center [622, 124] width 47 height 14
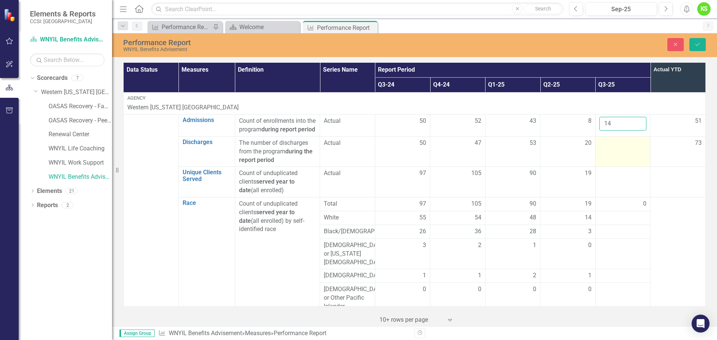
type input "14"
click at [606, 159] on td at bounding box center [622, 151] width 55 height 31
click at [606, 153] on input "number" at bounding box center [622, 146] width 47 height 14
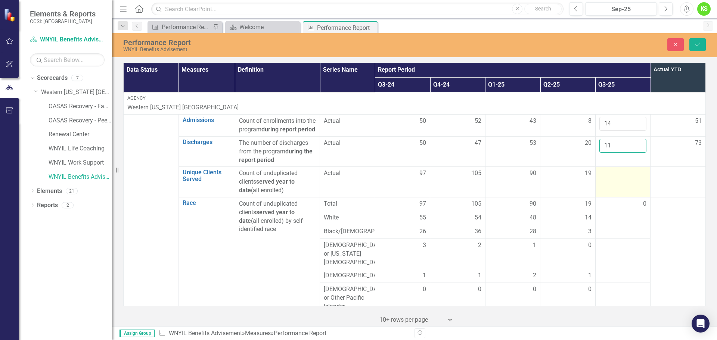
type input "11"
click at [608, 178] on div at bounding box center [622, 173] width 47 height 9
type input "26"
click at [607, 208] on div "0" at bounding box center [622, 204] width 47 height 9
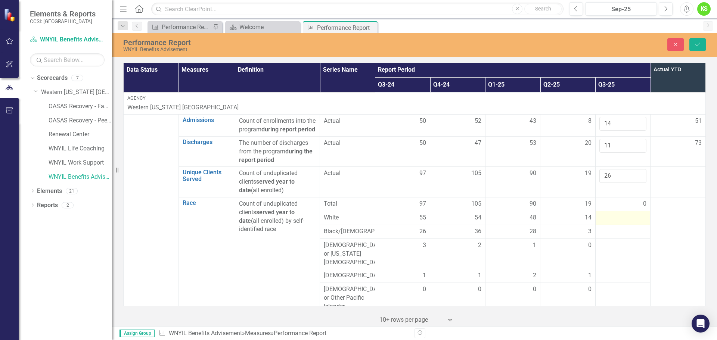
click at [607, 223] on div at bounding box center [622, 218] width 47 height 9
click at [607, 226] on input "number" at bounding box center [622, 221] width 47 height 14
type input "15"
click at [605, 241] on div at bounding box center [622, 236] width 47 height 9
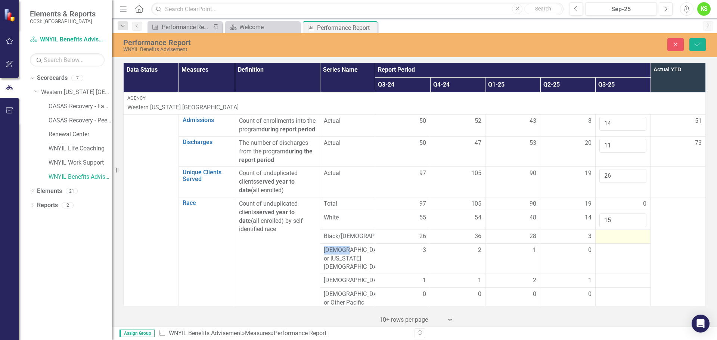
click at [605, 241] on div at bounding box center [622, 236] width 47 height 9
click at [605, 244] on input "number" at bounding box center [622, 239] width 47 height 14
type input "11"
click at [678, 229] on td at bounding box center [678, 282] width 55 height 170
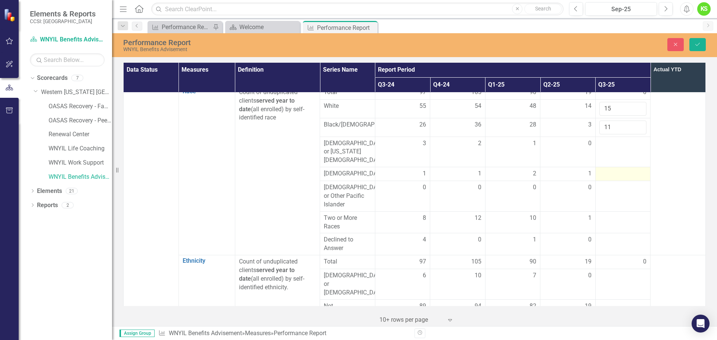
scroll to position [112, 0]
click at [605, 148] on div at bounding box center [622, 143] width 47 height 9
type input "0"
click at [604, 176] on div at bounding box center [622, 173] width 47 height 9
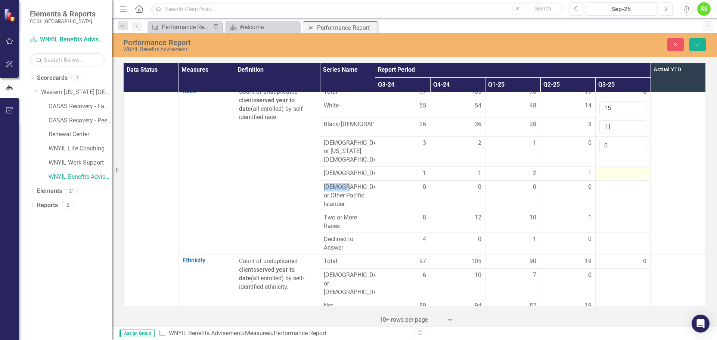
click at [604, 176] on div at bounding box center [622, 173] width 47 height 9
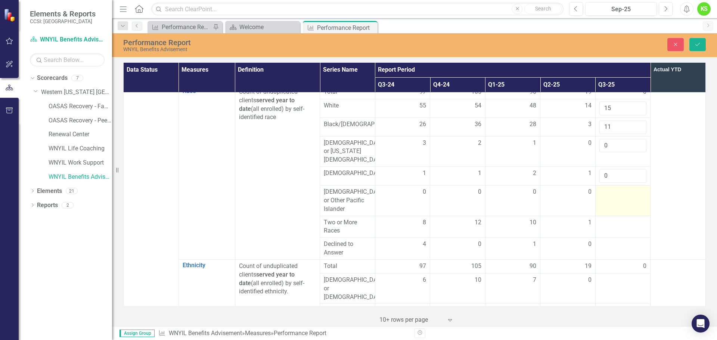
type input "0"
click at [607, 202] on td at bounding box center [622, 201] width 55 height 31
click at [607, 202] on input "number" at bounding box center [622, 195] width 47 height 14
type input "0"
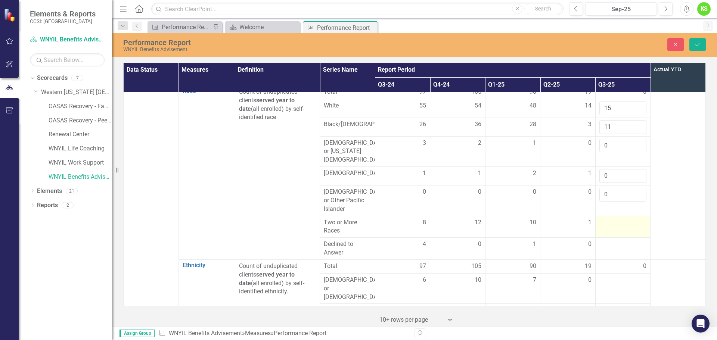
click at [611, 227] on div at bounding box center [622, 223] width 47 height 9
click at [611, 229] on input "number" at bounding box center [622, 226] width 47 height 14
type input "0"
click at [606, 247] on div at bounding box center [622, 244] width 47 height 9
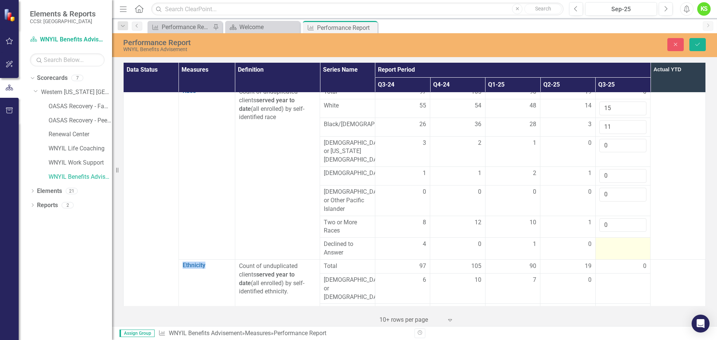
click at [606, 247] on div at bounding box center [622, 244] width 47 height 9
click at [605, 250] on input "number" at bounding box center [622, 247] width 47 height 14
type input "0"
click at [669, 223] on td at bounding box center [678, 172] width 55 height 174
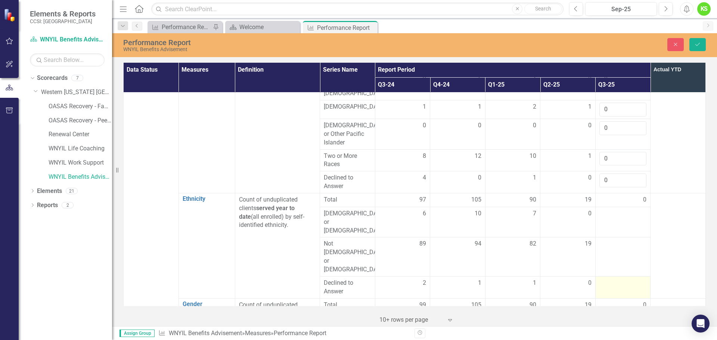
scroll to position [224, 0]
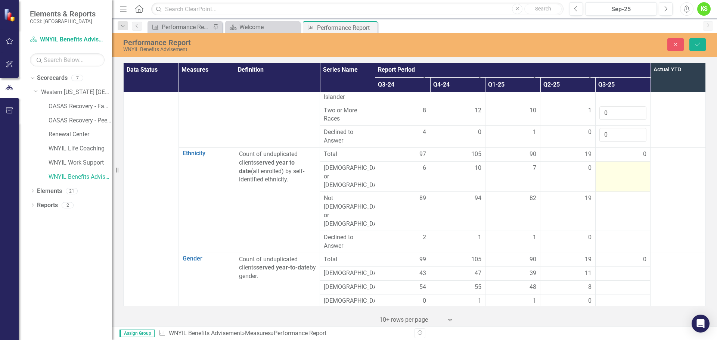
click at [605, 173] on div at bounding box center [622, 168] width 47 height 9
click at [605, 174] on input "number" at bounding box center [622, 171] width 47 height 14
drag, startPoint x: 608, startPoint y: 173, endPoint x: 597, endPoint y: 173, distance: 11.2
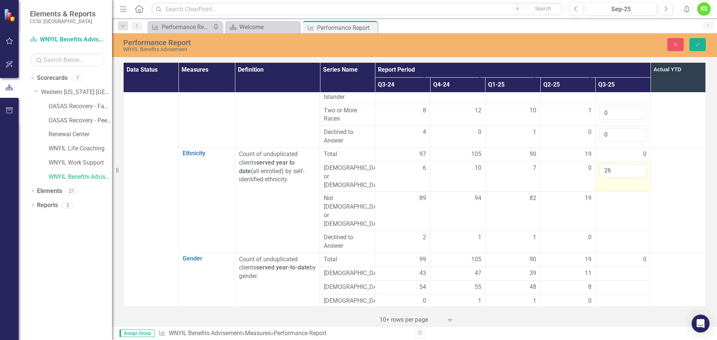
click at [599, 173] on input "26" at bounding box center [622, 171] width 47 height 14
type input "0"
click at [599, 197] on div at bounding box center [622, 198] width 47 height 9
click at [599, 196] on div at bounding box center [622, 198] width 47 height 9
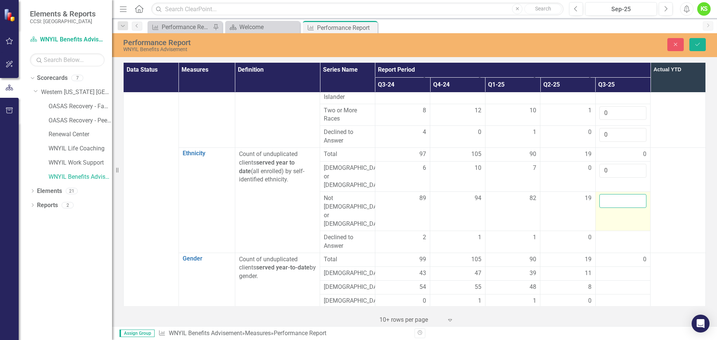
click at [599, 194] on input "number" at bounding box center [622, 201] width 47 height 14
type input "26"
click at [609, 233] on div at bounding box center [622, 237] width 47 height 9
click at [609, 233] on input "number" at bounding box center [622, 240] width 47 height 14
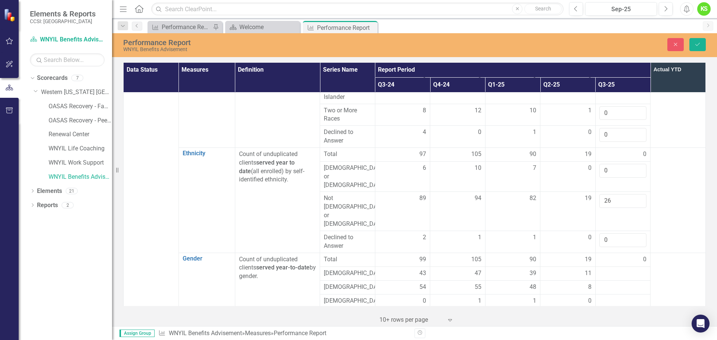
type input "0"
click at [672, 201] on td at bounding box center [678, 200] width 55 height 105
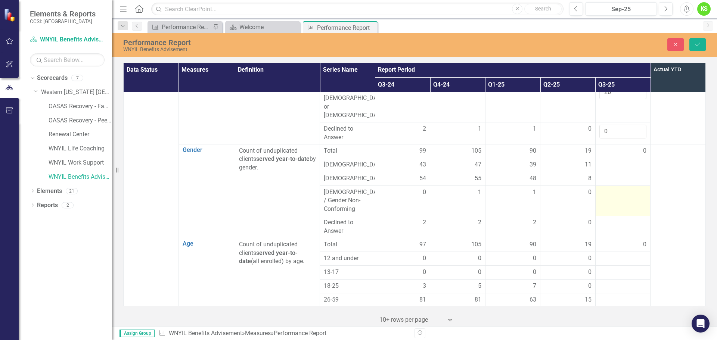
scroll to position [336, 0]
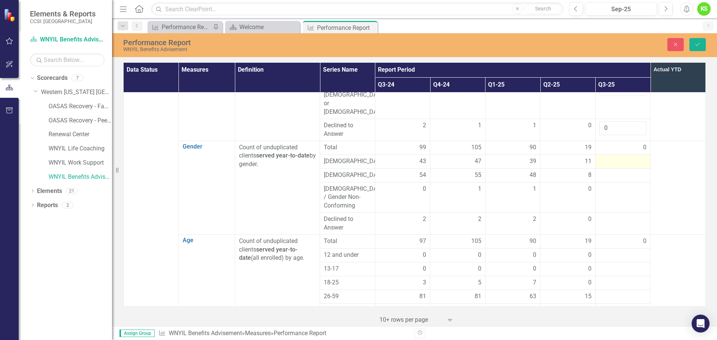
click at [601, 157] on div at bounding box center [622, 161] width 47 height 9
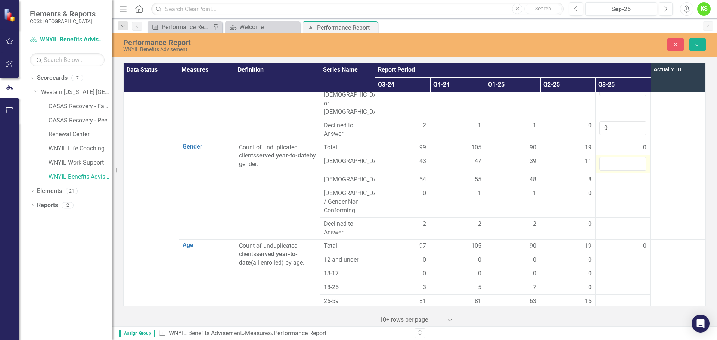
click at [601, 157] on input "number" at bounding box center [622, 164] width 47 height 14
type input "16"
click at [603, 176] on div at bounding box center [622, 180] width 47 height 9
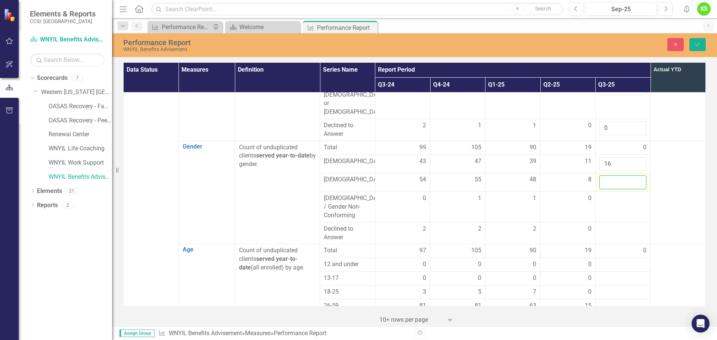
click at [603, 176] on input "number" at bounding box center [622, 183] width 47 height 14
type input "9"
click at [608, 194] on div at bounding box center [622, 198] width 47 height 9
click at [608, 194] on input "number" at bounding box center [622, 201] width 47 height 14
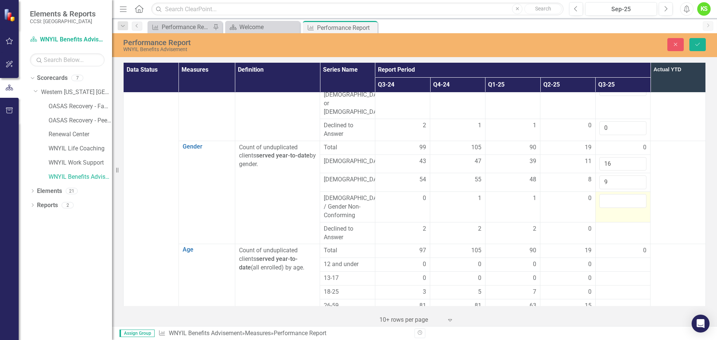
click at [604, 194] on input "number" at bounding box center [622, 201] width 47 height 14
type input "1"
click at [672, 159] on td at bounding box center [678, 192] width 55 height 103
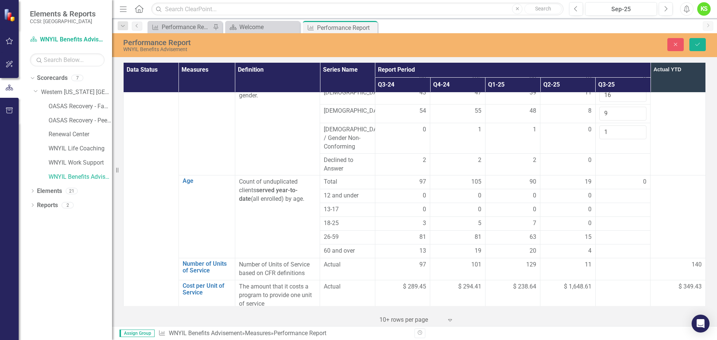
scroll to position [411, 0]
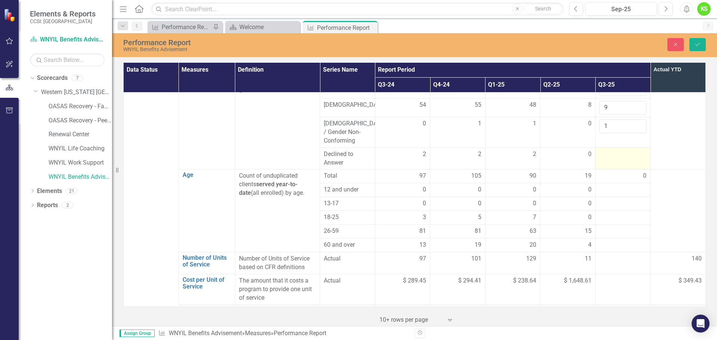
click at [604, 150] on div at bounding box center [622, 154] width 47 height 9
type input "0"
click at [674, 124] on td at bounding box center [678, 117] width 55 height 103
click at [606, 186] on div at bounding box center [622, 190] width 47 height 9
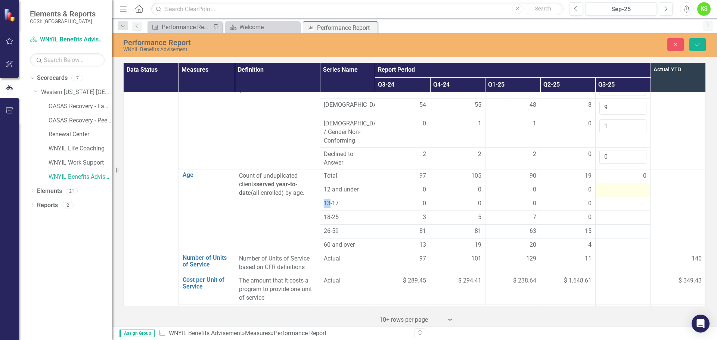
click at [606, 186] on div at bounding box center [622, 190] width 47 height 9
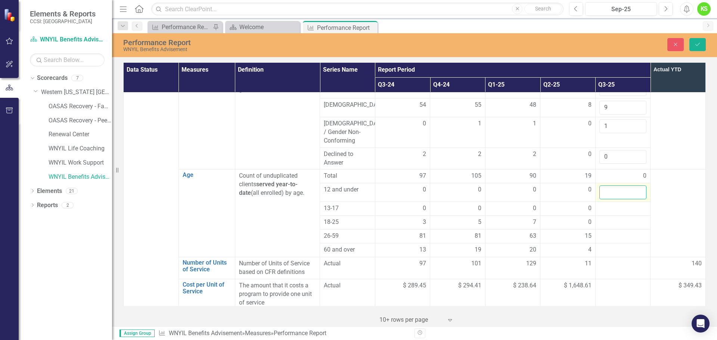
click at [606, 186] on input "number" at bounding box center [622, 193] width 47 height 14
type input "0"
click at [603, 204] on div at bounding box center [622, 208] width 47 height 9
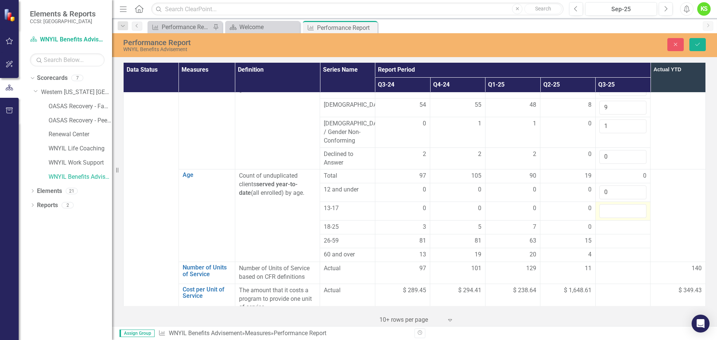
click at [603, 204] on input "number" at bounding box center [622, 211] width 47 height 14
type input "0"
click at [608, 223] on div at bounding box center [622, 227] width 47 height 9
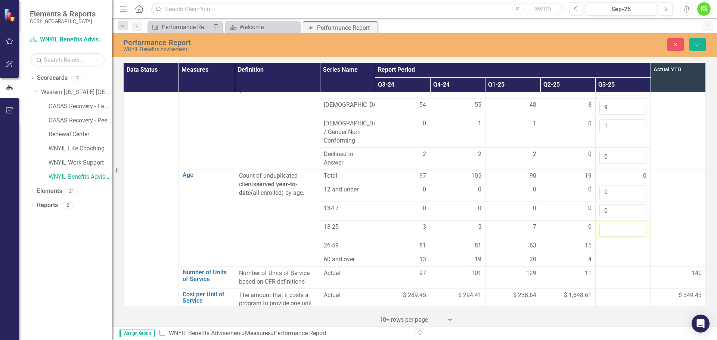
click at [608, 223] on input "number" at bounding box center [622, 230] width 47 height 14
type input "0"
click at [607, 242] on div at bounding box center [622, 246] width 47 height 9
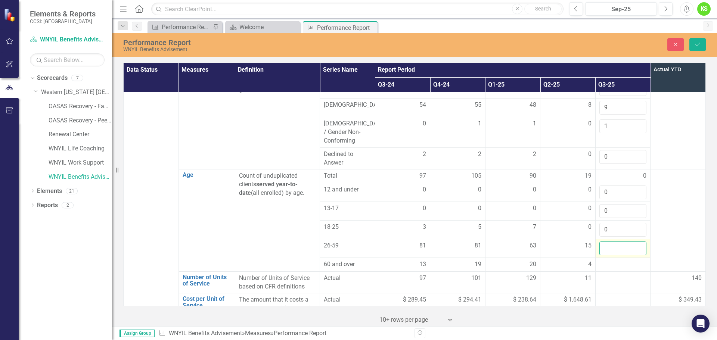
click at [607, 242] on input "number" at bounding box center [622, 249] width 47 height 14
type input "20"
click at [606, 260] on div at bounding box center [622, 264] width 47 height 9
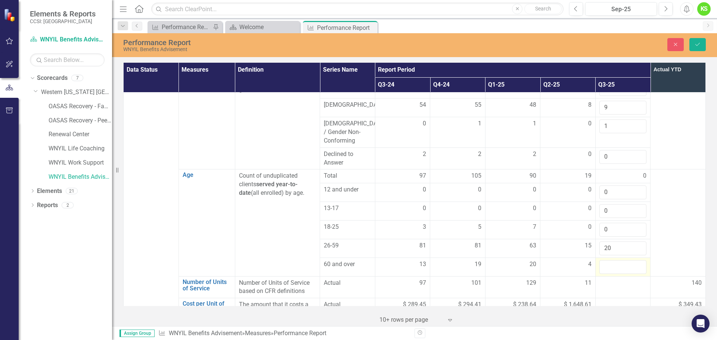
click at [606, 260] on input "number" at bounding box center [622, 267] width 47 height 14
type input "6"
click at [657, 216] on td at bounding box center [678, 223] width 55 height 107
click at [614, 276] on td at bounding box center [622, 287] width 55 height 22
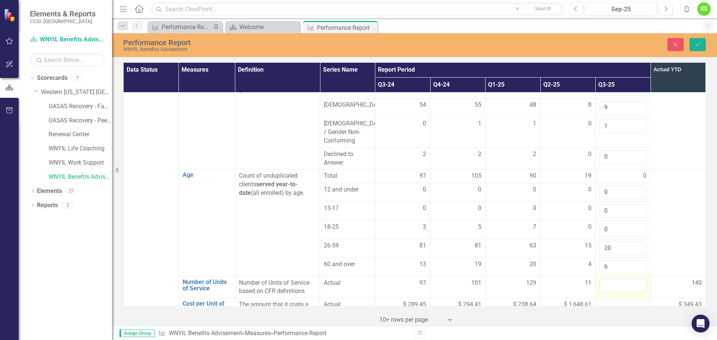
click at [614, 279] on input "number" at bounding box center [622, 286] width 47 height 14
type input "38.67"
click at [664, 215] on td at bounding box center [678, 223] width 55 height 107
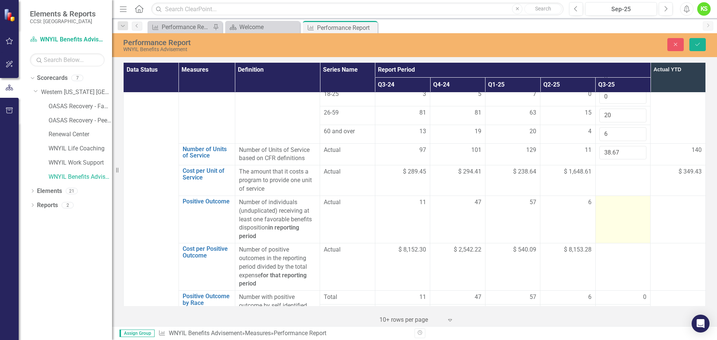
scroll to position [560, 0]
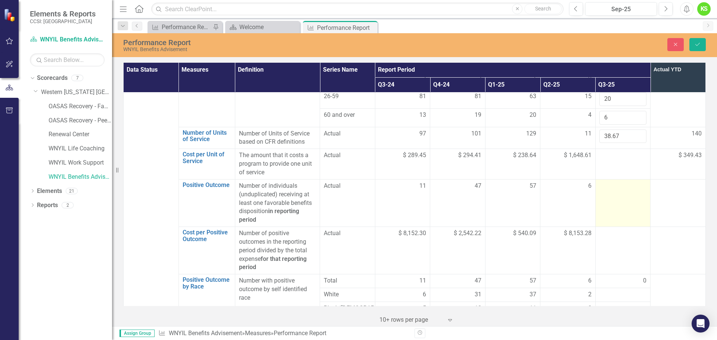
click at [606, 182] on div at bounding box center [622, 186] width 47 height 9
click at [606, 182] on input "number" at bounding box center [622, 189] width 47 height 14
type input "1"
click at [666, 184] on td at bounding box center [678, 202] width 55 height 47
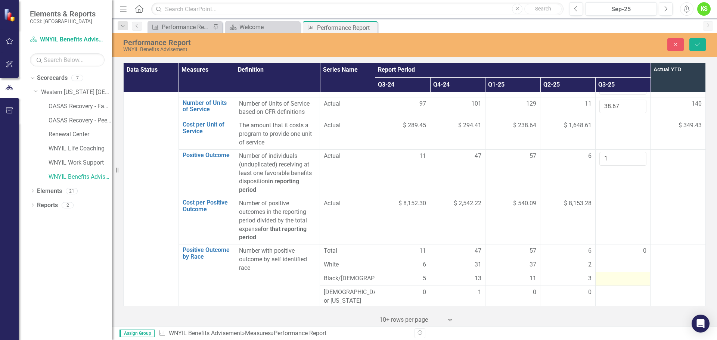
scroll to position [672, 0]
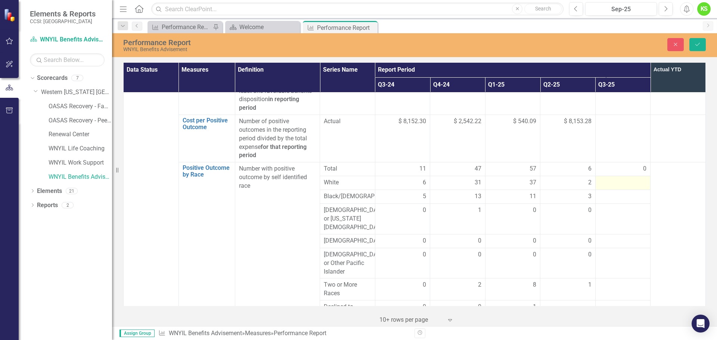
click at [607, 179] on div at bounding box center [622, 183] width 47 height 9
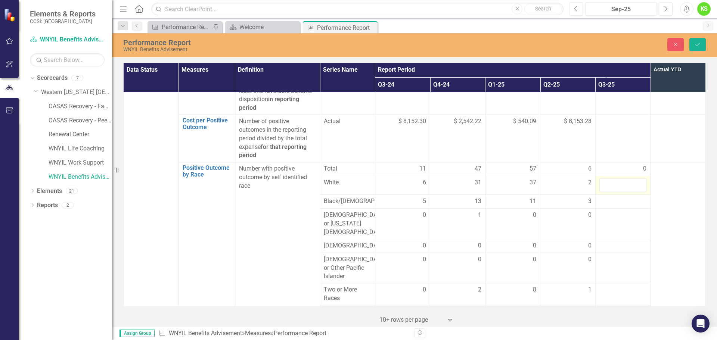
click at [607, 179] on input "number" at bounding box center [622, 186] width 47 height 14
type input "1"
click at [604, 197] on div at bounding box center [622, 201] width 47 height 9
click at [604, 197] on input "number" at bounding box center [622, 204] width 47 height 14
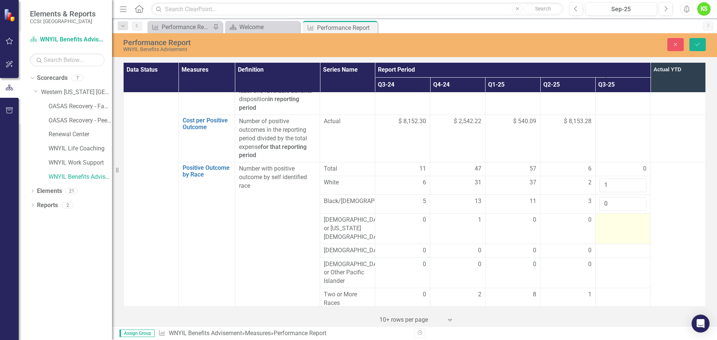
type input "0"
click at [605, 216] on div at bounding box center [622, 220] width 47 height 9
type input "0"
click at [599, 247] on div at bounding box center [622, 251] width 47 height 9
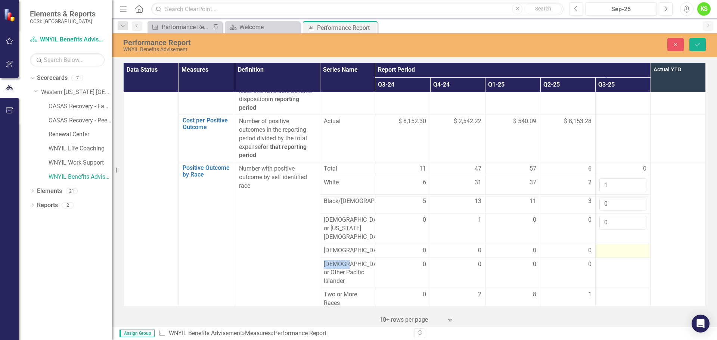
click at [599, 247] on div at bounding box center [622, 251] width 47 height 9
click at [599, 247] on input "number" at bounding box center [622, 254] width 47 height 14
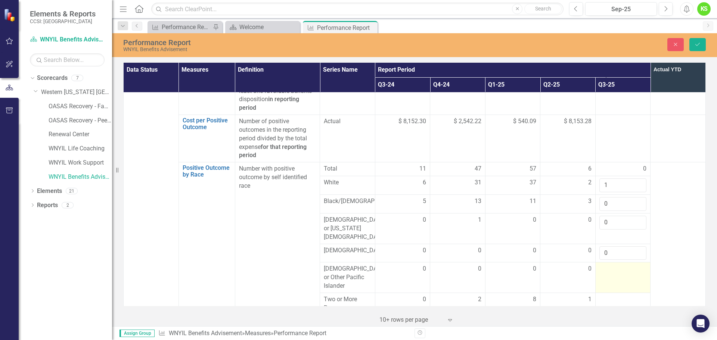
type input "0"
click at [600, 265] on div at bounding box center [622, 269] width 47 height 9
click at [600, 265] on input "number" at bounding box center [622, 272] width 47 height 14
type input "0"
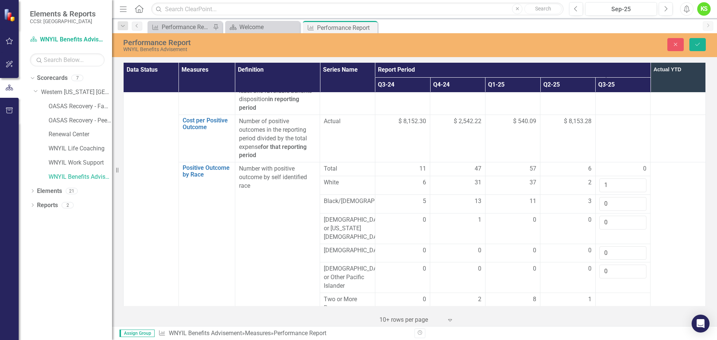
click at [661, 198] on td at bounding box center [678, 249] width 55 height 174
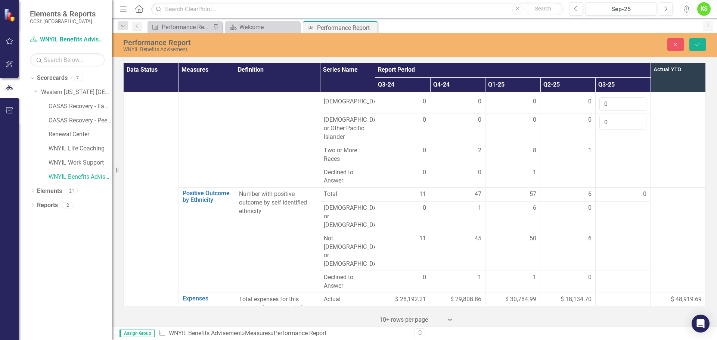
scroll to position [822, 0]
click at [613, 146] on div at bounding box center [622, 150] width 47 height 9
click at [613, 146] on input "number" at bounding box center [622, 153] width 47 height 14
type input "0"
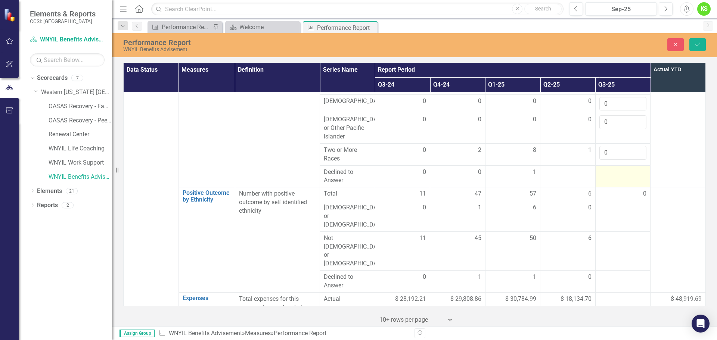
click at [610, 165] on td at bounding box center [622, 176] width 55 height 22
type input "0"
click at [681, 130] on td at bounding box center [678, 100] width 55 height 174
click at [611, 204] on div at bounding box center [622, 208] width 47 height 9
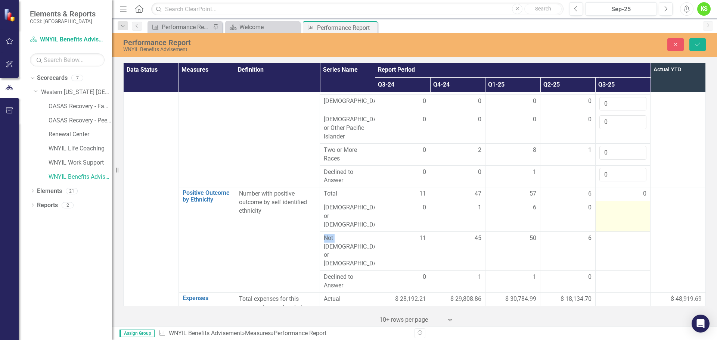
click at [611, 204] on div at bounding box center [622, 208] width 47 height 9
click at [611, 204] on input "number" at bounding box center [622, 211] width 47 height 14
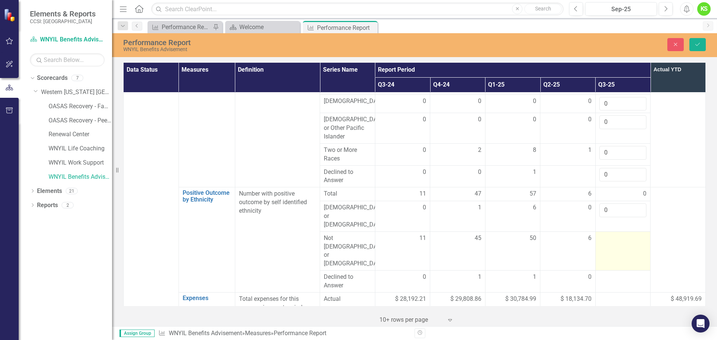
type input "0"
click at [603, 234] on div at bounding box center [622, 238] width 47 height 9
click at [603, 234] on input "number" at bounding box center [622, 241] width 47 height 14
type input "1"
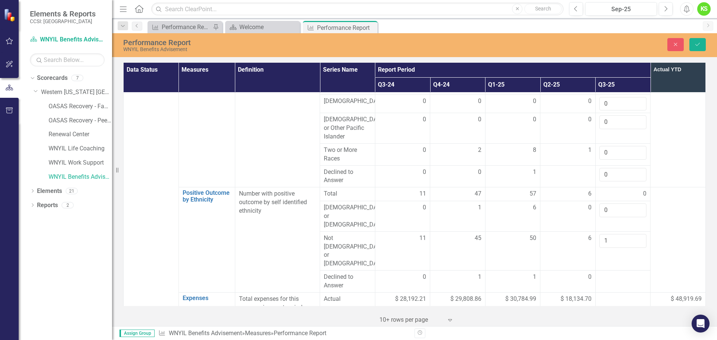
click at [660, 190] on div at bounding box center [677, 194] width 47 height 9
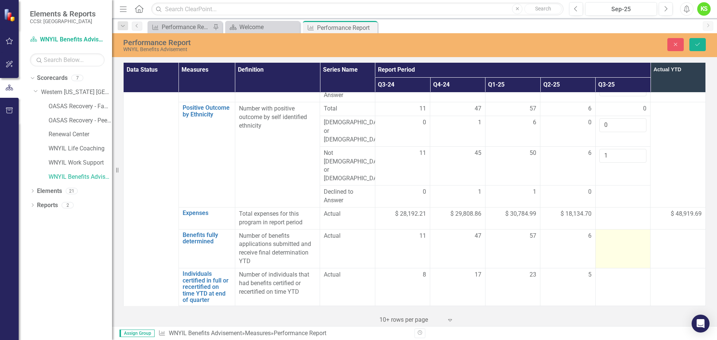
scroll to position [934, 0]
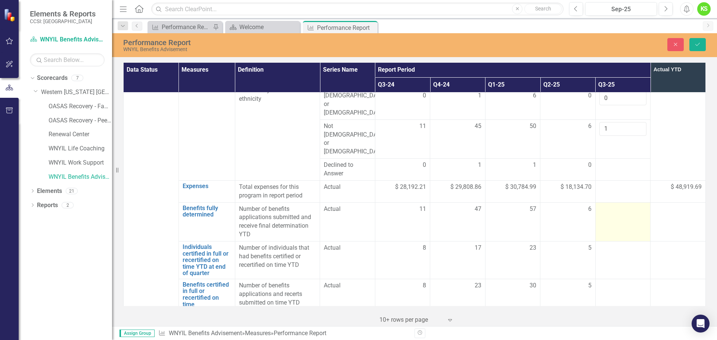
click at [614, 202] on td at bounding box center [622, 221] width 55 height 39
click at [614, 205] on input "number" at bounding box center [622, 212] width 47 height 14
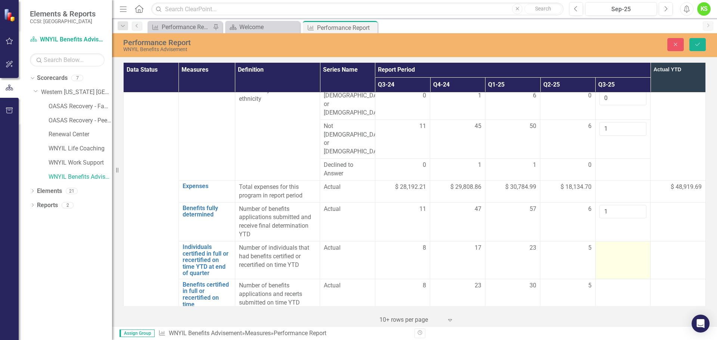
type input "1"
click at [613, 244] on div at bounding box center [622, 248] width 47 height 9
click at [613, 244] on input "number" at bounding box center [622, 251] width 47 height 14
type input "1"
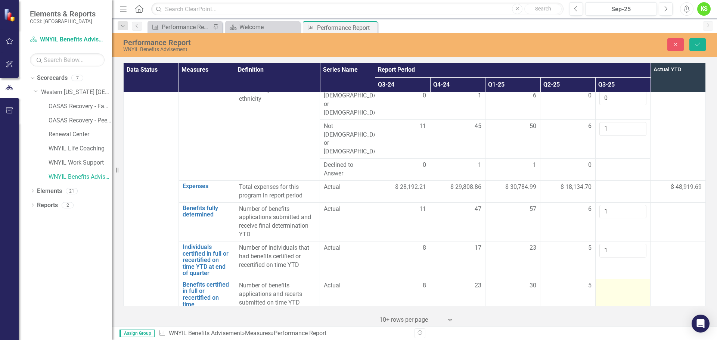
click at [610, 282] on div at bounding box center [622, 286] width 47 height 9
click at [610, 282] on input "number" at bounding box center [622, 289] width 47 height 14
type input "1"
click at [673, 244] on div at bounding box center [677, 248] width 47 height 9
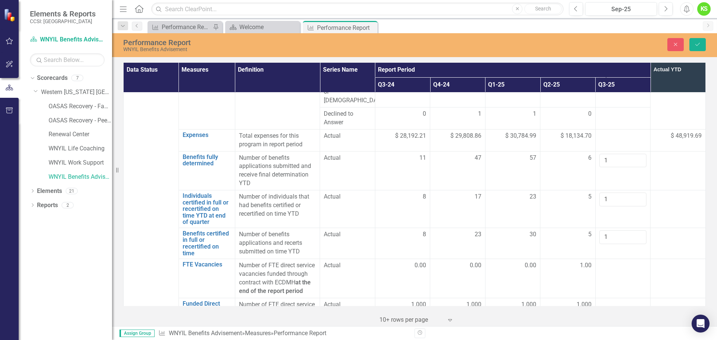
scroll to position [1008, 0]
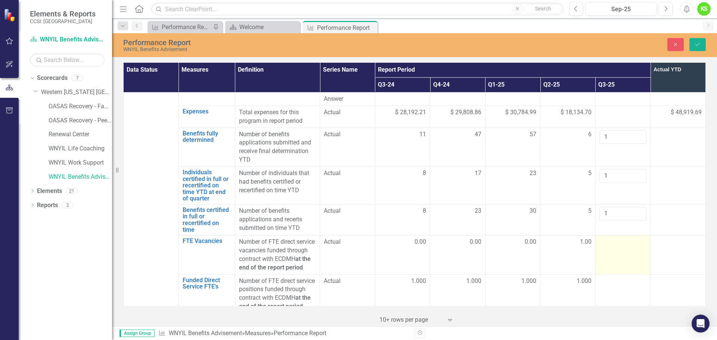
click at [606, 238] on div at bounding box center [622, 242] width 47 height 9
click at [606, 238] on input "number" at bounding box center [622, 245] width 47 height 14
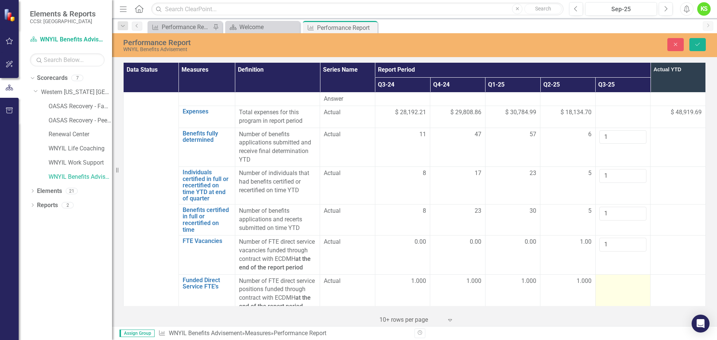
type input "1"
click at [608, 275] on td at bounding box center [622, 294] width 55 height 39
click at [608, 277] on input "number" at bounding box center [622, 284] width 47 height 14
type input "1"
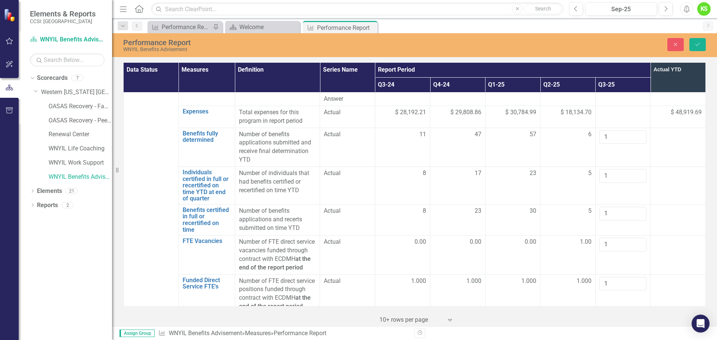
click at [666, 236] on td at bounding box center [678, 255] width 55 height 39
click at [655, 273] on td at bounding box center [678, 292] width 55 height 39
click at [611, 314] on div at bounding box center [622, 318] width 47 height 9
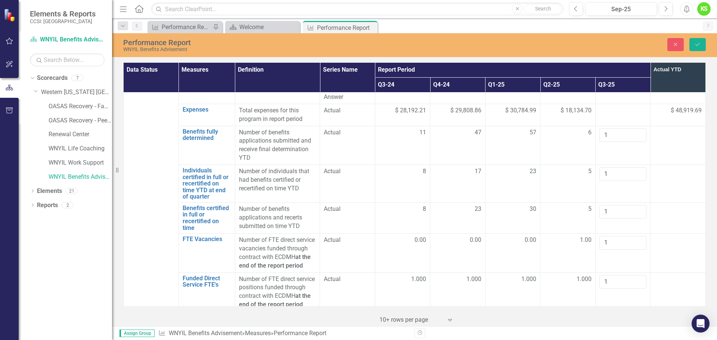
click at [611, 314] on input "number" at bounding box center [622, 321] width 47 height 14
click at [613, 314] on input "number" at bounding box center [622, 321] width 47 height 14
type input "26"
click at [688, 314] on div at bounding box center [677, 318] width 47 height 9
click at [701, 45] on button "Save" at bounding box center [698, 44] width 16 height 13
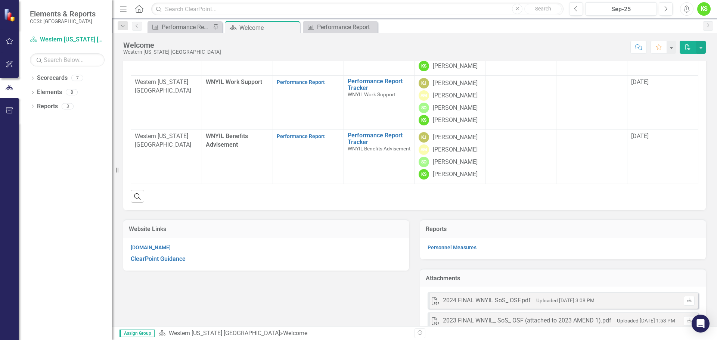
scroll to position [105, 0]
click at [293, 87] on link "Performance Report" at bounding box center [301, 84] width 48 height 6
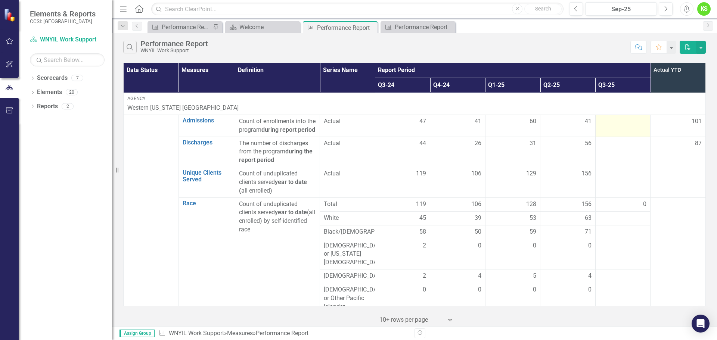
click at [609, 128] on td at bounding box center [622, 126] width 55 height 22
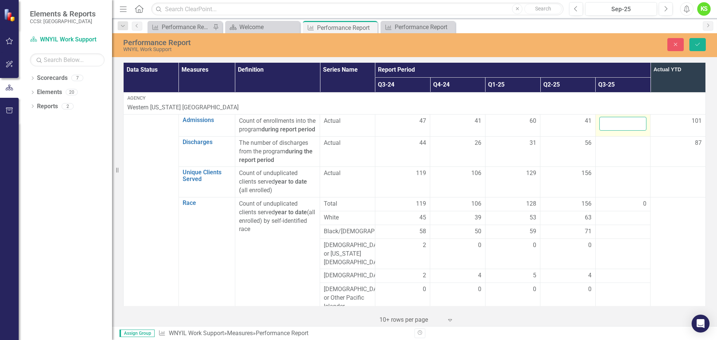
click at [602, 125] on input "number" at bounding box center [622, 124] width 47 height 14
type input "64"
click at [605, 157] on td at bounding box center [622, 151] width 55 height 31
click at [605, 153] on input "number" at bounding box center [622, 146] width 47 height 14
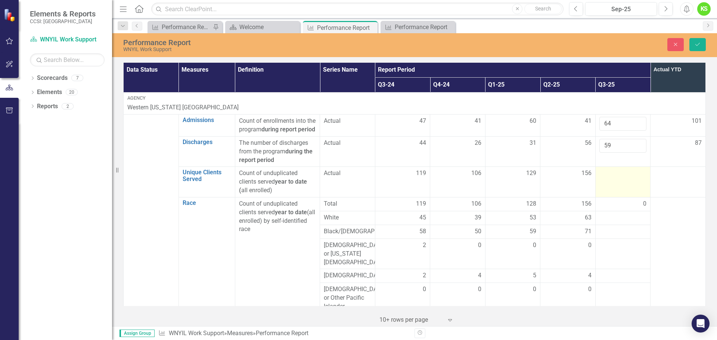
type input "59"
click at [605, 178] on div at bounding box center [622, 173] width 47 height 9
click at [605, 183] on input "number" at bounding box center [622, 176] width 47 height 14
type input "144"
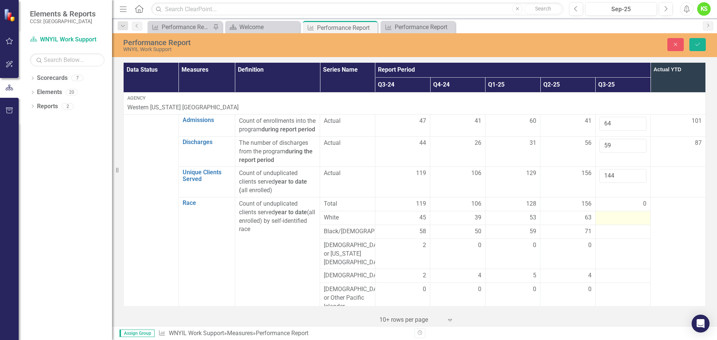
click at [601, 223] on div at bounding box center [622, 218] width 47 height 9
click at [605, 223] on div at bounding box center [622, 218] width 47 height 9
click at [611, 227] on input "number" at bounding box center [622, 221] width 47 height 14
click at [669, 190] on td at bounding box center [678, 182] width 55 height 31
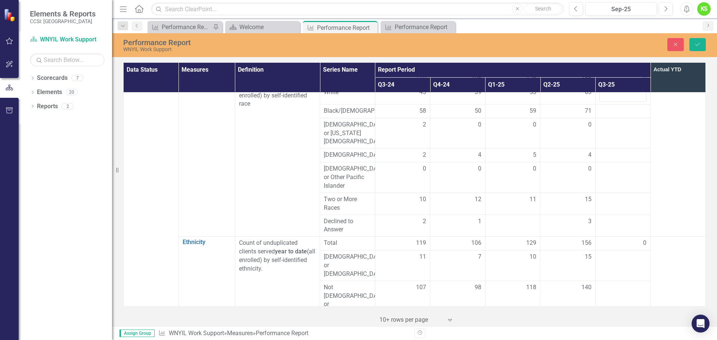
scroll to position [112, 0]
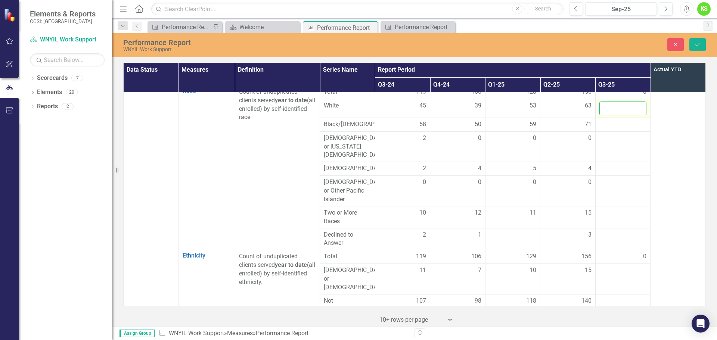
click at [614, 115] on input "number" at bounding box center [622, 109] width 47 height 14
type input "58"
click at [609, 129] on div at bounding box center [622, 124] width 47 height 9
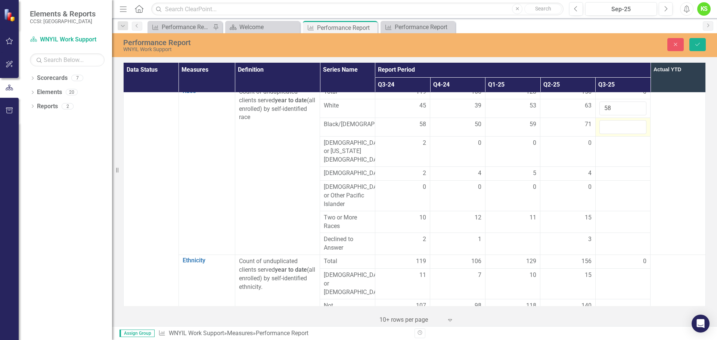
click at [609, 134] on input "number" at bounding box center [622, 127] width 47 height 14
type input "63"
click at [603, 223] on div at bounding box center [622, 218] width 47 height 9
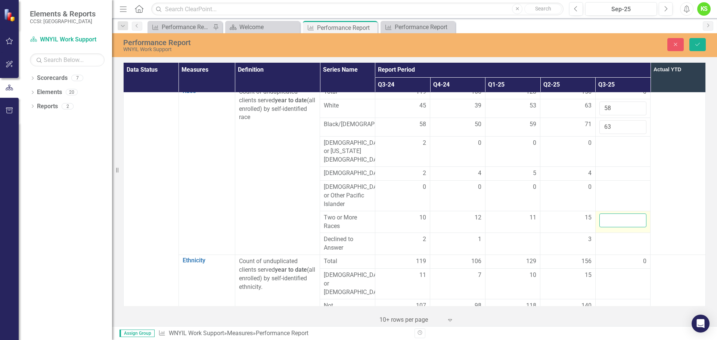
click at [603, 225] on input "number" at bounding box center [622, 221] width 47 height 14
type input "12"
click at [616, 249] on td at bounding box center [622, 244] width 55 height 22
click at [606, 148] on div at bounding box center [622, 143] width 47 height 9
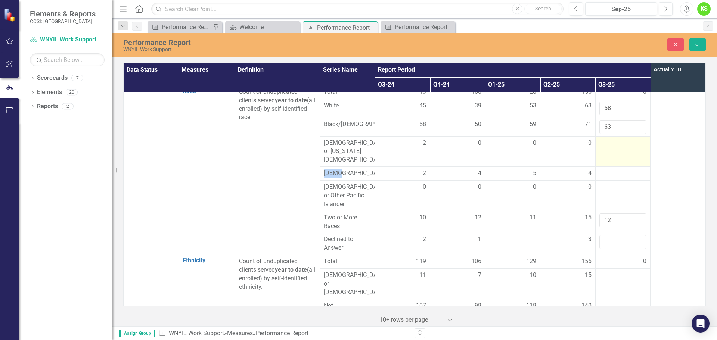
click at [606, 148] on div at bounding box center [622, 143] width 47 height 9
click at [606, 153] on input "number" at bounding box center [622, 146] width 47 height 14
type input "2"
click at [607, 178] on div at bounding box center [622, 173] width 47 height 9
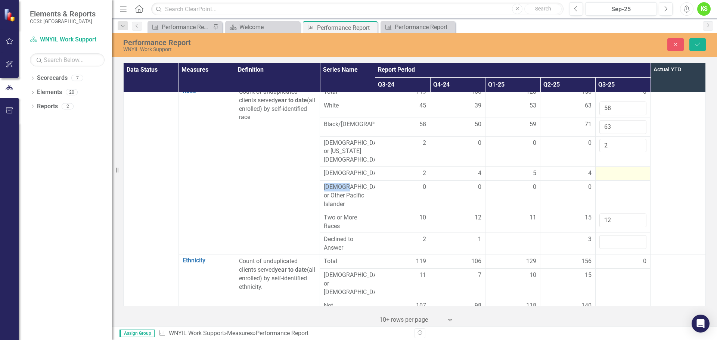
click at [607, 178] on div at bounding box center [622, 173] width 47 height 9
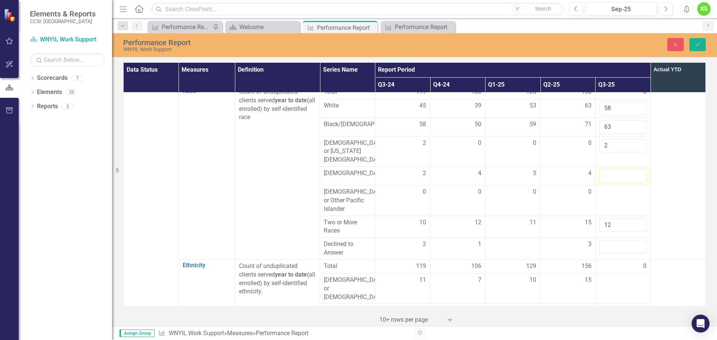
click at [607, 178] on input "number" at bounding box center [622, 176] width 47 height 14
type input "4"
click at [608, 197] on div at bounding box center [622, 192] width 47 height 9
click at [608, 199] on input "number" at bounding box center [622, 195] width 47 height 14
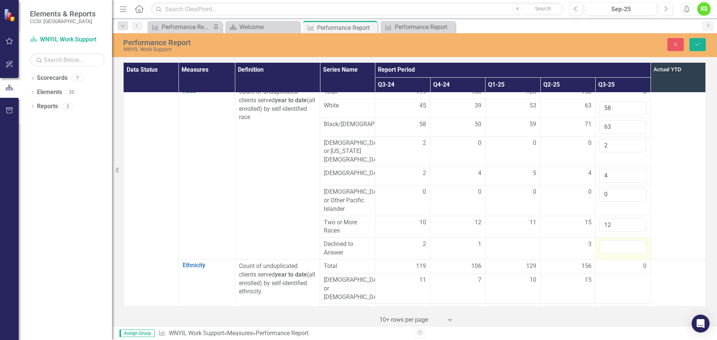
type input "0"
click at [614, 251] on input "number" at bounding box center [622, 247] width 47 height 14
type input "5"
click at [675, 195] on td at bounding box center [678, 172] width 55 height 174
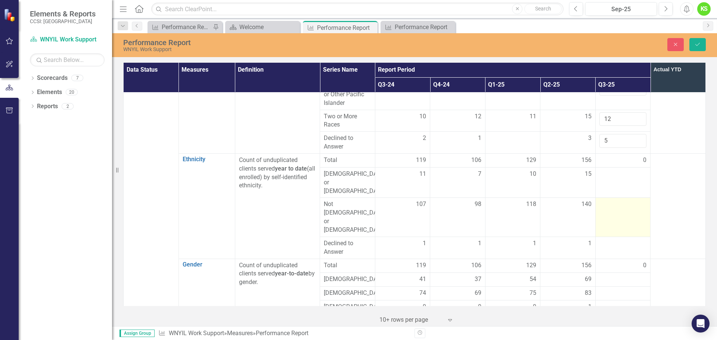
scroll to position [224, 0]
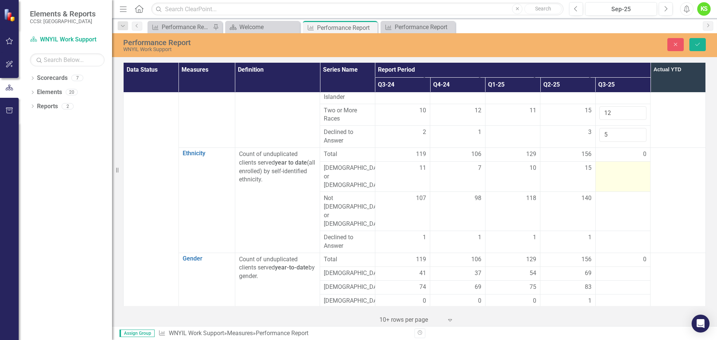
click at [605, 177] on td at bounding box center [622, 176] width 55 height 31
click at [605, 177] on input "number" at bounding box center [622, 171] width 47 height 14
type input "14"
click at [606, 231] on td at bounding box center [622, 242] width 55 height 22
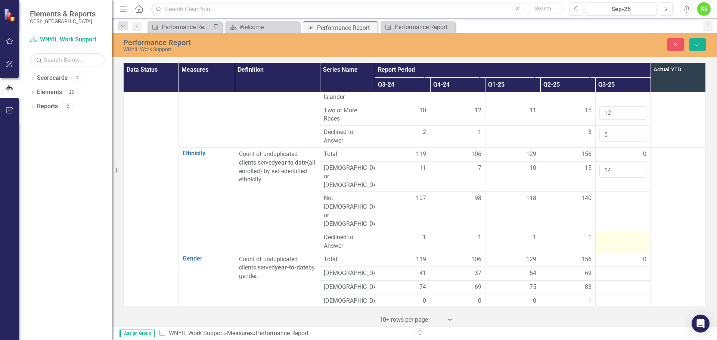
click at [606, 231] on td at bounding box center [622, 242] width 55 height 22
click at [607, 233] on div at bounding box center [622, 237] width 47 height 9
type input "2"
click at [610, 194] on div at bounding box center [622, 198] width 47 height 9
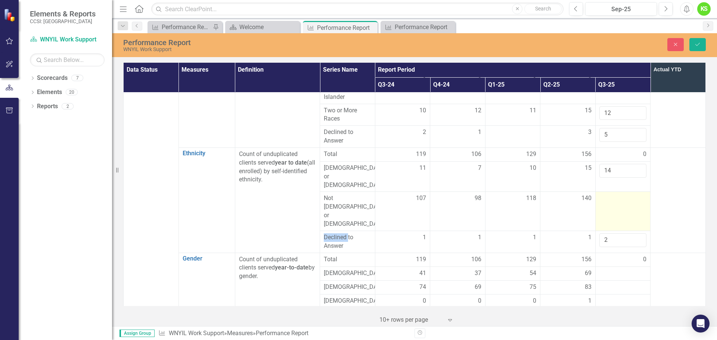
click at [610, 194] on div at bounding box center [622, 198] width 47 height 9
type input "128"
click at [672, 183] on td at bounding box center [678, 200] width 55 height 105
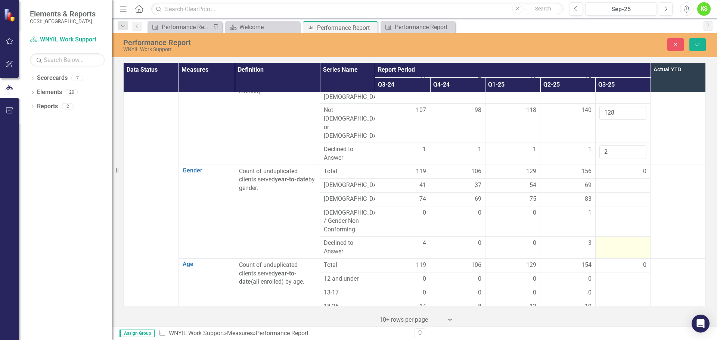
scroll to position [336, 0]
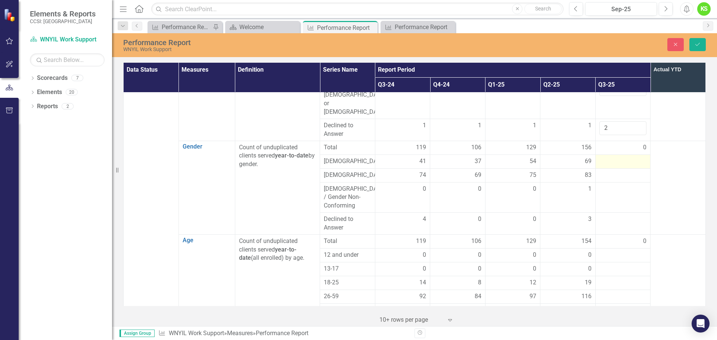
click at [602, 157] on div at bounding box center [622, 161] width 47 height 9
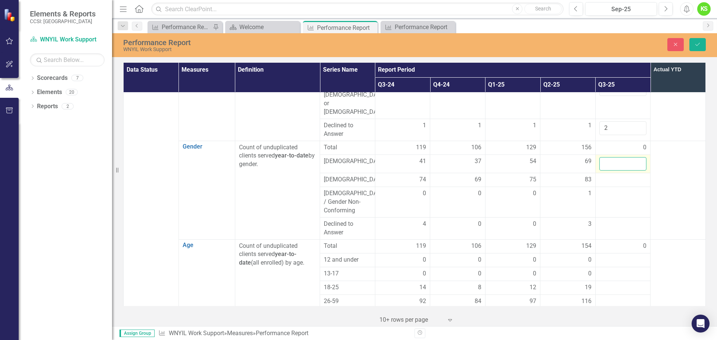
click at [605, 157] on input "number" at bounding box center [622, 164] width 47 height 14
type input "65"
click at [606, 176] on div at bounding box center [622, 180] width 47 height 9
click at [606, 176] on input "number" at bounding box center [622, 183] width 47 height 14
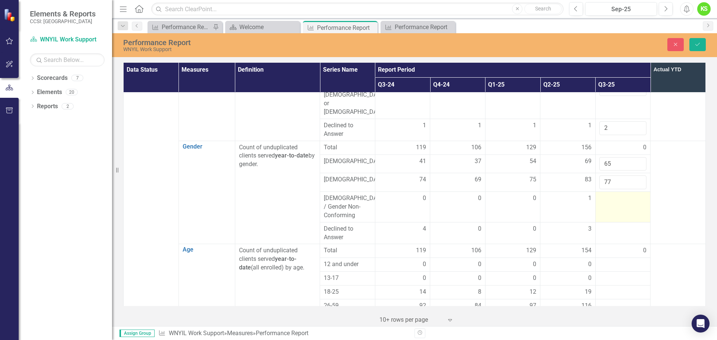
type input "77"
click at [606, 194] on div at bounding box center [622, 198] width 47 height 9
click at [606, 194] on input "number" at bounding box center [622, 201] width 47 height 14
type input "7"
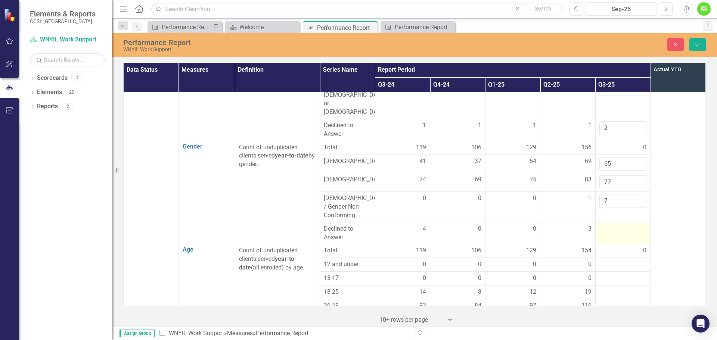
click at [604, 225] on div at bounding box center [622, 229] width 47 height 9
click at [604, 225] on input "number" at bounding box center [622, 232] width 47 height 14
type input "7"
click at [671, 181] on td at bounding box center [678, 192] width 55 height 103
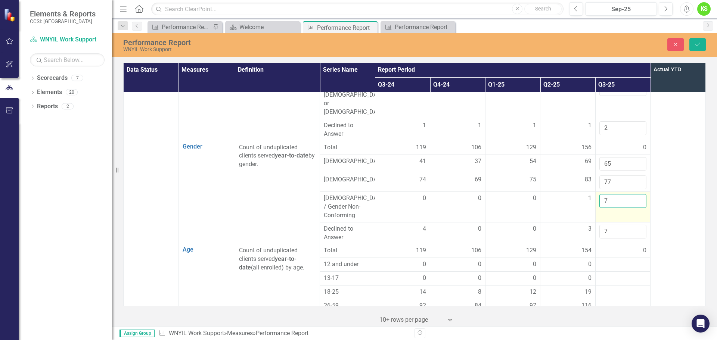
click at [607, 194] on input "7" at bounding box center [622, 201] width 47 height 14
click at [634, 194] on input "6" at bounding box center [622, 201] width 47 height 14
click at [634, 194] on input "5" at bounding box center [622, 201] width 47 height 14
click at [634, 194] on input "4" at bounding box center [622, 201] width 47 height 14
click at [634, 194] on input "3" at bounding box center [622, 201] width 47 height 14
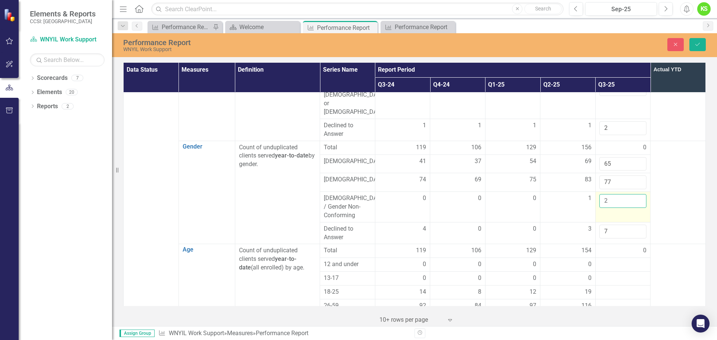
click at [634, 194] on input "2" at bounding box center [622, 201] width 47 height 14
type input "1"
click at [634, 194] on input "1" at bounding box center [622, 201] width 47 height 14
click at [634, 225] on input "6" at bounding box center [622, 232] width 47 height 14
click at [634, 225] on input "5" at bounding box center [622, 232] width 47 height 14
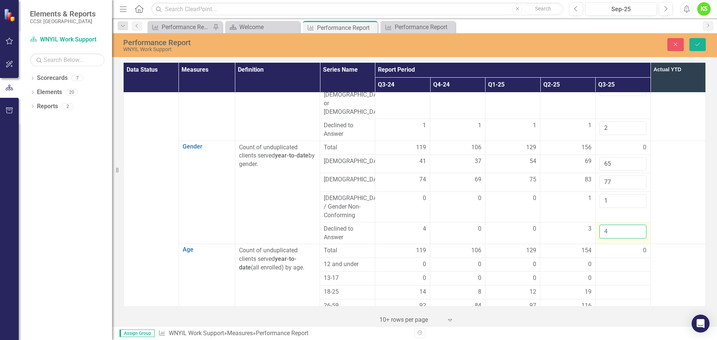
click at [634, 225] on input "4" at bounding box center [622, 232] width 47 height 14
click at [634, 225] on input "3" at bounding box center [622, 232] width 47 height 14
click at [634, 225] on input "2" at bounding box center [622, 232] width 47 height 14
type input "1"
click at [634, 225] on input "1" at bounding box center [622, 232] width 47 height 14
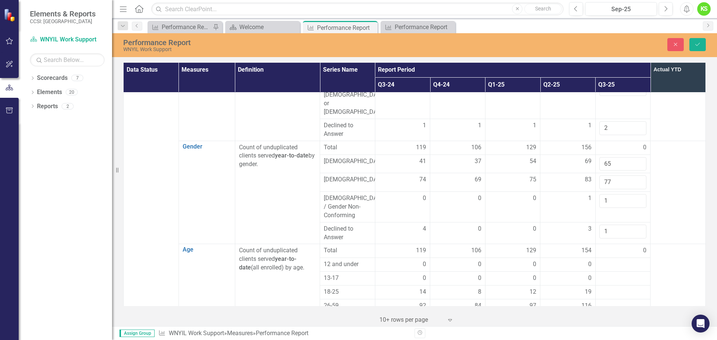
click at [687, 198] on td at bounding box center [678, 192] width 55 height 103
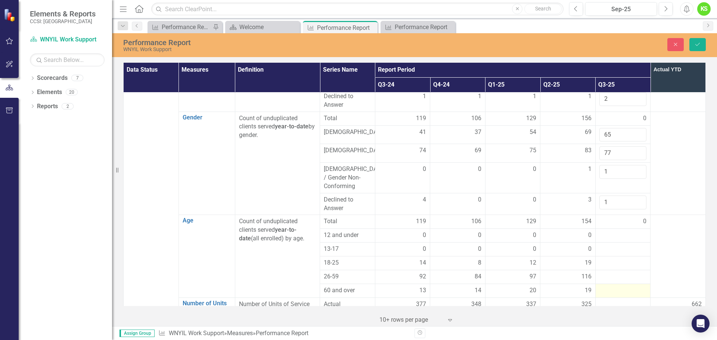
scroll to position [411, 0]
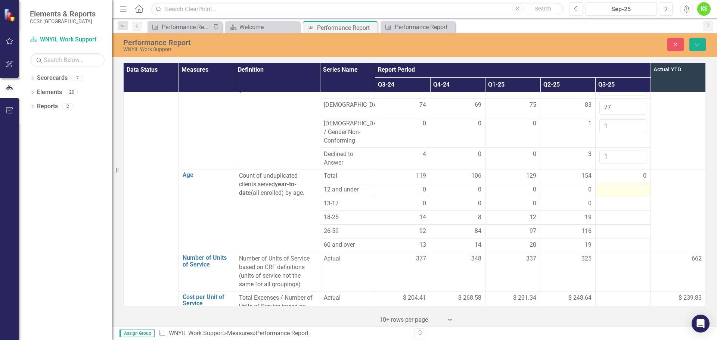
click at [602, 186] on div at bounding box center [622, 190] width 47 height 9
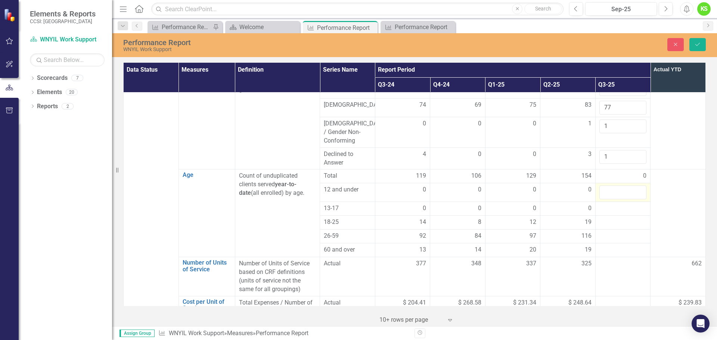
click at [602, 186] on input "number" at bounding box center [622, 193] width 47 height 14
click button "Save" at bounding box center [698, 44] width 16 height 13
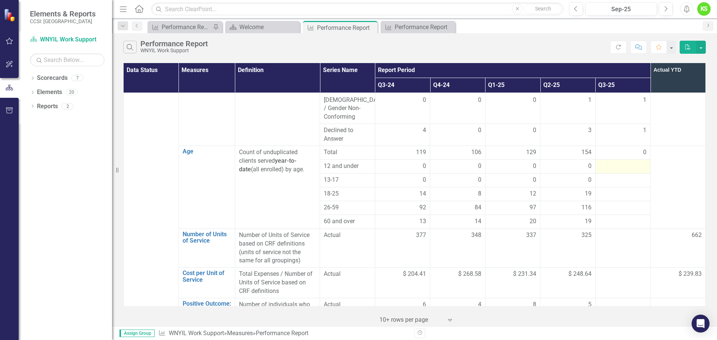
click at [622, 162] on div at bounding box center [622, 166] width 47 height 9
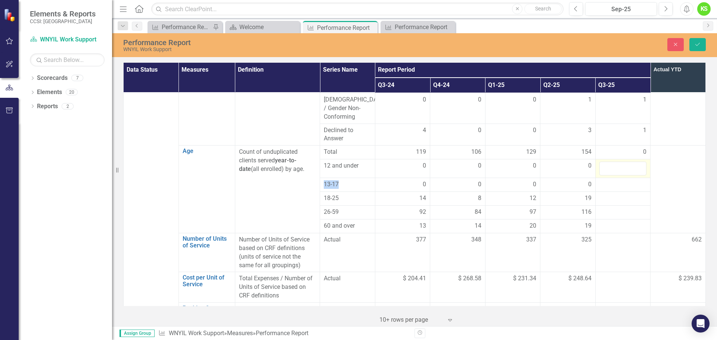
click at [622, 162] on div at bounding box center [622, 169] width 47 height 14
click at [622, 162] on input "number" at bounding box center [622, 169] width 47 height 14
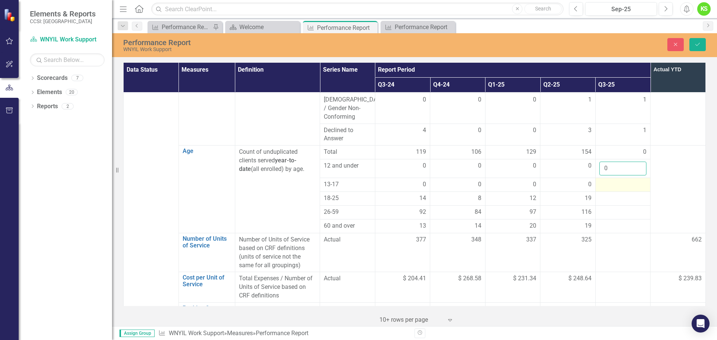
type input "0"
click at [609, 180] on div at bounding box center [622, 184] width 47 height 9
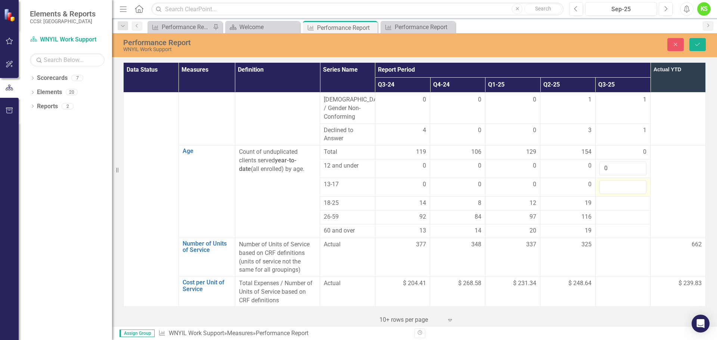
click at [609, 180] on input "number" at bounding box center [622, 187] width 47 height 14
type input "0"
click at [607, 199] on div at bounding box center [622, 203] width 47 height 9
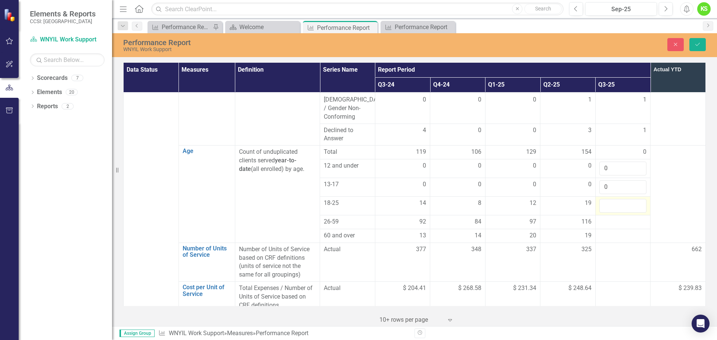
click at [607, 199] on input "number" at bounding box center [622, 206] width 47 height 14
type input "14"
click at [607, 218] on div at bounding box center [622, 222] width 47 height 9
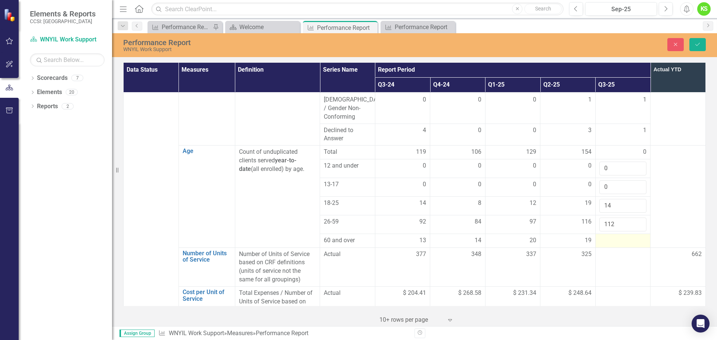
type input "112"
click at [605, 236] on div at bounding box center [622, 240] width 47 height 9
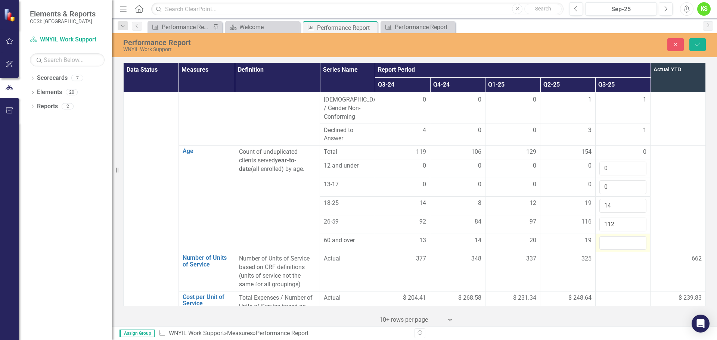
click at [605, 236] on input "number" at bounding box center [622, 243] width 47 height 14
type input "16"
click at [662, 200] on td at bounding box center [678, 199] width 55 height 107
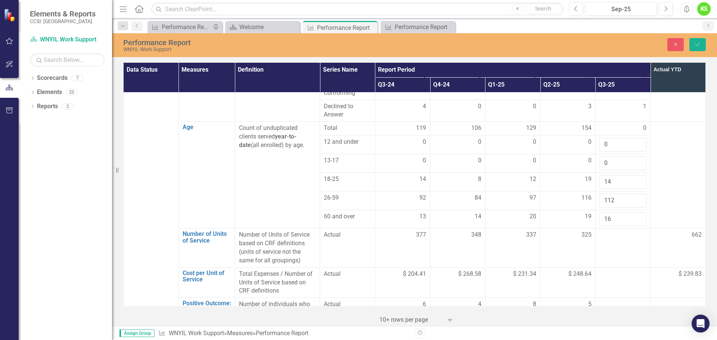
scroll to position [448, 0]
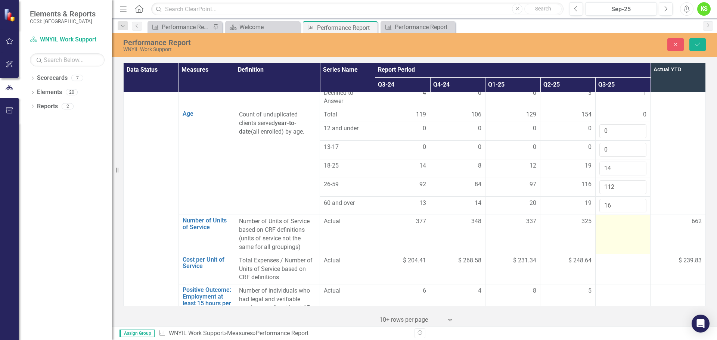
click at [607, 215] on td at bounding box center [622, 234] width 55 height 39
click at [607, 217] on input "number" at bounding box center [622, 224] width 47 height 14
type input "225"
click at [670, 167] on td at bounding box center [678, 161] width 55 height 107
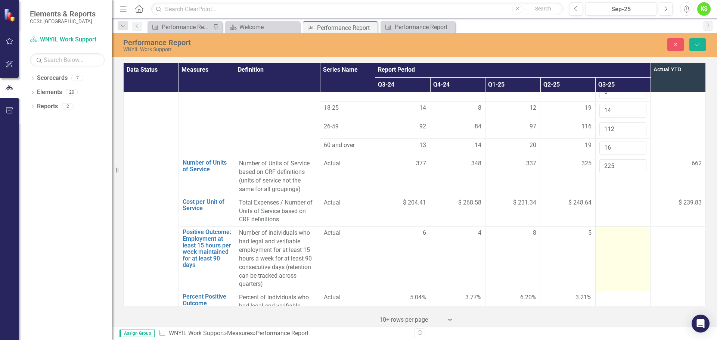
scroll to position [523, 0]
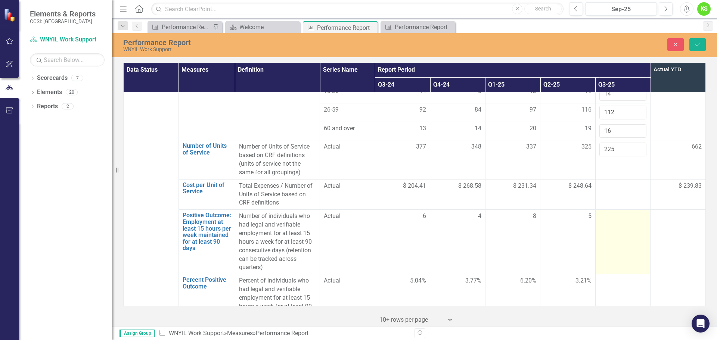
click at [611, 210] on td at bounding box center [622, 242] width 55 height 65
click at [611, 212] on input "number" at bounding box center [622, 219] width 47 height 14
type input "8"
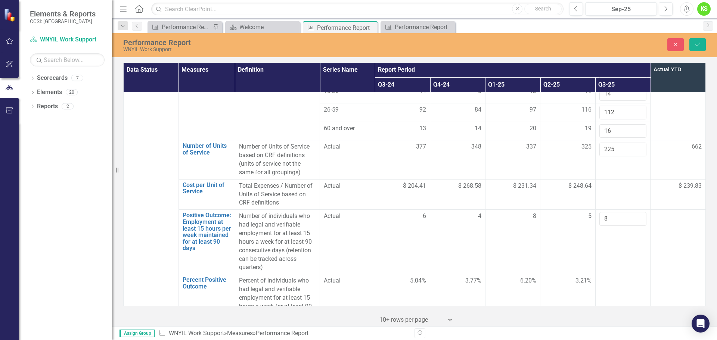
click at [683, 220] on td at bounding box center [678, 242] width 55 height 65
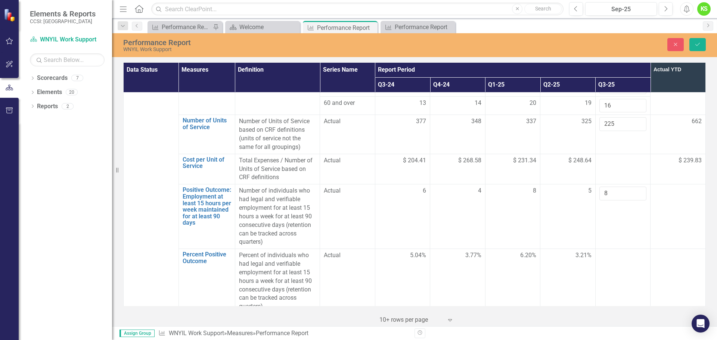
scroll to position [635, 0]
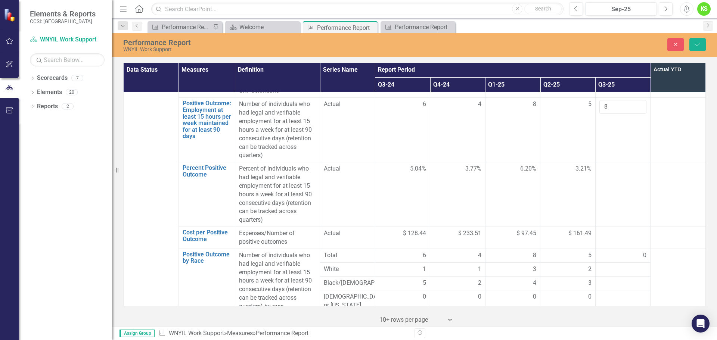
click at [674, 165] on div at bounding box center [677, 169] width 47 height 9
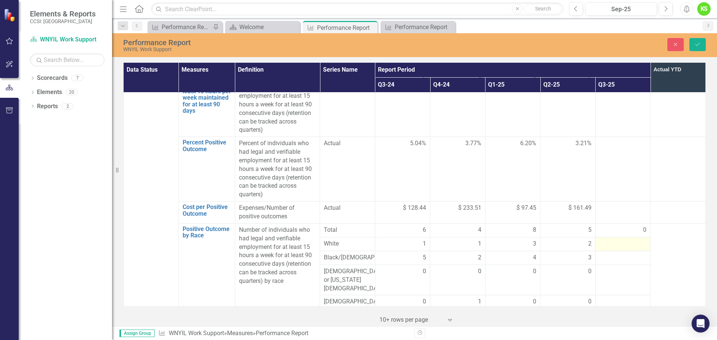
scroll to position [672, 0]
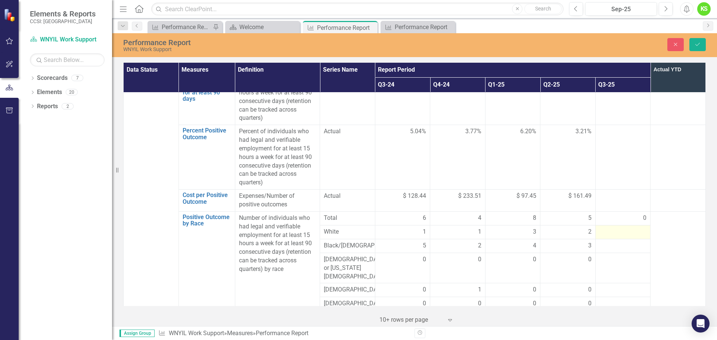
click at [607, 225] on td at bounding box center [622, 232] width 55 height 14
click at [607, 228] on div at bounding box center [622, 232] width 47 height 9
click at [607, 247] on div at bounding box center [622, 251] width 47 height 9
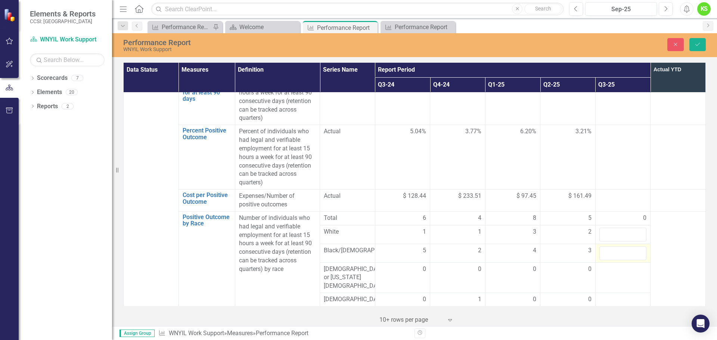
click at [607, 247] on input "number" at bounding box center [622, 254] width 47 height 14
type input "6"
click at [608, 228] on input "number" at bounding box center [622, 235] width 47 height 14
type input "2"
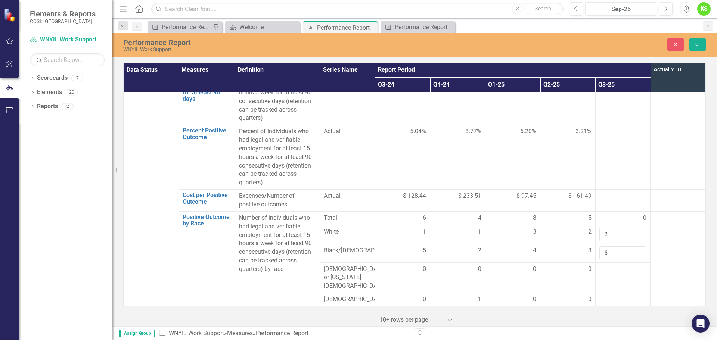
click at [664, 211] on td at bounding box center [678, 296] width 55 height 170
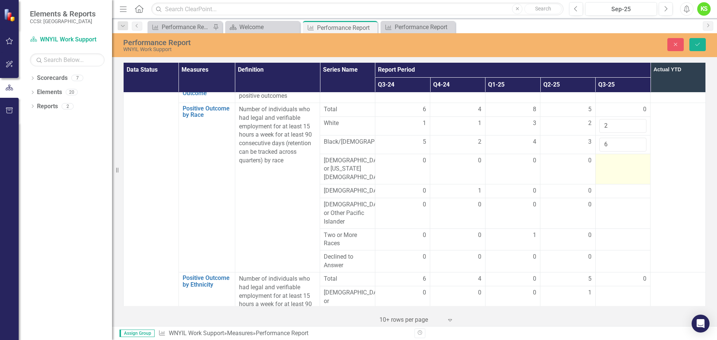
scroll to position [784, 0]
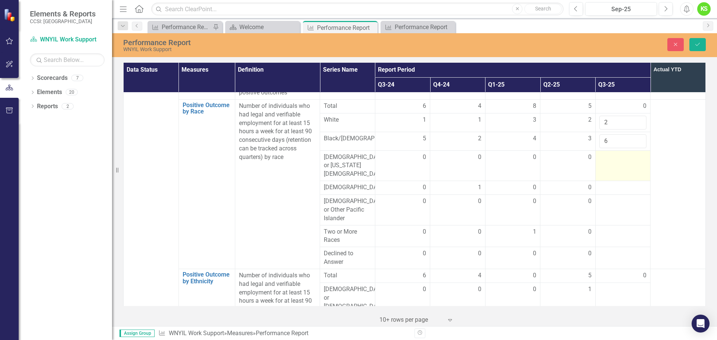
click at [609, 153] on div at bounding box center [622, 157] width 47 height 9
click at [609, 153] on input "number" at bounding box center [622, 160] width 47 height 14
type input "0"
click at [653, 158] on td at bounding box center [678, 184] width 55 height 170
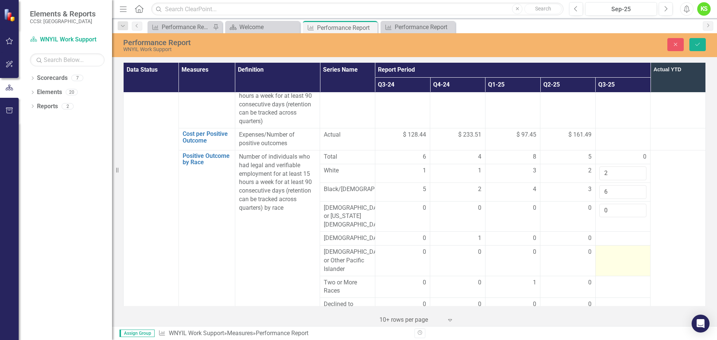
scroll to position [747, 0]
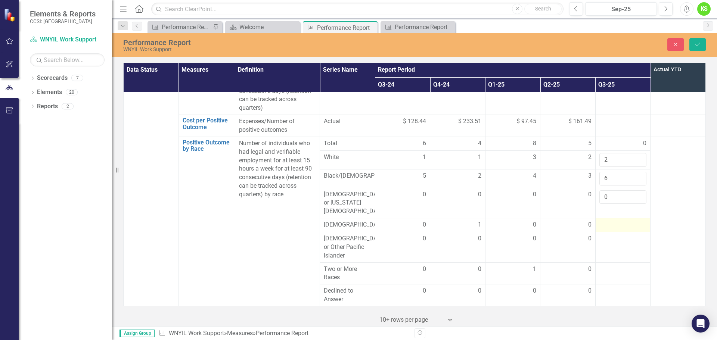
click at [614, 221] on div at bounding box center [622, 225] width 47 height 9
click at [614, 221] on input "number" at bounding box center [622, 228] width 47 height 14
type input "0"
click at [613, 237] on td at bounding box center [622, 252] width 55 height 31
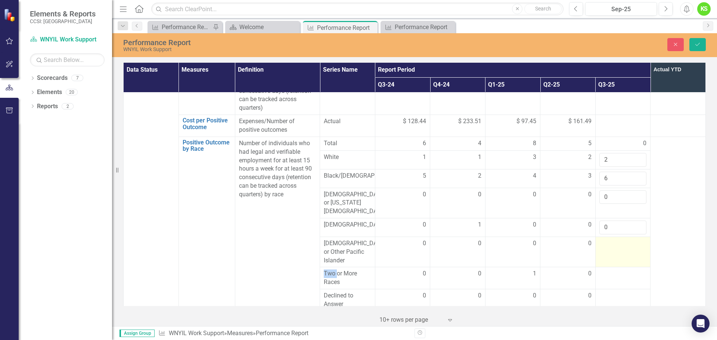
click at [613, 237] on td at bounding box center [622, 252] width 55 height 31
click at [610, 239] on input "number" at bounding box center [622, 246] width 47 height 14
type input "0"
click at [602, 270] on div at bounding box center [622, 274] width 47 height 9
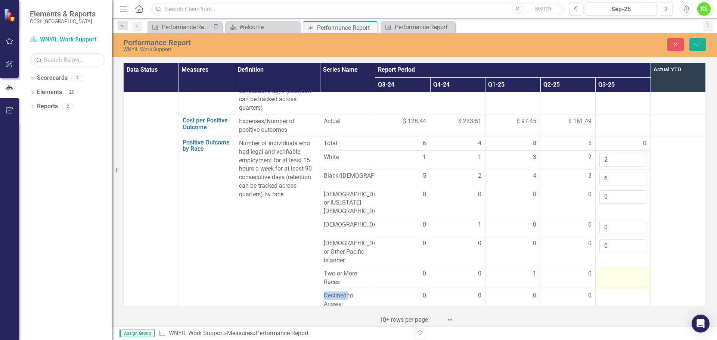
click at [602, 270] on div at bounding box center [622, 274] width 47 height 9
click at [602, 270] on input "number" at bounding box center [622, 277] width 47 height 14
type input "0"
click at [662, 226] on td at bounding box center [678, 224] width 55 height 174
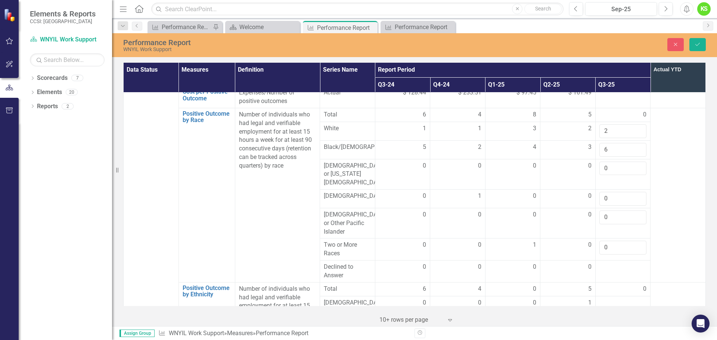
scroll to position [896, 0]
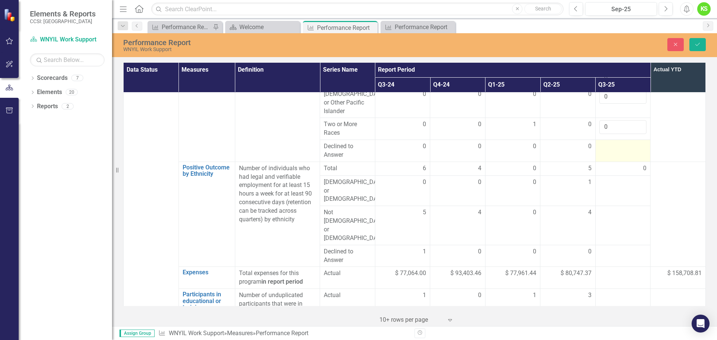
click at [608, 142] on div at bounding box center [622, 146] width 47 height 9
click at [608, 142] on input "number" at bounding box center [622, 149] width 47 height 14
type input "0"
click at [604, 178] on div at bounding box center [622, 182] width 47 height 9
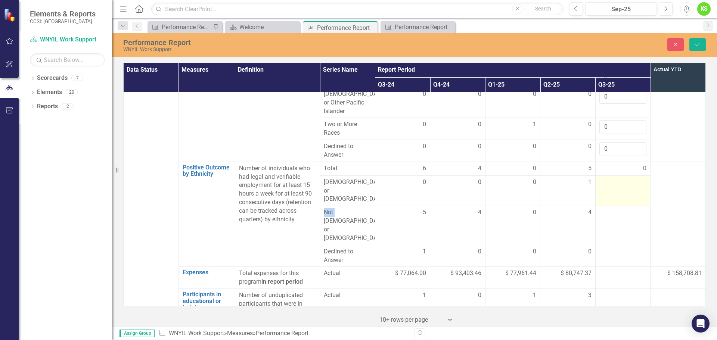
click at [604, 178] on div at bounding box center [622, 182] width 47 height 9
click at [604, 178] on input "number" at bounding box center [622, 185] width 47 height 14
click at [603, 178] on input "number" at bounding box center [622, 185] width 47 height 14
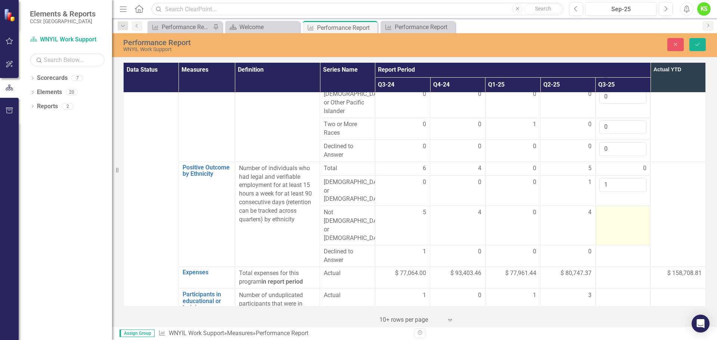
type input "1"
click at [604, 208] on div at bounding box center [622, 212] width 47 height 9
click at [604, 208] on input "number" at bounding box center [622, 215] width 47 height 14
type input "7"
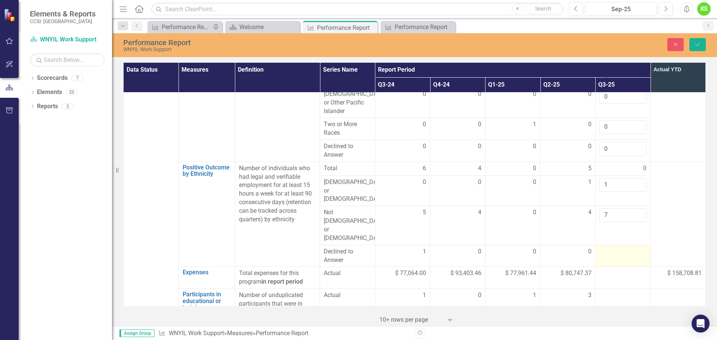
click at [605, 248] on div at bounding box center [622, 252] width 47 height 9
click at [605, 248] on input "number" at bounding box center [622, 255] width 47 height 14
type input "0"
click at [686, 190] on td at bounding box center [678, 214] width 55 height 105
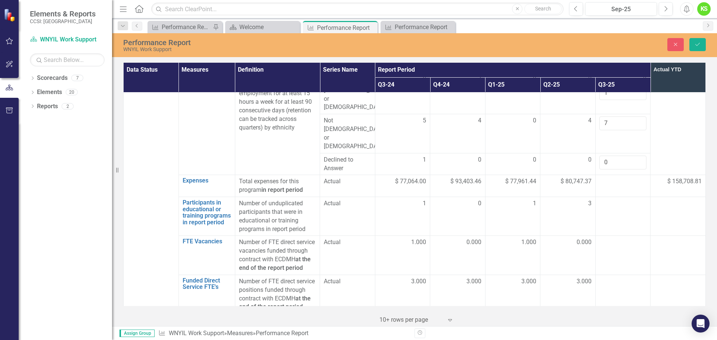
scroll to position [995, 0]
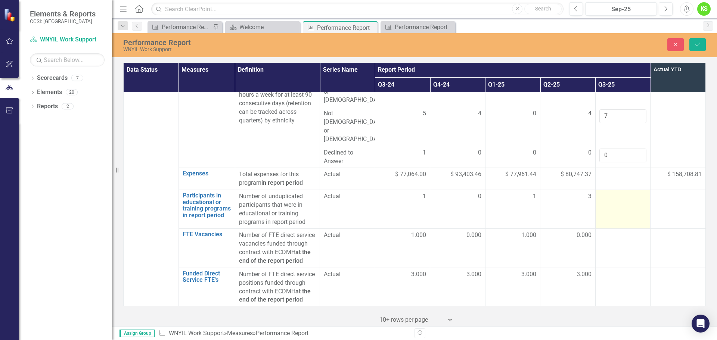
click at [614, 190] on td at bounding box center [622, 209] width 55 height 39
click at [618, 192] on input "number" at bounding box center [622, 199] width 47 height 14
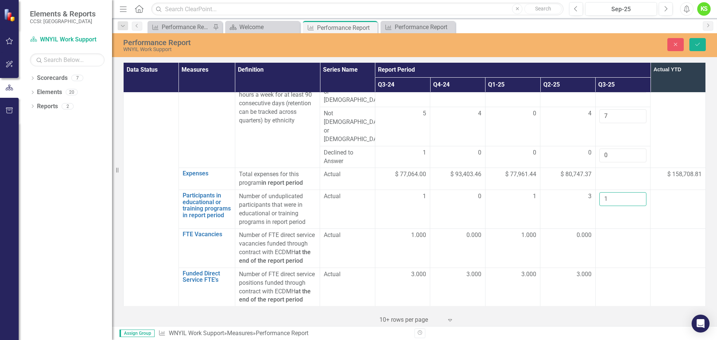
type input "1"
click at [675, 190] on td at bounding box center [678, 209] width 55 height 39
click at [611, 231] on div at bounding box center [622, 235] width 47 height 9
click at [611, 231] on input "number" at bounding box center [622, 238] width 47 height 14
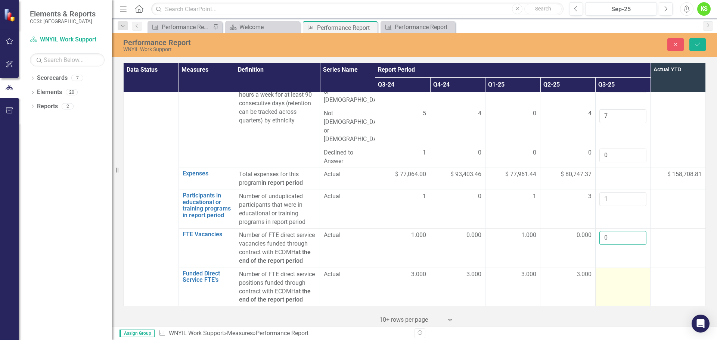
type input "0"
click at [609, 270] on div at bounding box center [622, 274] width 47 height 9
click at [609, 270] on input "number" at bounding box center [622, 277] width 47 height 14
type input "3"
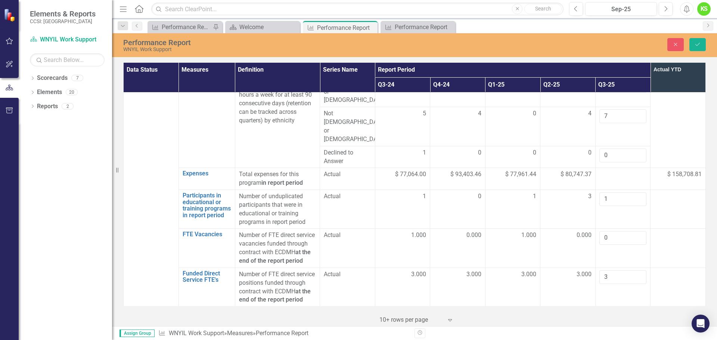
click at [664, 229] on td at bounding box center [678, 248] width 55 height 39
click at [613, 307] on td at bounding box center [622, 322] width 55 height 31
click at [670, 268] on td at bounding box center [678, 287] width 55 height 39
click at [604, 309] on input "number" at bounding box center [622, 316] width 47 height 14
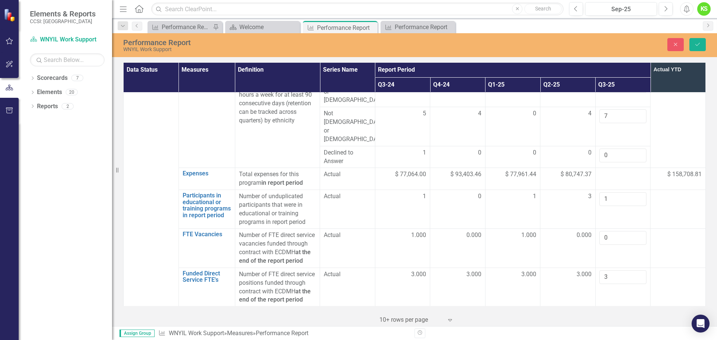
type input "144"
click at [672, 309] on div at bounding box center [677, 313] width 47 height 9
click at [697, 45] on icon "submit" at bounding box center [697, 44] width 4 height 3
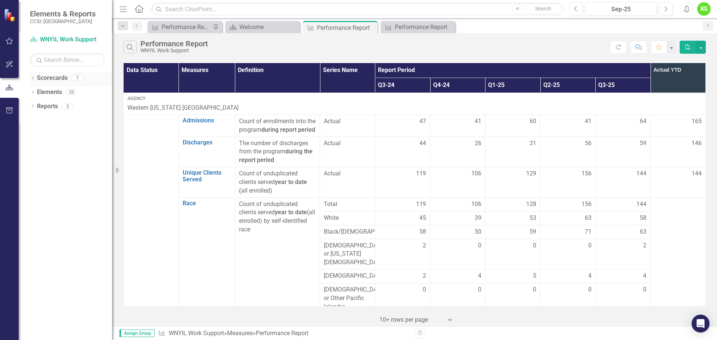
click at [32, 79] on icon "Dropdown" at bounding box center [32, 79] width 5 height 4
click at [46, 92] on link "Western [US_STATE] [GEOGRAPHIC_DATA]" at bounding box center [76, 92] width 71 height 9
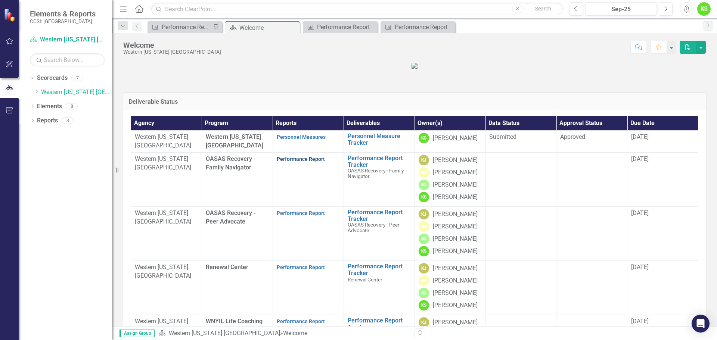
click at [306, 162] on link "Performance Report" at bounding box center [301, 159] width 48 height 6
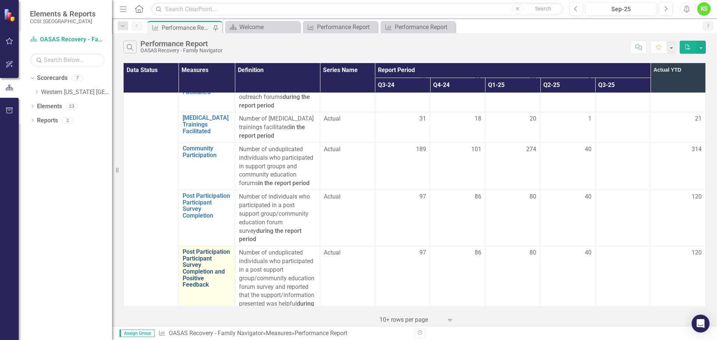
scroll to position [747, 0]
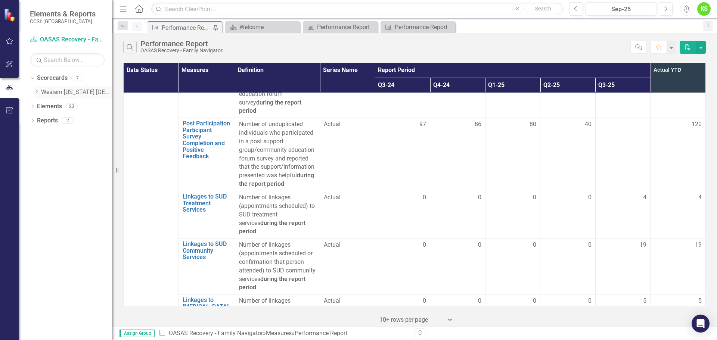
click at [37, 92] on icon "Dropdown" at bounding box center [37, 92] width 6 height 4
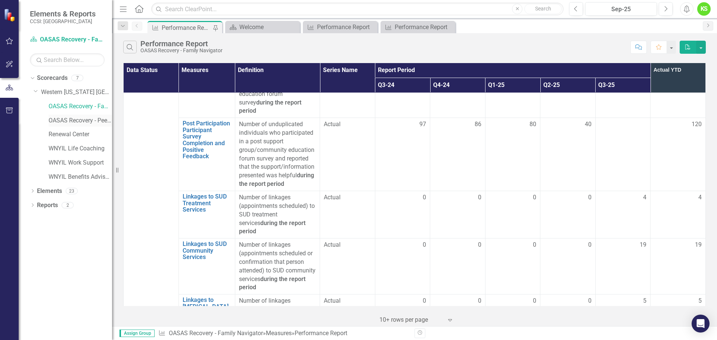
click at [57, 122] on link "OASAS Recovery - Peer Advocate" at bounding box center [80, 121] width 63 height 9
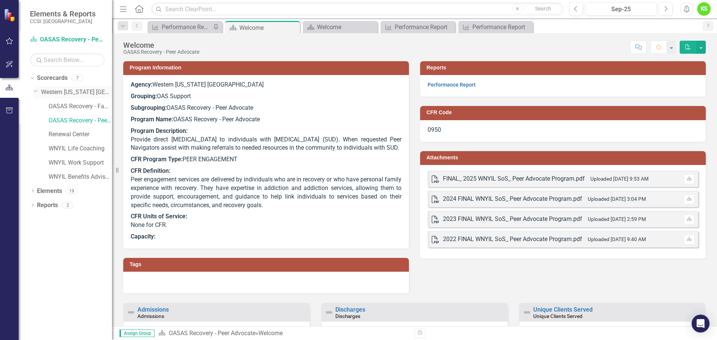
click at [37, 92] on icon "Dropdown" at bounding box center [36, 91] width 4 height 6
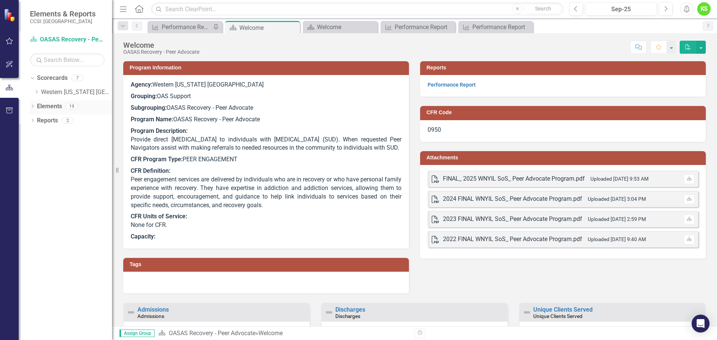
click at [53, 106] on link "Elements" at bounding box center [49, 106] width 25 height 9
click at [526, 28] on icon at bounding box center [526, 27] width 4 height 4
click at [447, 27] on icon "Close" at bounding box center [448, 27] width 7 height 6
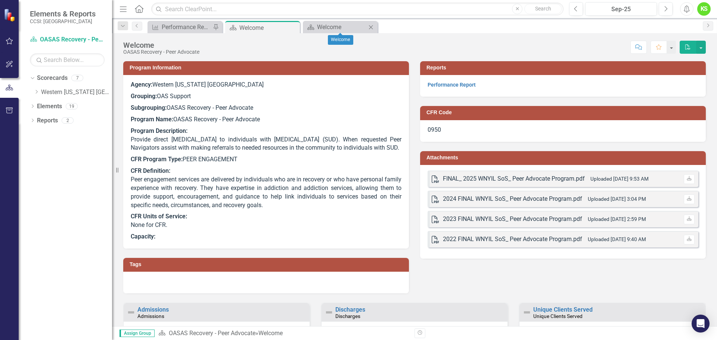
click at [372, 28] on icon "Close" at bounding box center [370, 27] width 7 height 6
